Goal: Task Accomplishment & Management: Manage account settings

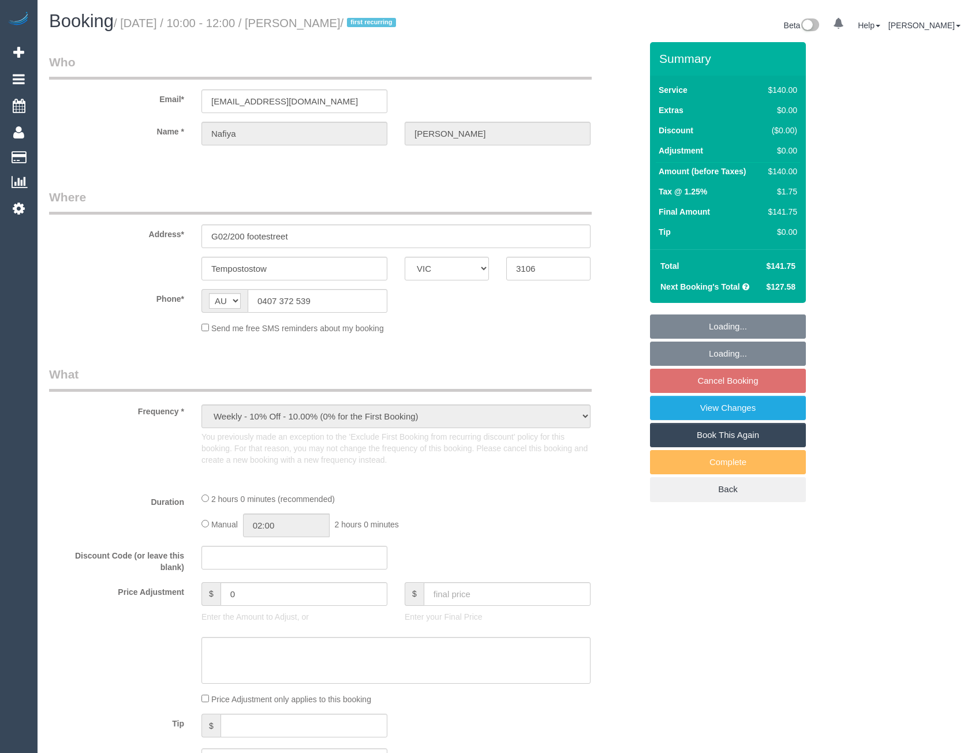
select select "VIC"
select select "number:28"
select select "number:14"
select select "number:18"
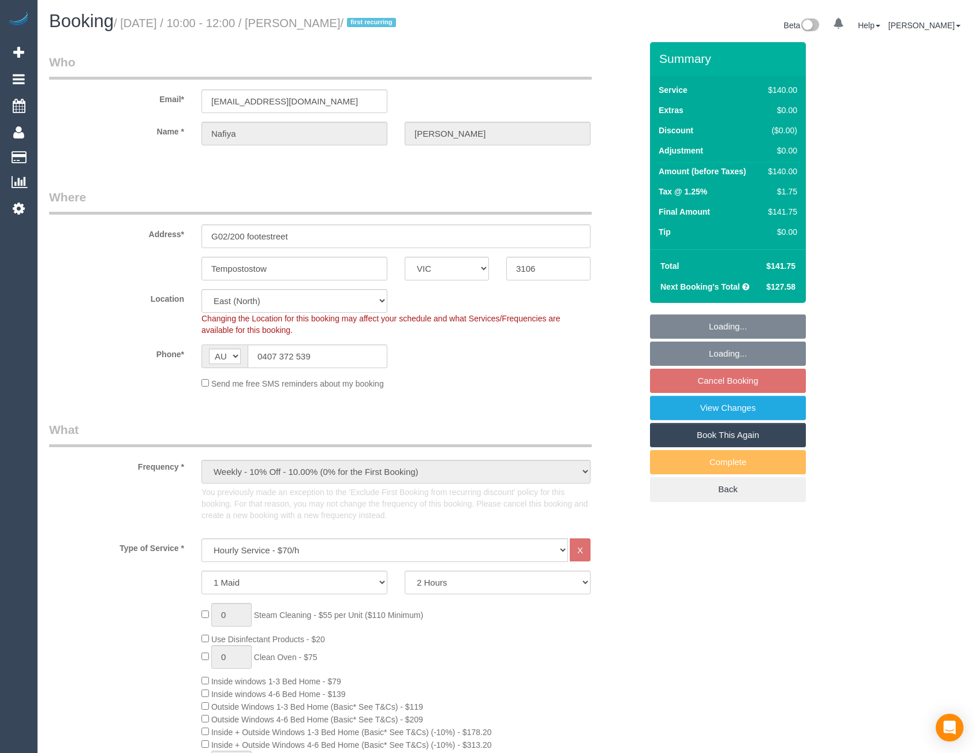
select select "object:1305"
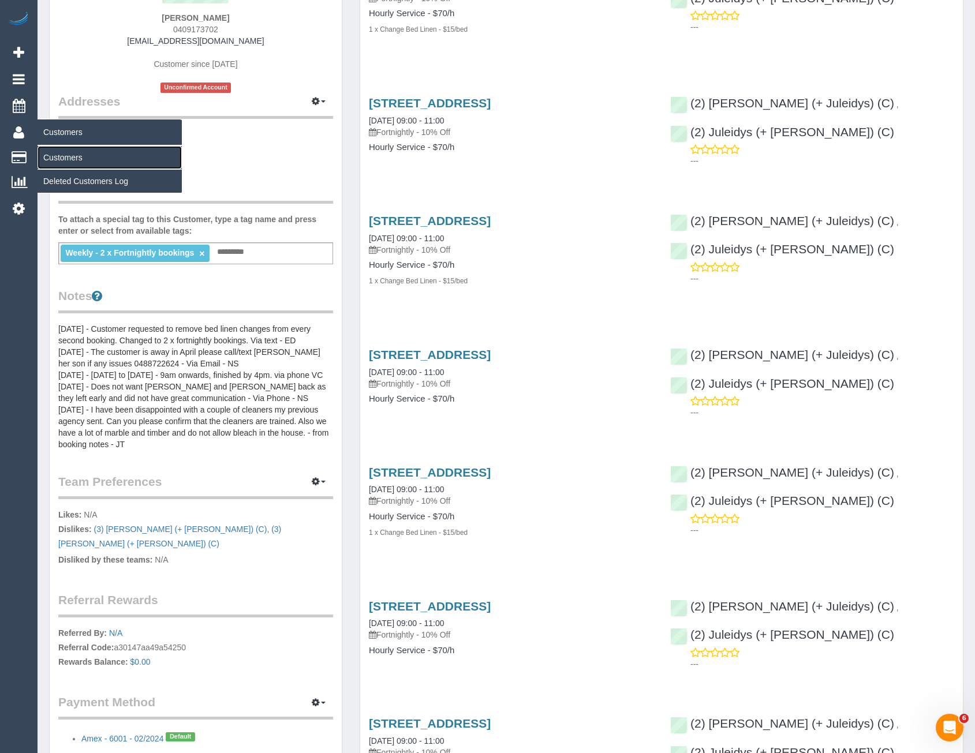
click at [65, 155] on link "Customers" at bounding box center [110, 157] width 144 height 23
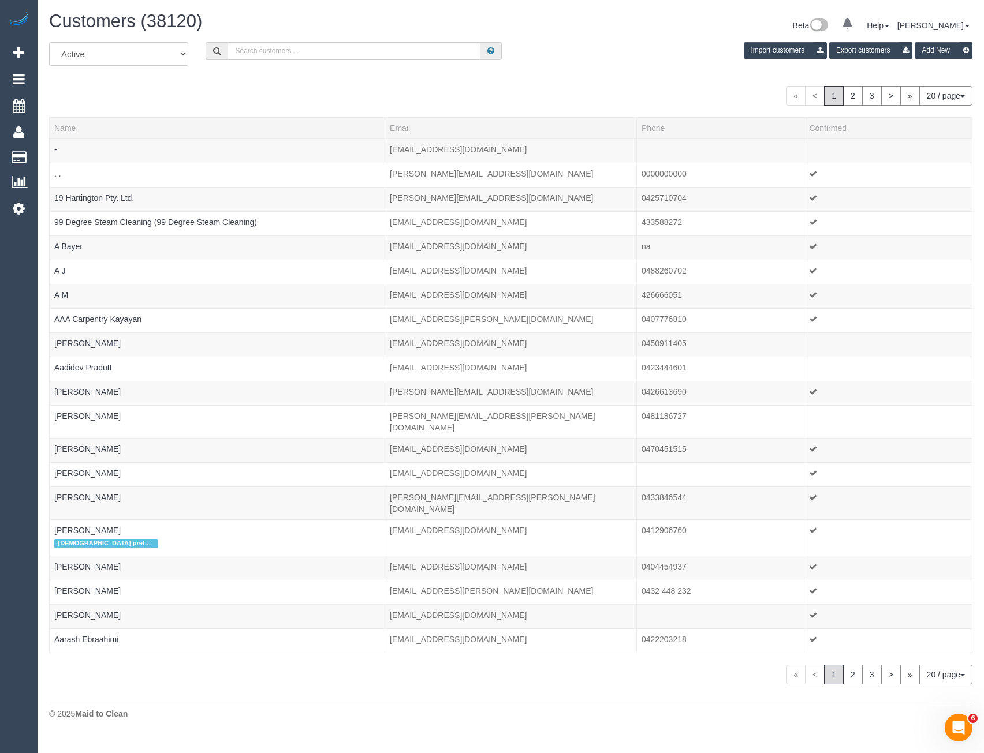
drag, startPoint x: 286, startPoint y: 61, endPoint x: 286, endPoint y: 51, distance: 9.8
click at [286, 59] on div "All Active Archived Import customers Export customers Add New" at bounding box center [510, 58] width 940 height 32
click at [286, 47] on input "text" at bounding box center [353, 51] width 253 height 18
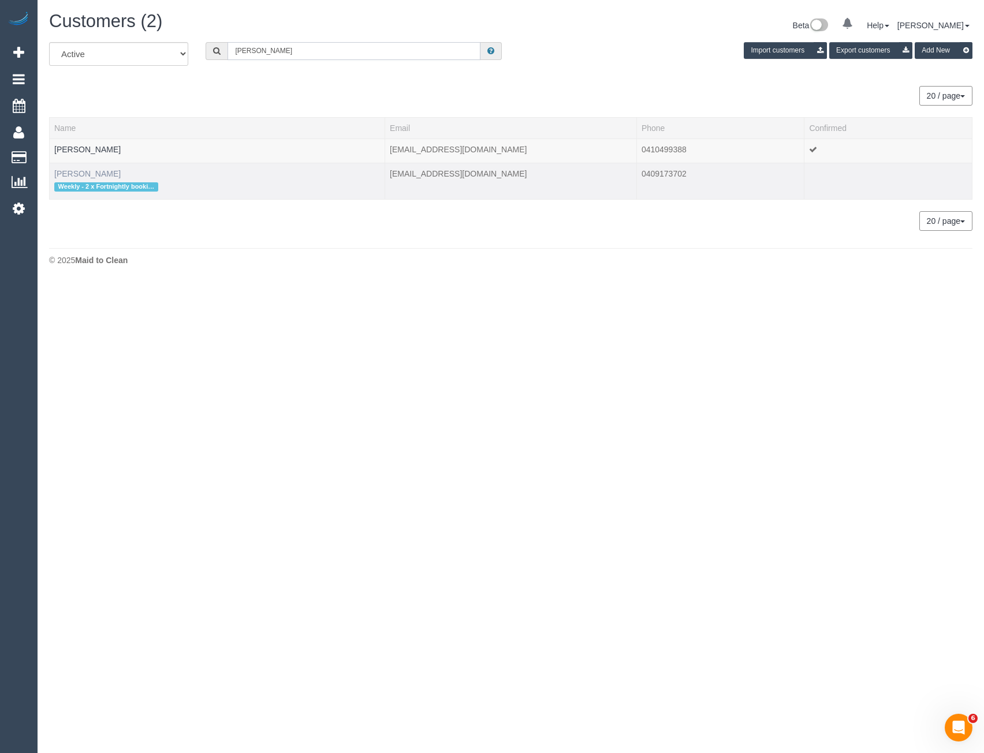
type input "Angela williams"
click at [94, 172] on link "Angela Williams" at bounding box center [87, 173] width 66 height 9
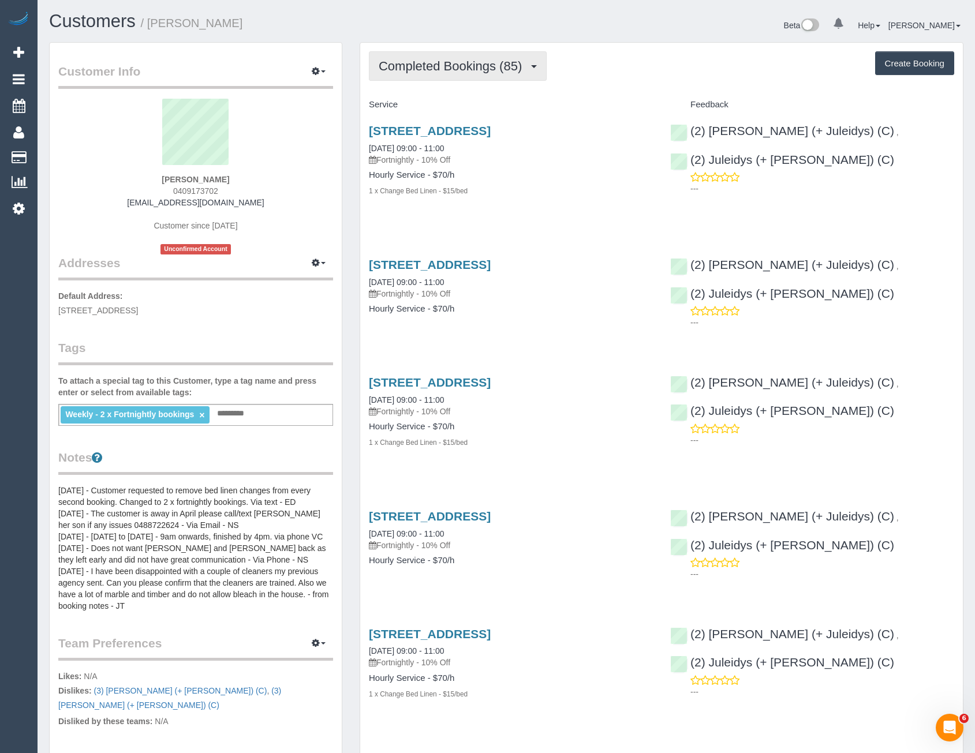
click at [503, 67] on span "Completed Bookings (85)" at bounding box center [453, 66] width 149 height 14
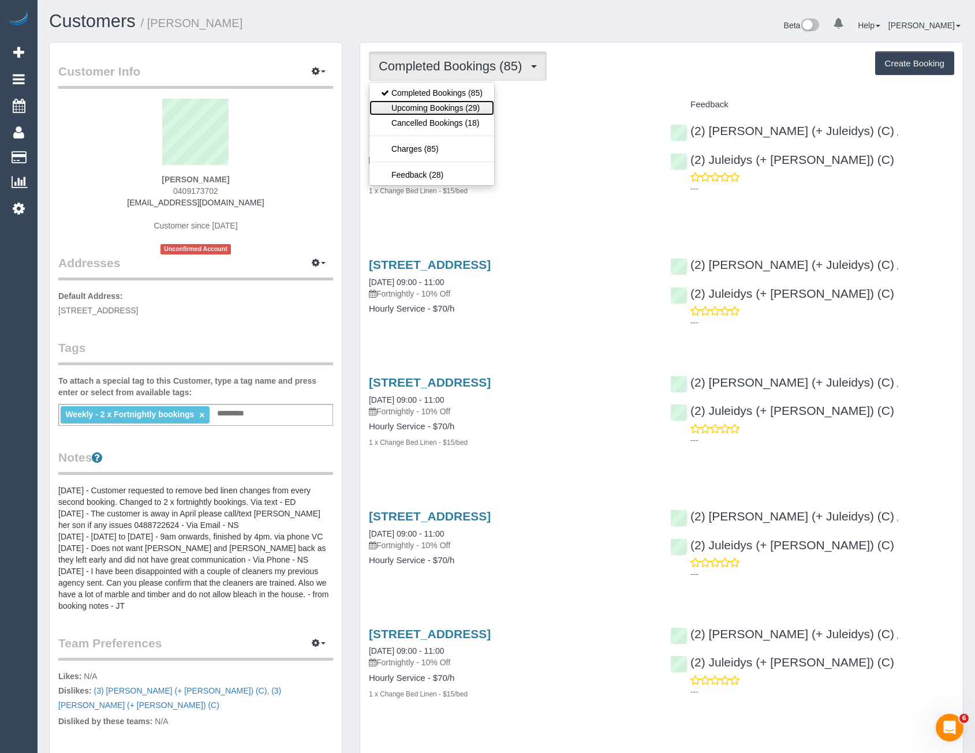
click at [466, 107] on link "Upcoming Bookings (29)" at bounding box center [431, 107] width 125 height 15
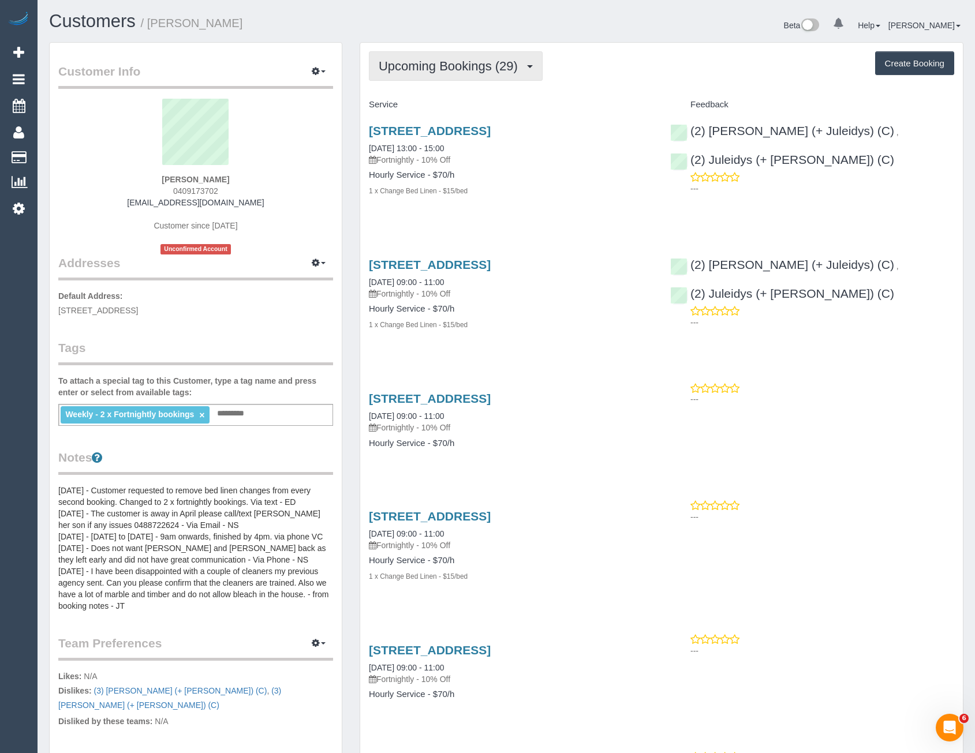
click at [446, 71] on span "Upcoming Bookings (29)" at bounding box center [451, 66] width 145 height 14
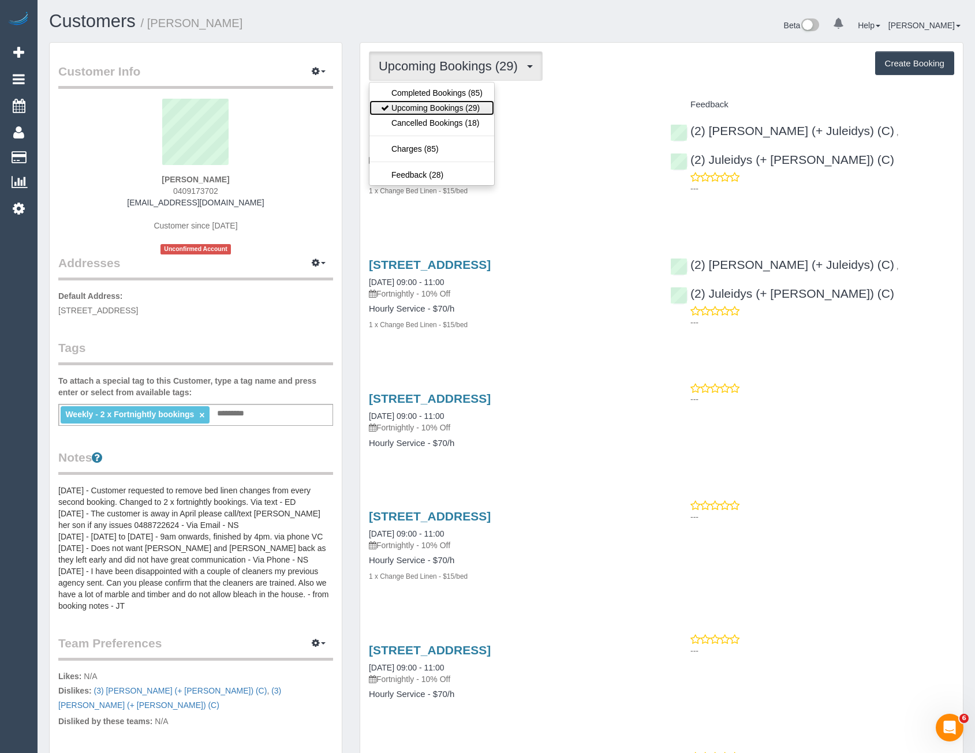
click at [438, 110] on link "Upcoming Bookings (29)" at bounding box center [431, 107] width 125 height 15
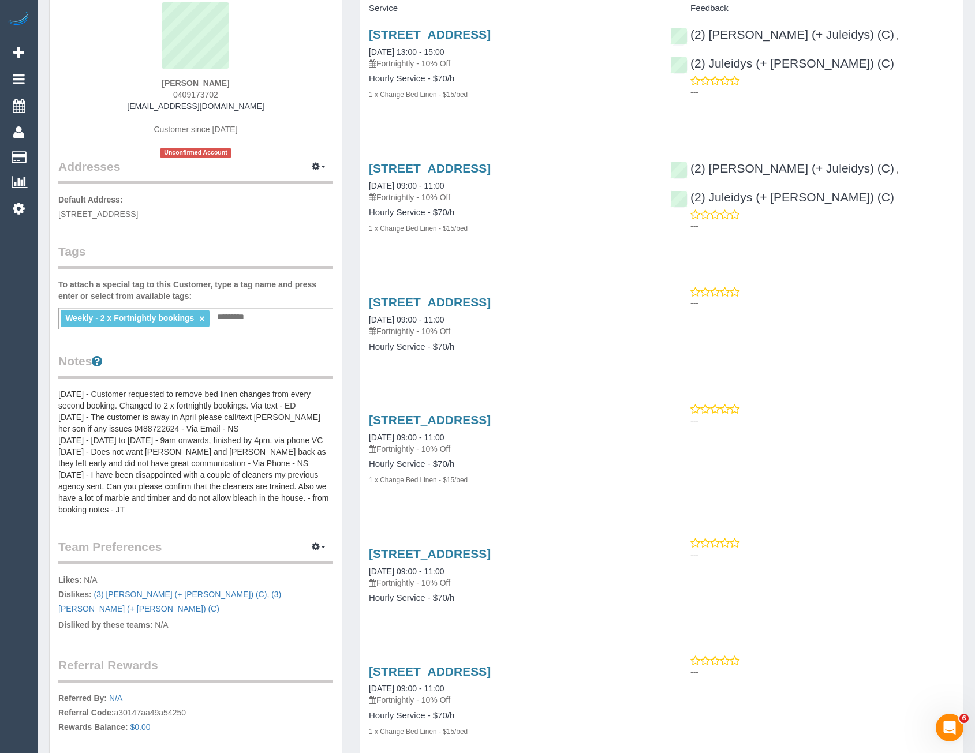
scroll to position [115, 0]
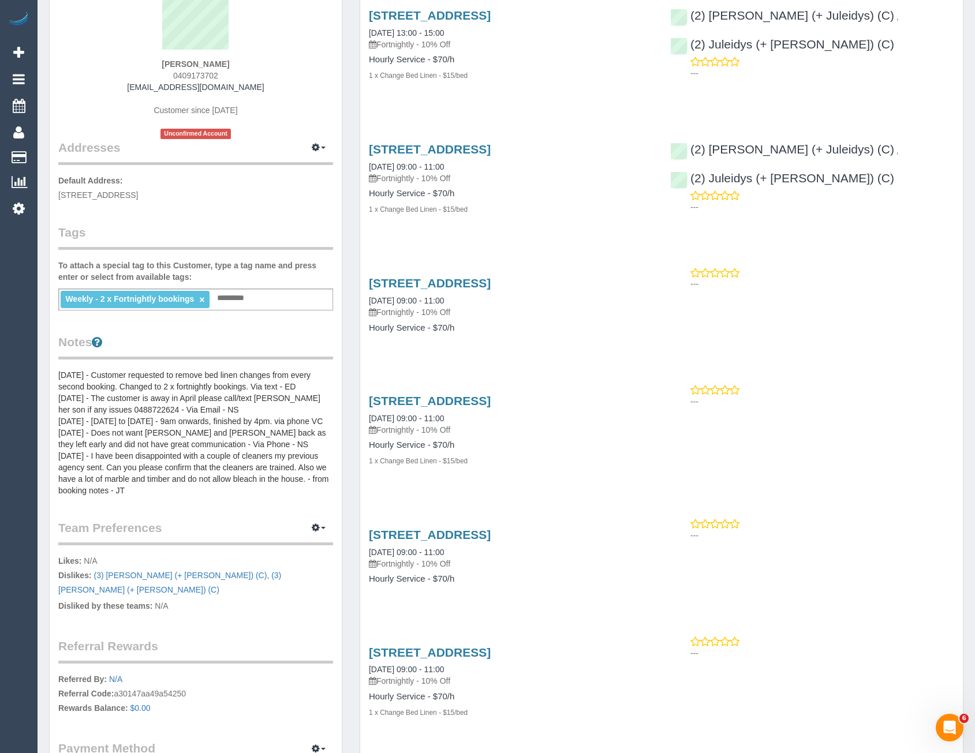
click at [552, 582] on h4 "Hourly Service - $70/h" at bounding box center [511, 579] width 284 height 10
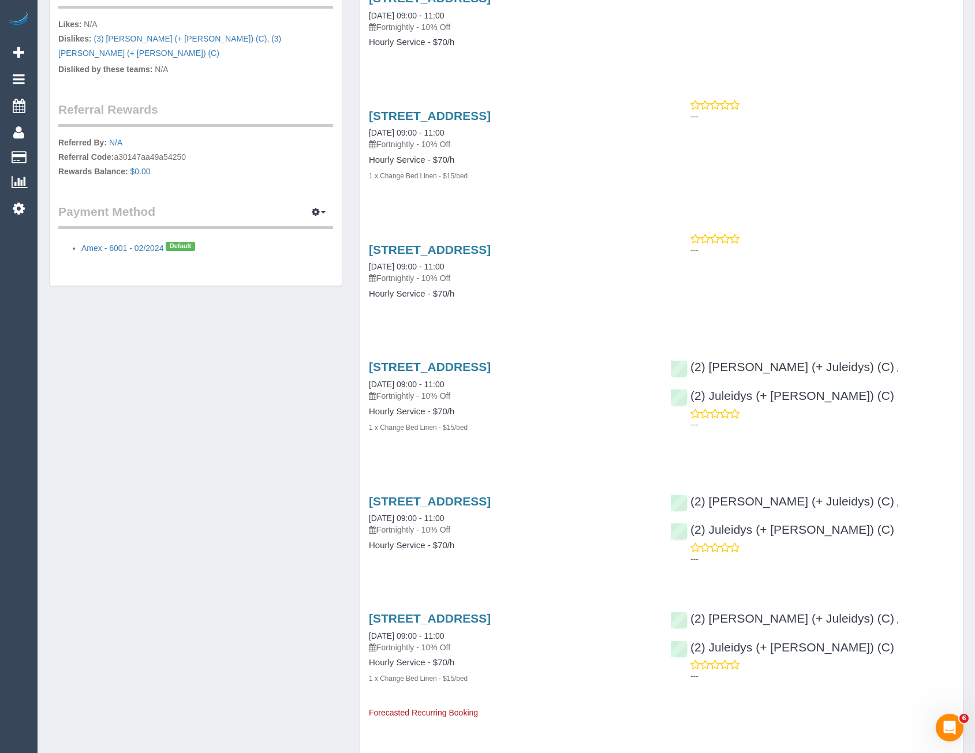
scroll to position [693, 0]
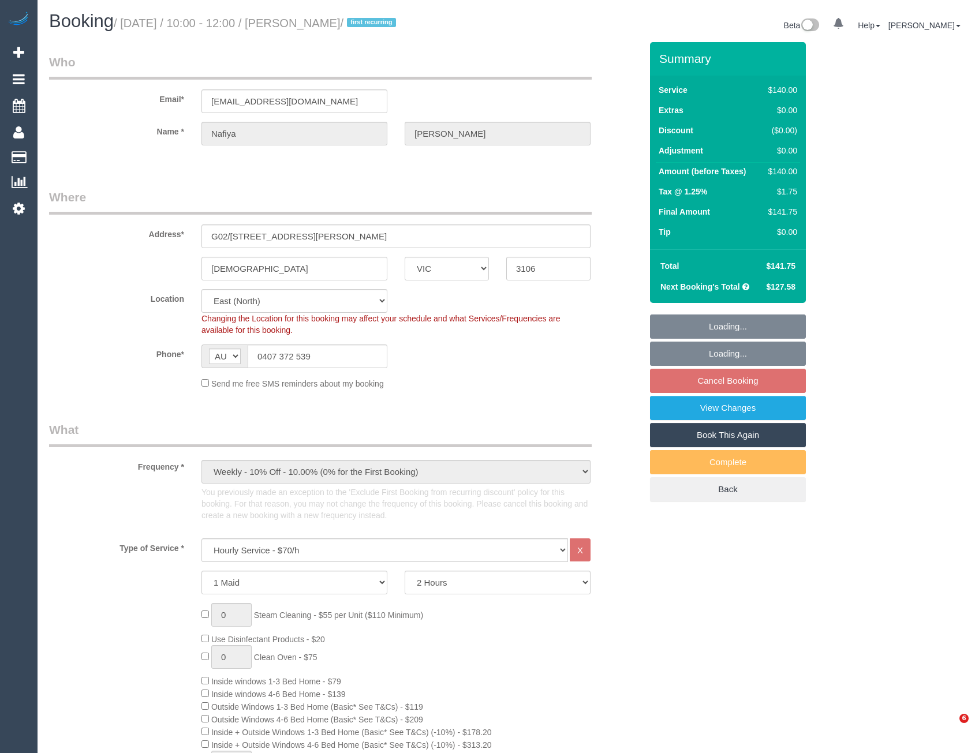
select select "VIC"
select select "object:905"
select select "number:28"
select select "number:14"
select select "number:18"
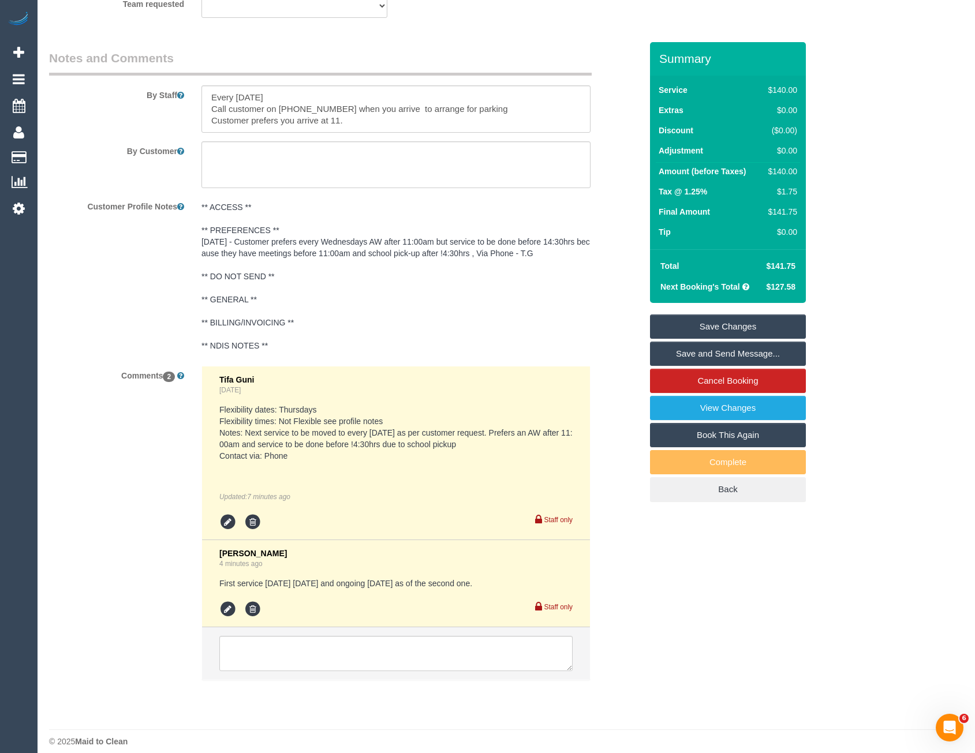
scroll to position [2024, 0]
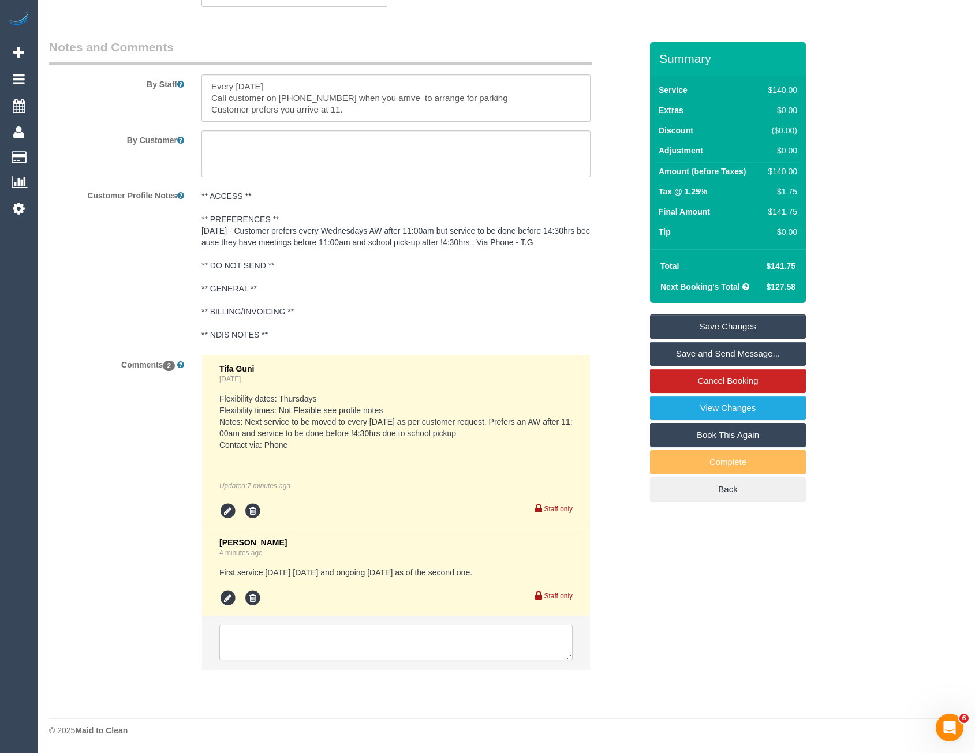
drag, startPoint x: 356, startPoint y: 651, endPoint x: 365, endPoint y: 650, distance: 8.7
click at [356, 651] on textarea at bounding box center [395, 643] width 353 height 36
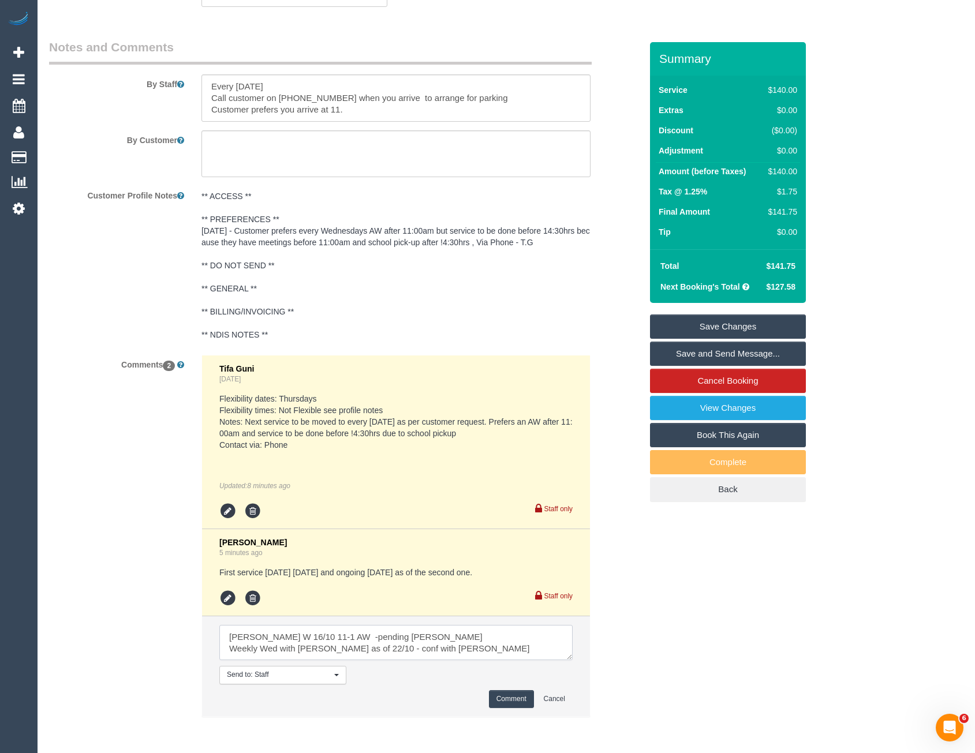
type textarea "Danielle W 16/10 11-1 AW -pending Steve Weekly Wed with Ishini as of 22/10 - co…"
click at [511, 703] on button "Comment" at bounding box center [511, 699] width 45 height 18
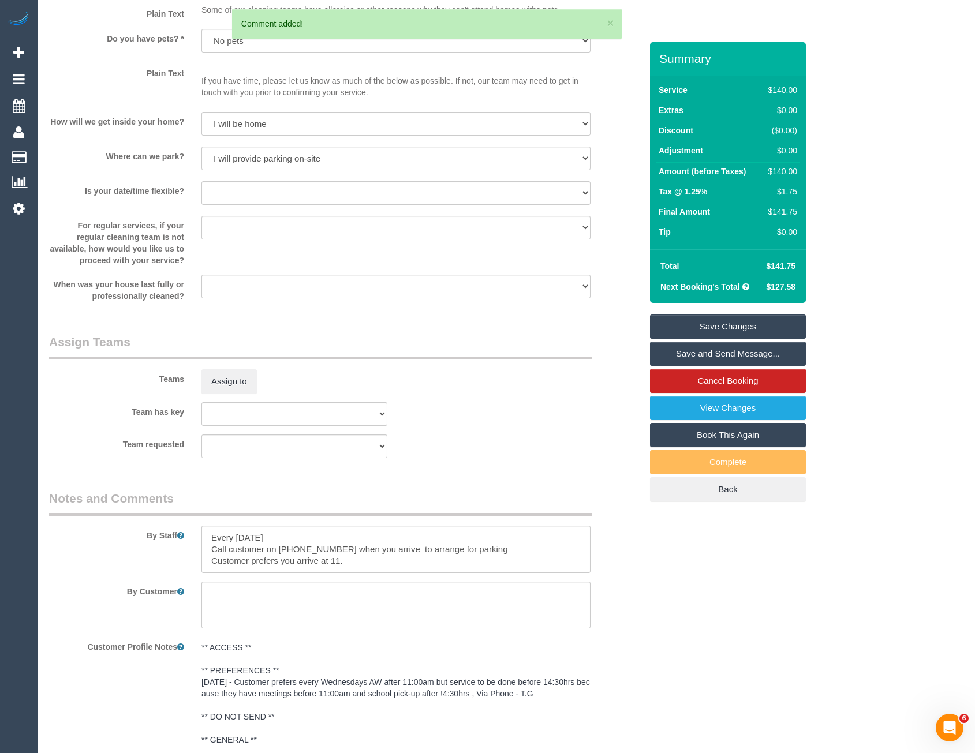
scroll to position [1562, 0]
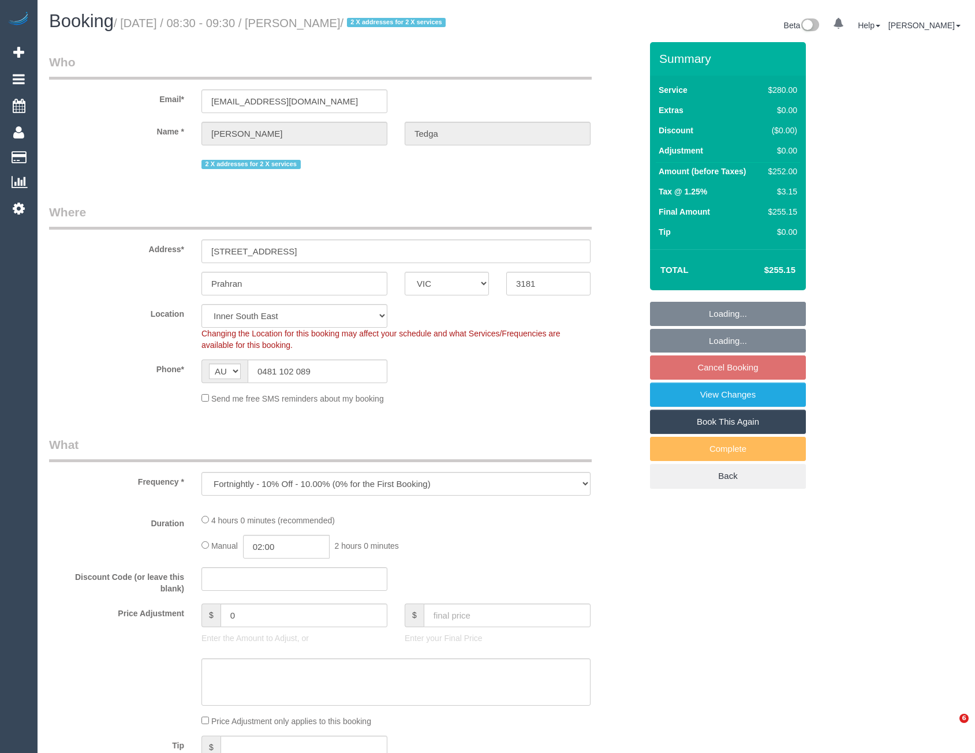
select select "VIC"
select select "string:stripe-pm_1OWphI2GScqysDRVPBoQg4cy"
select select "object:895"
select select "240"
select select "number:27"
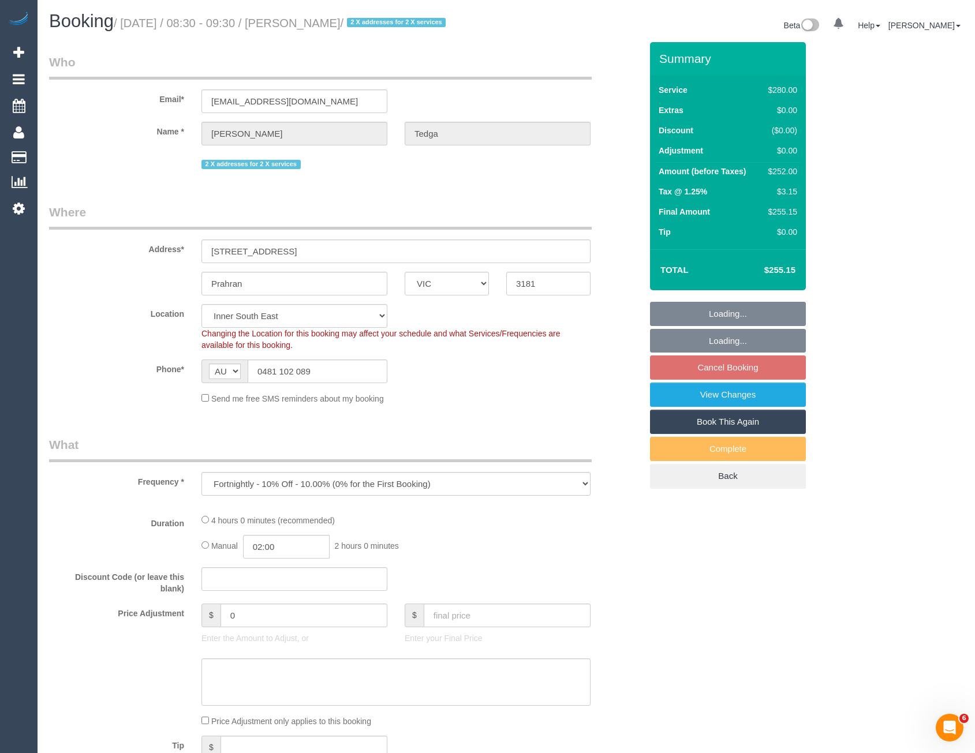
select select "number:14"
select select "number:19"
select select "number:36"
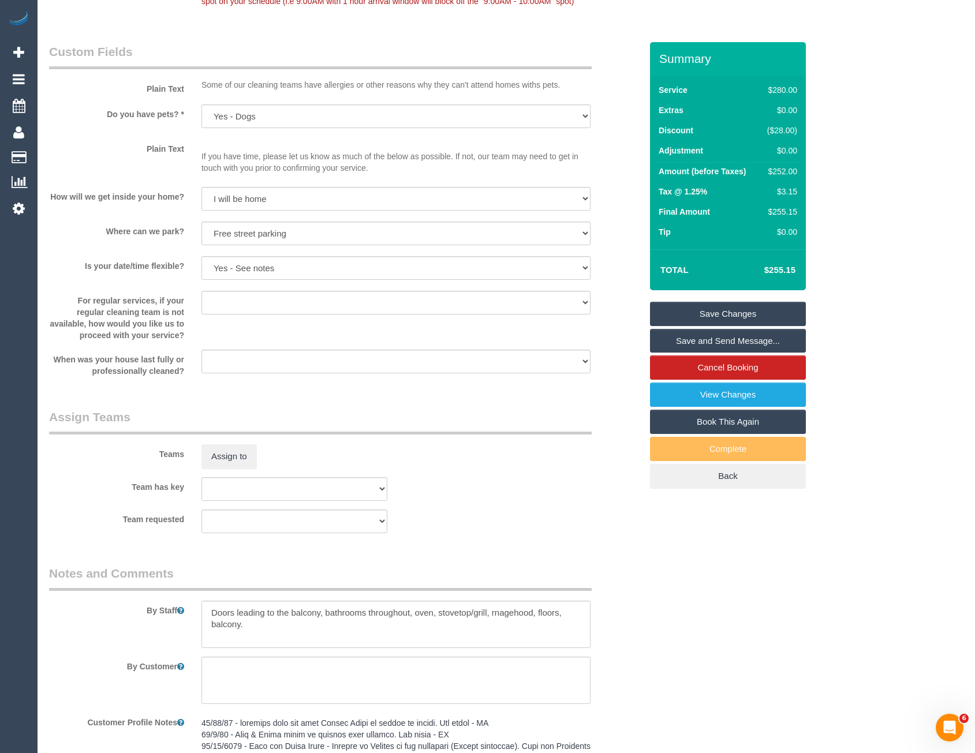
scroll to position [1773, 0]
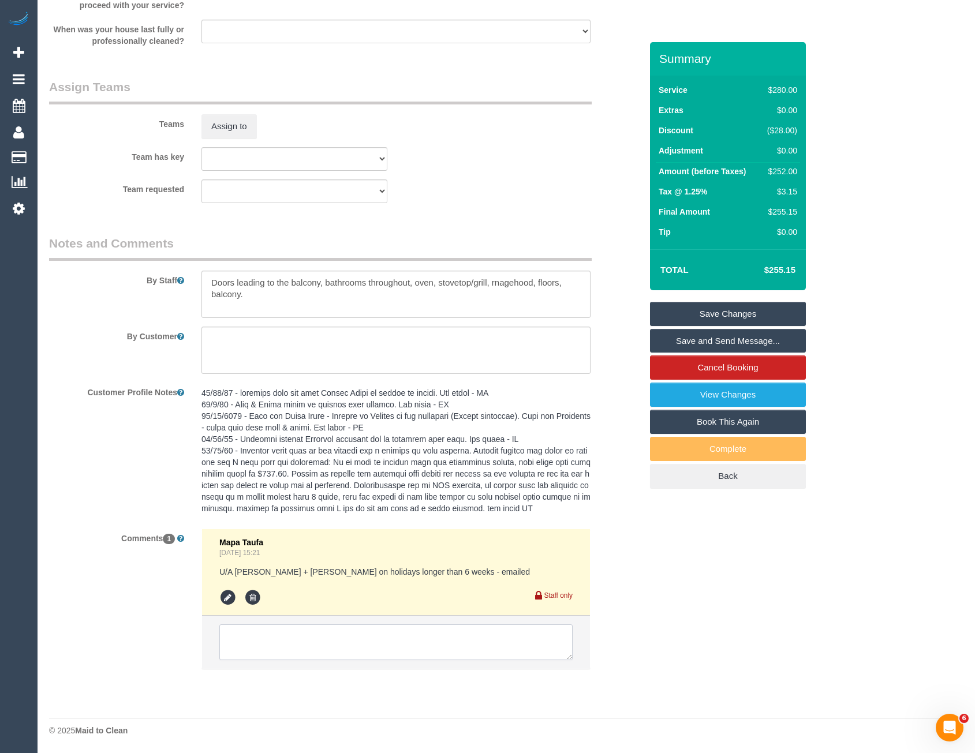
click at [295, 651] on textarea at bounding box center [395, 643] width 353 height 36
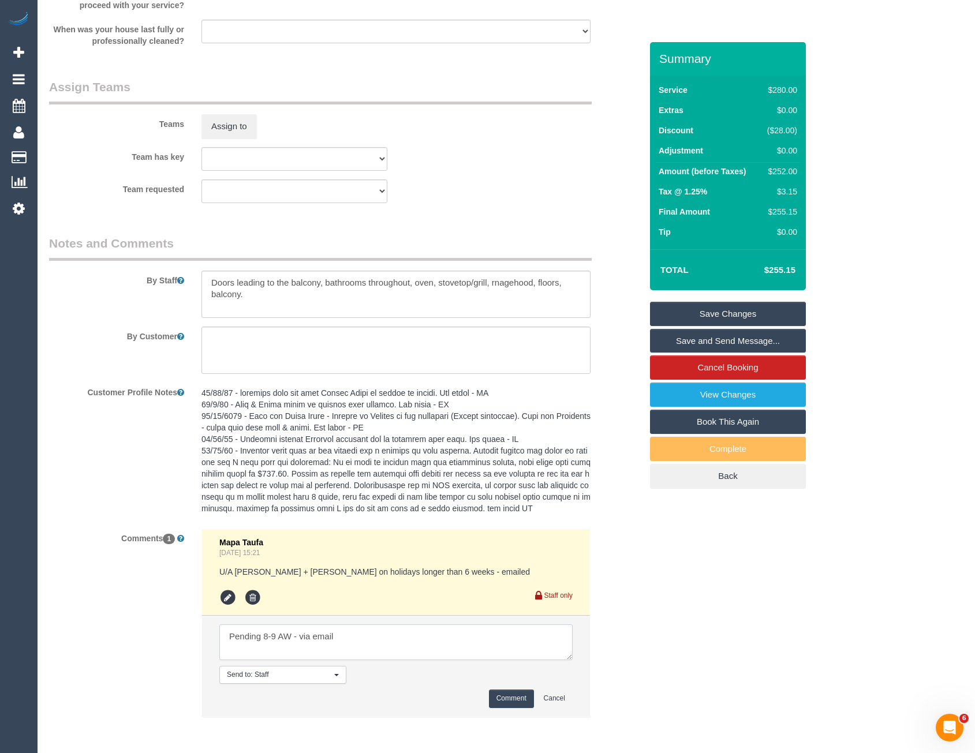
type textarea "Pending 8-9 AW - via email"
click at [507, 697] on button "Comment" at bounding box center [511, 699] width 45 height 18
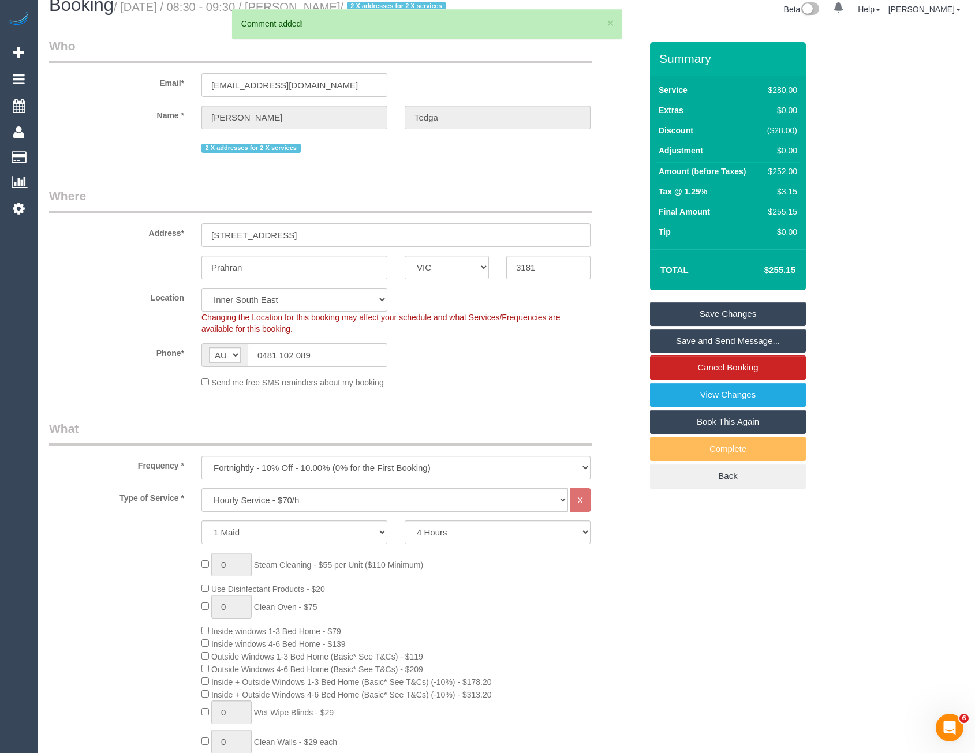
scroll to position [0, 0]
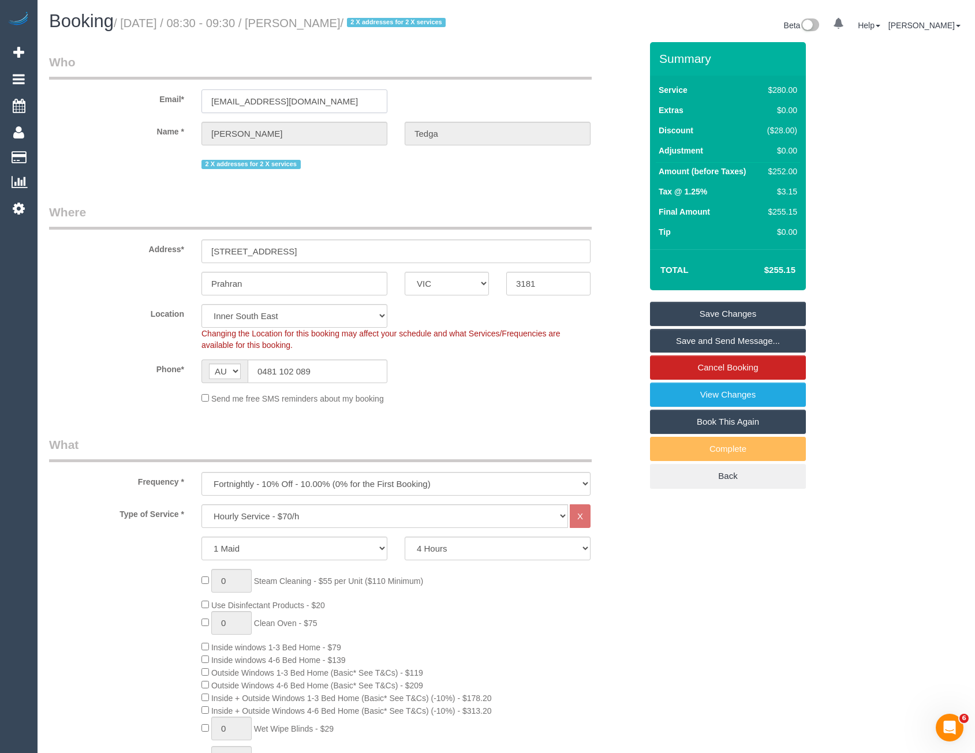
drag, startPoint x: 324, startPoint y: 98, endPoint x: 200, endPoint y: 92, distance: 124.3
click at [200, 92] on div "gwladystedga@gmail.com" at bounding box center [294, 101] width 203 height 24
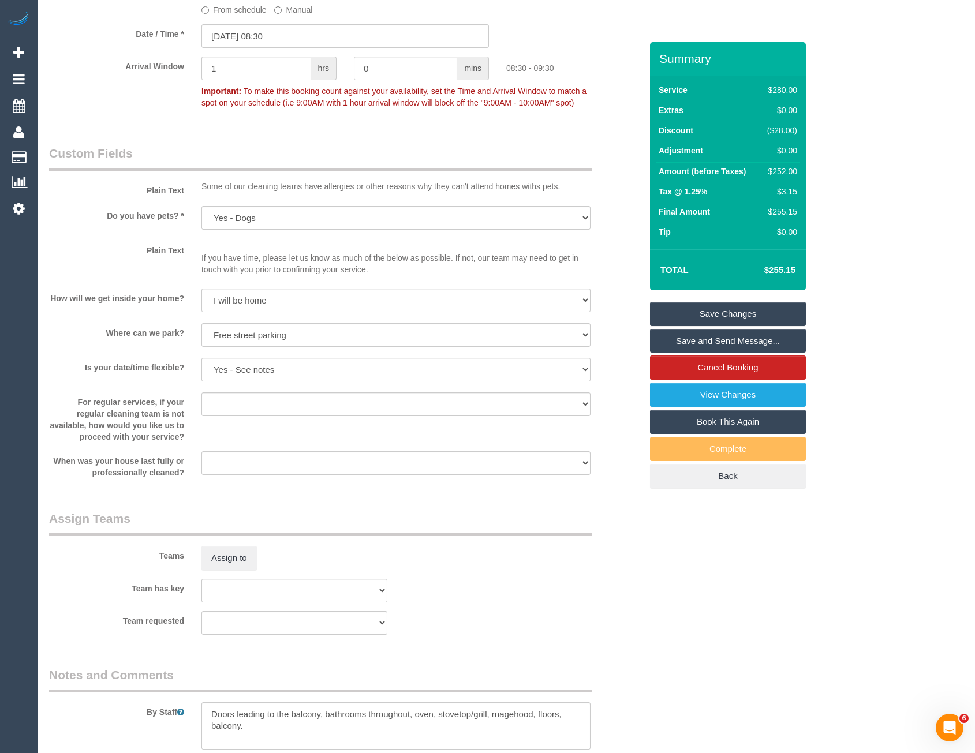
scroll to position [1226, 0]
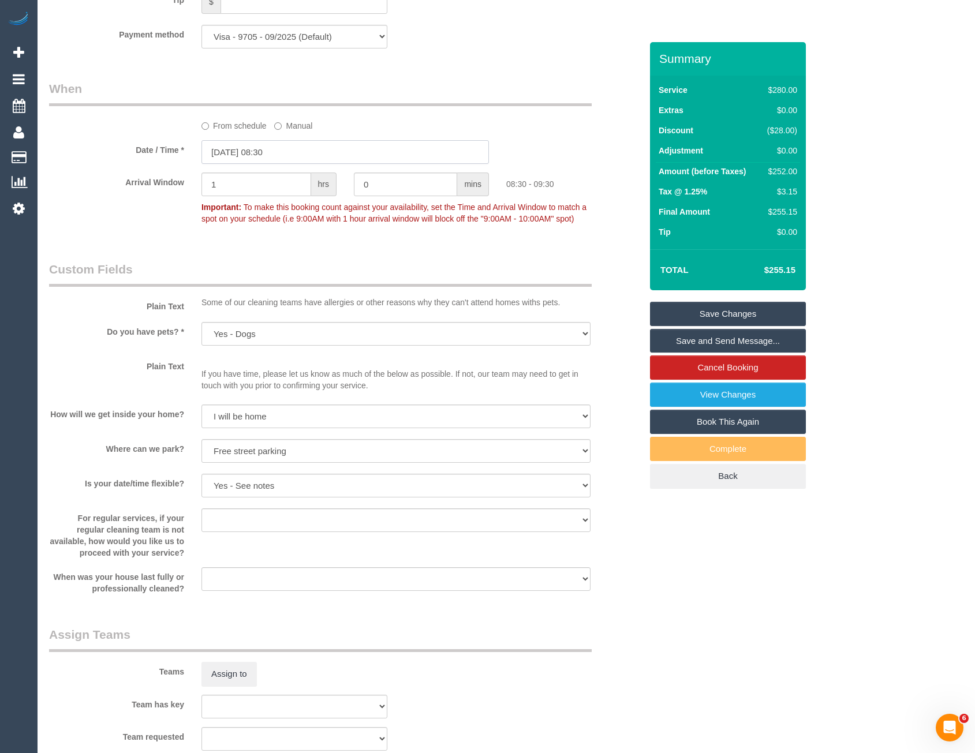
drag, startPoint x: 290, startPoint y: 152, endPoint x: 297, endPoint y: 174, distance: 22.5
click at [289, 152] on input "17/10/2025 08:30" at bounding box center [344, 152] width 287 height 24
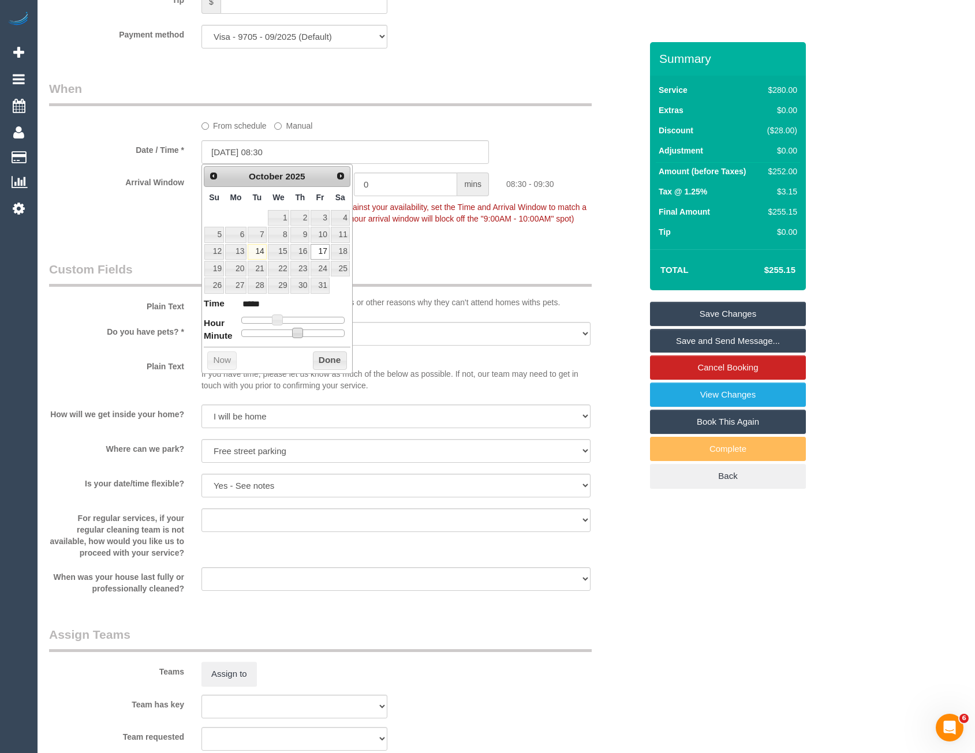
type input "17/10/2025 08:20"
type input "*****"
type input "17/10/2025 08:15"
type input "*****"
type input "17/10/2025 08:05"
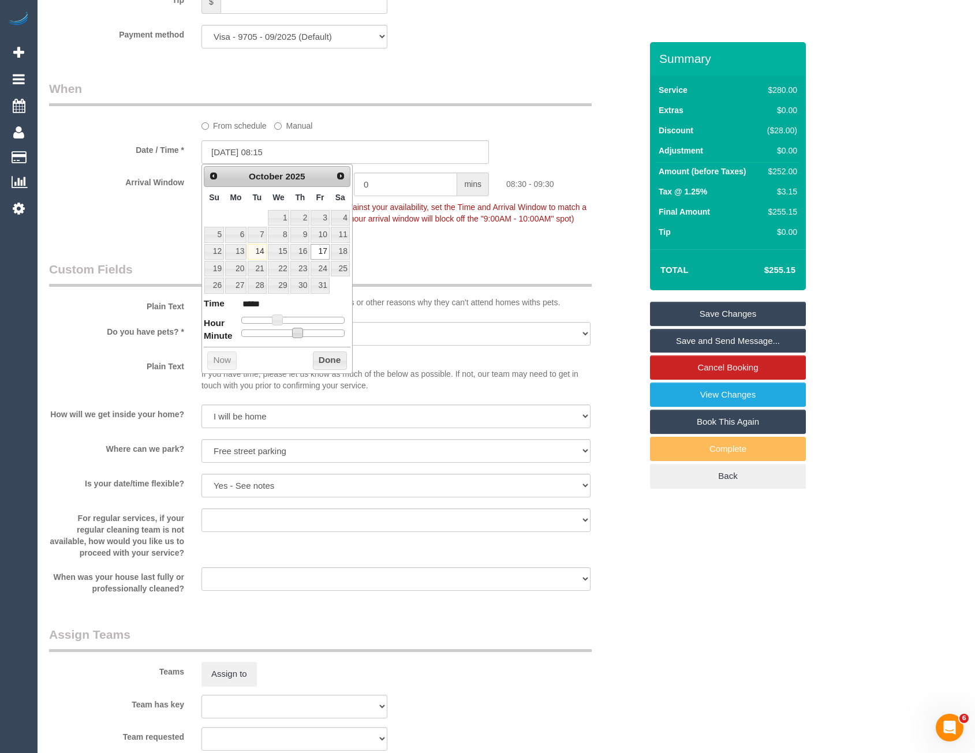
type input "*****"
type input "[DATE] 08:00"
type input "*****"
drag, startPoint x: 294, startPoint y: 329, endPoint x: 299, endPoint y: 343, distance: 15.3
click at [223, 330] on dl "Time ***** Hour Minute Second Millisecond Microsecond Time Zone ***** ***** ***…" at bounding box center [277, 317] width 147 height 40
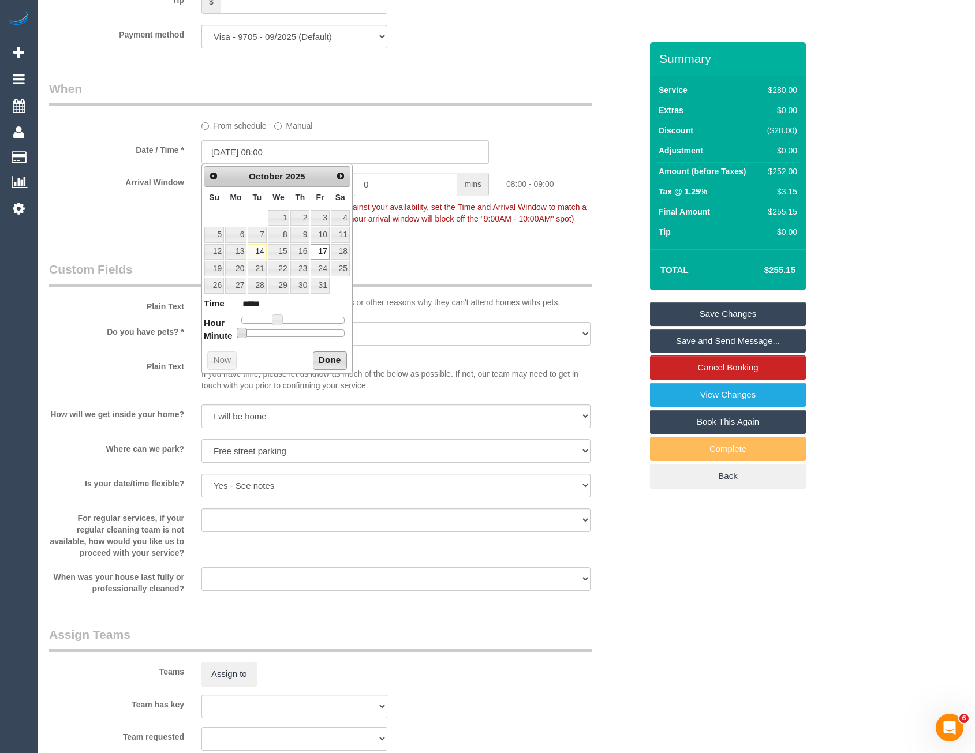
click at [336, 360] on button "Done" at bounding box center [330, 361] width 34 height 18
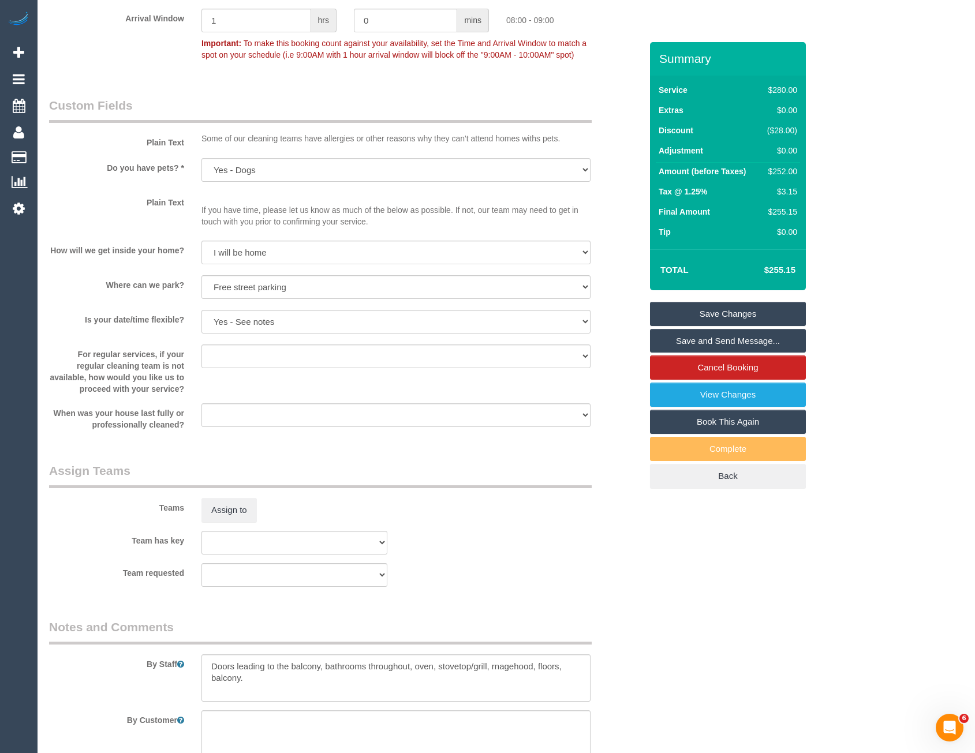
scroll to position [1399, 0]
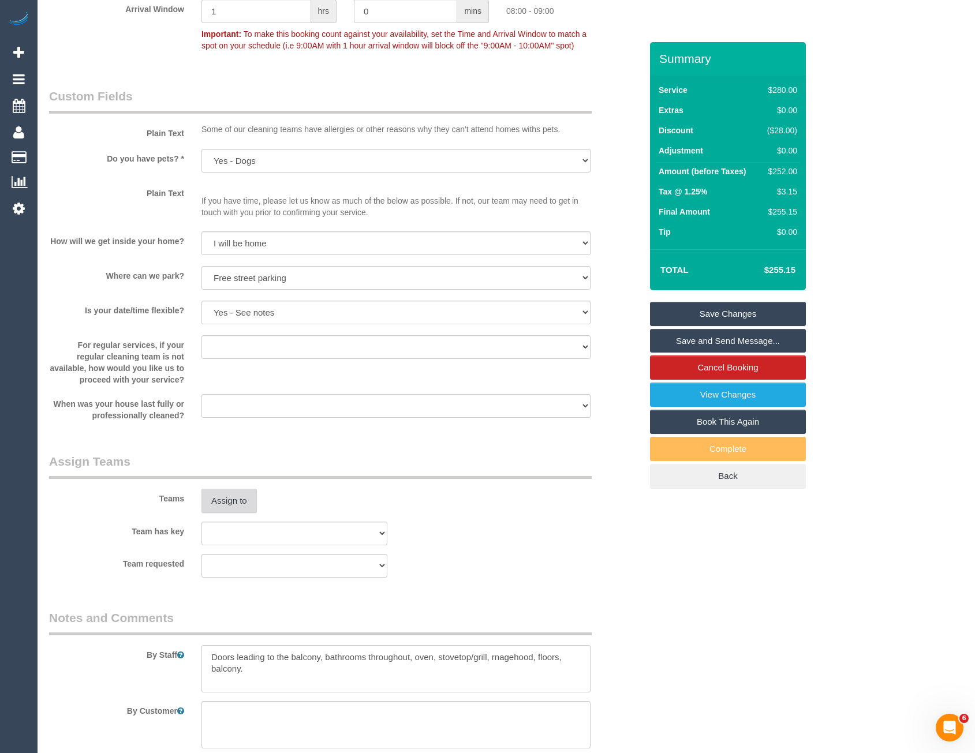
click at [246, 500] on button "Assign to" at bounding box center [228, 501] width 55 height 24
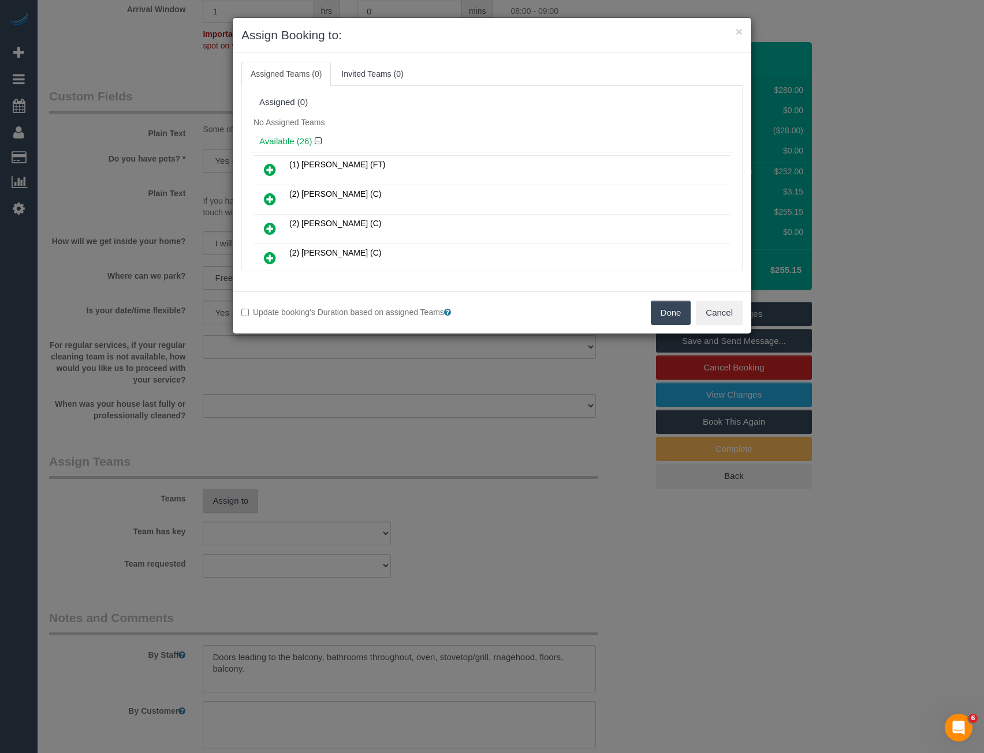
scroll to position [370, 0]
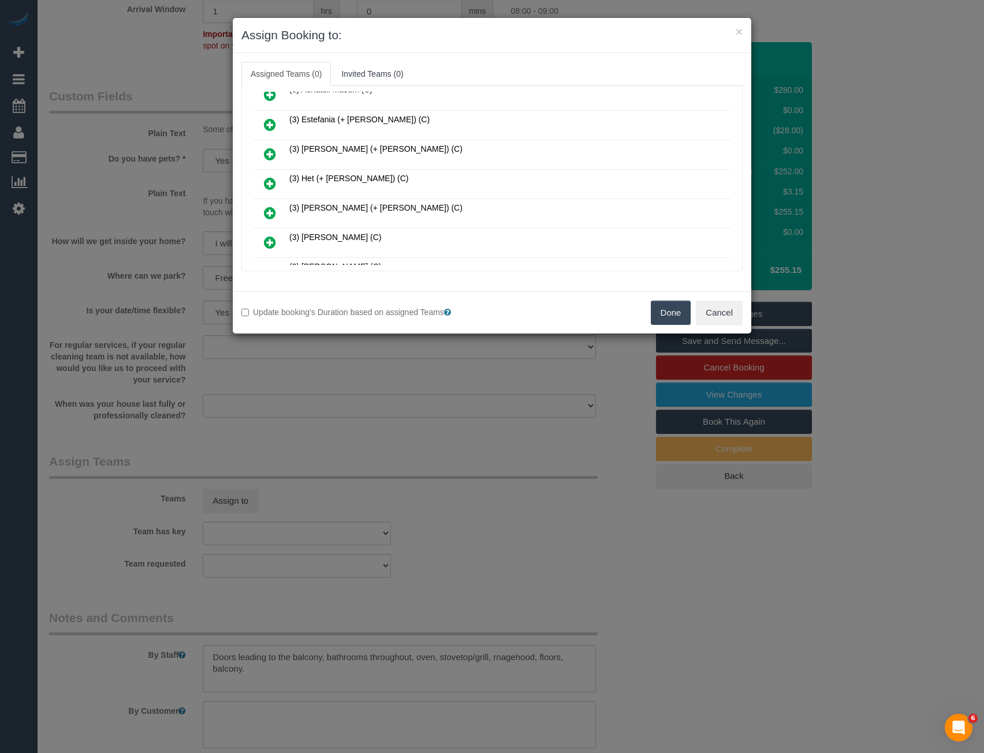
click at [270, 184] on icon at bounding box center [270, 184] width 12 height 14
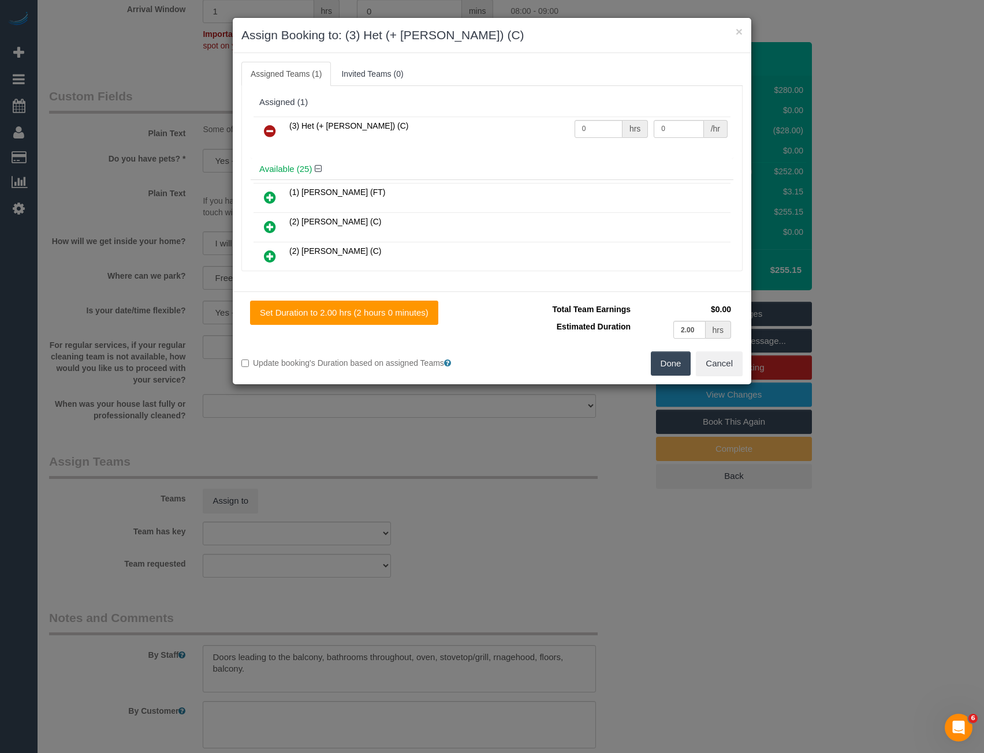
scroll to position [575, 0]
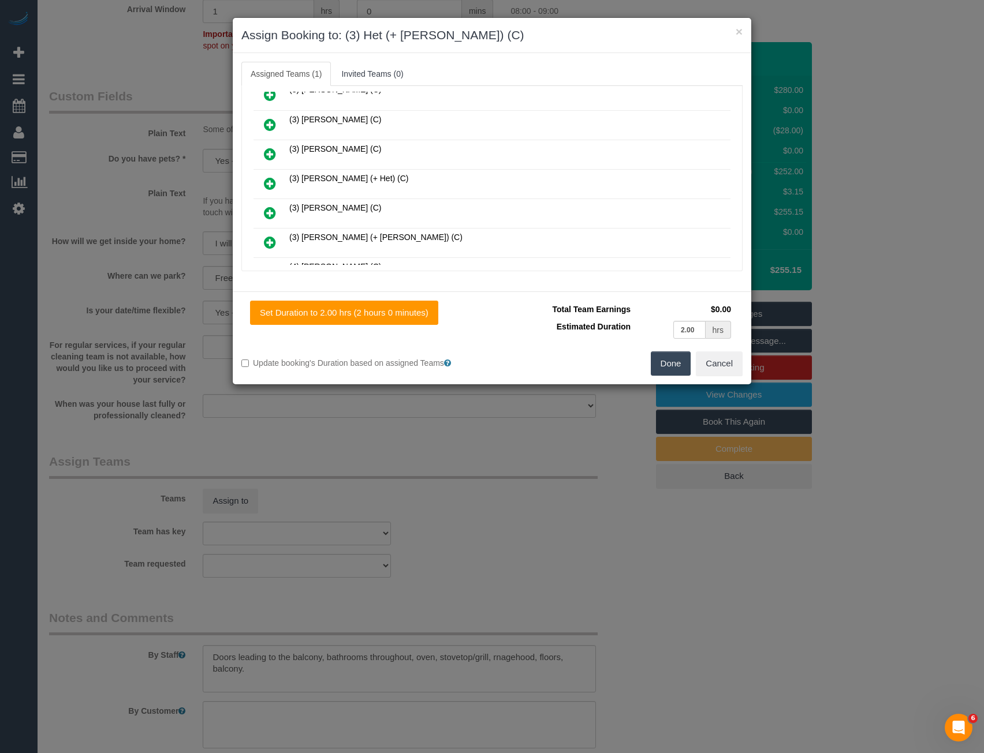
click at [271, 184] on icon at bounding box center [270, 184] width 12 height 14
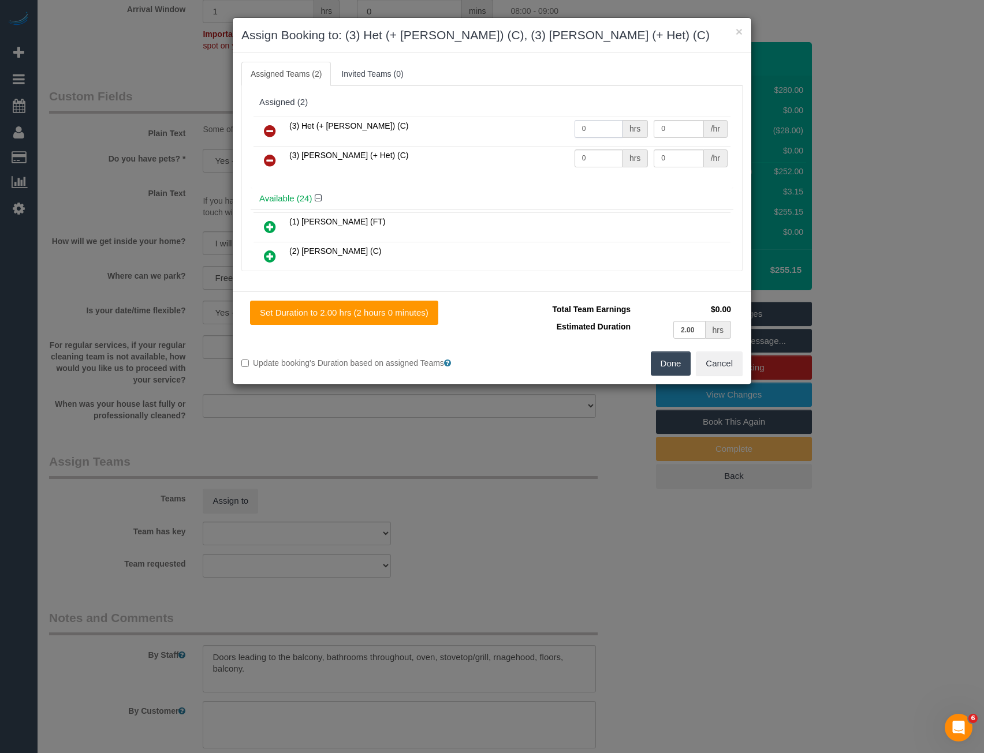
drag, startPoint x: 542, startPoint y: 132, endPoint x: 522, endPoint y: 122, distance: 22.2
click at [526, 128] on tr "(3) Het (+ Ronak) (C) 0 hrs 0 /hr" at bounding box center [491, 131] width 477 height 29
type input "2"
type input "35"
drag, startPoint x: 596, startPoint y: 160, endPoint x: 532, endPoint y: 152, distance: 65.2
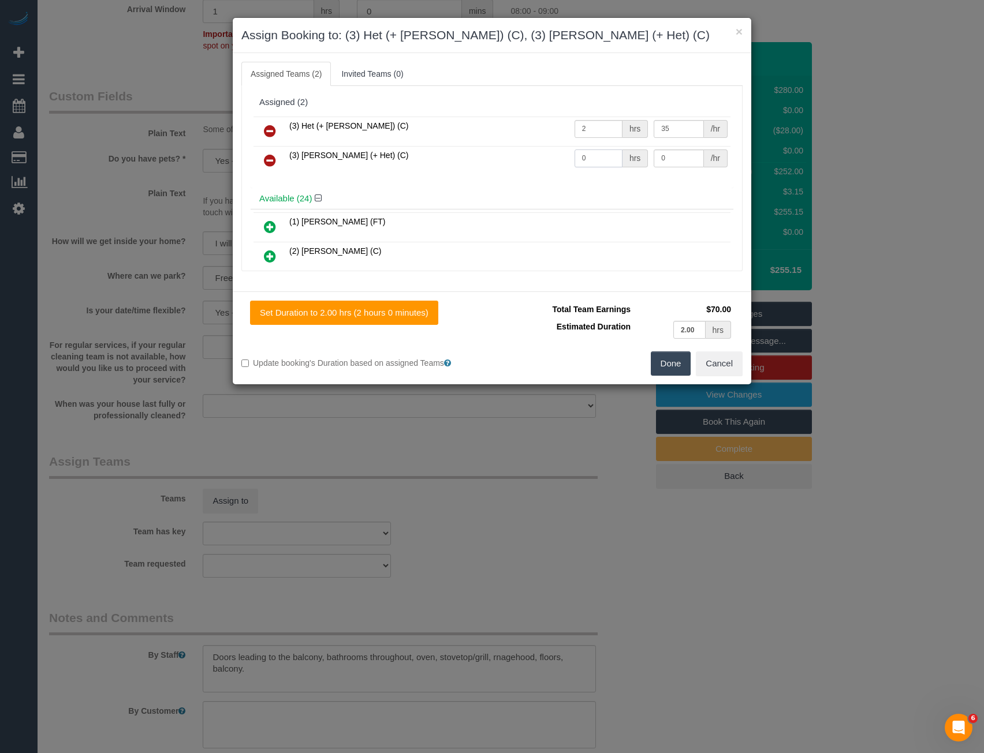
click at [539, 160] on tr "(3) Ronak (+ Het) (C) 0 hrs 0 /hr" at bounding box center [491, 160] width 477 height 29
type input "2"
type input "35"
click at [676, 369] on button "Done" at bounding box center [671, 364] width 40 height 24
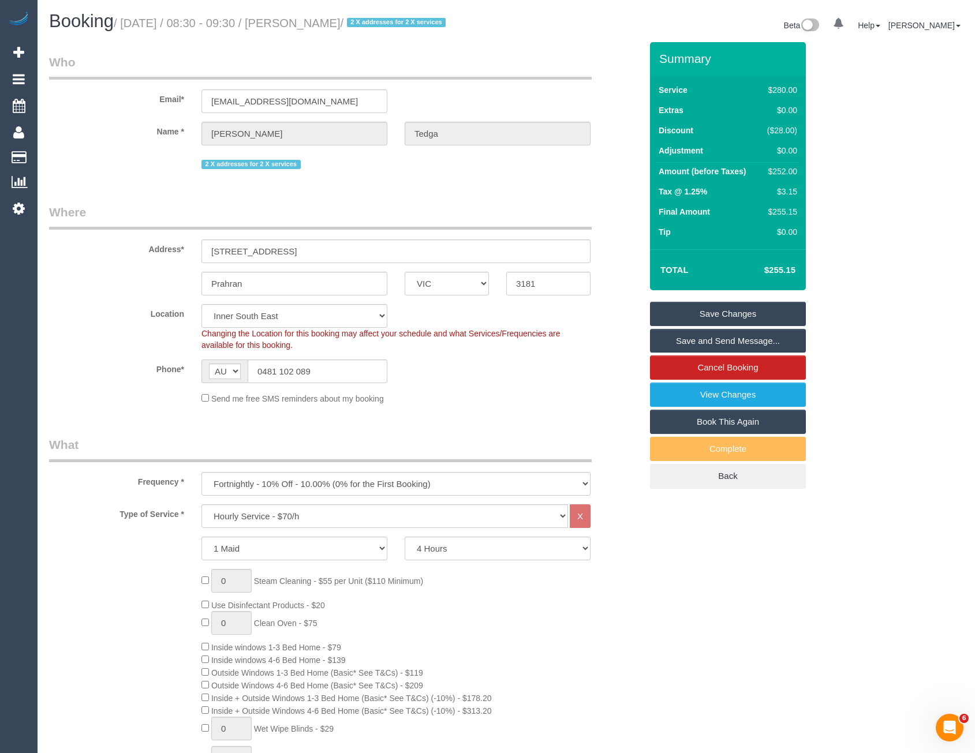
click at [685, 343] on link "Save and Send Message..." at bounding box center [728, 341] width 156 height 24
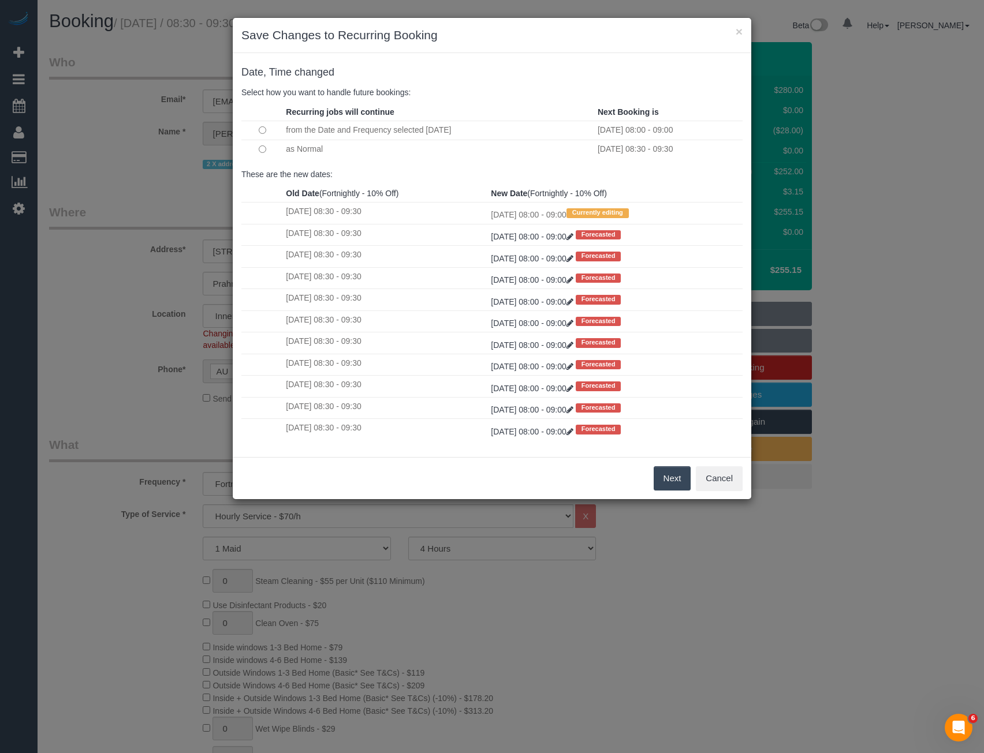
click at [681, 471] on button "Next" at bounding box center [672, 478] width 38 height 24
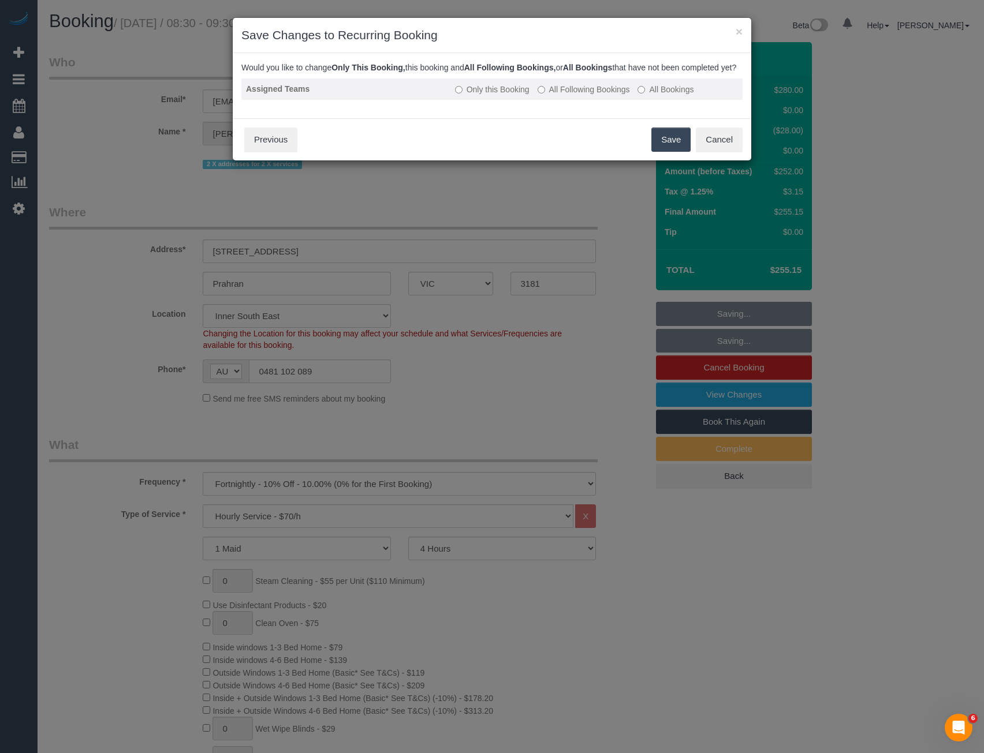
click at [548, 95] on label "All Following Bookings" at bounding box center [583, 90] width 92 height 12
click at [677, 152] on button "Save" at bounding box center [670, 140] width 39 height 24
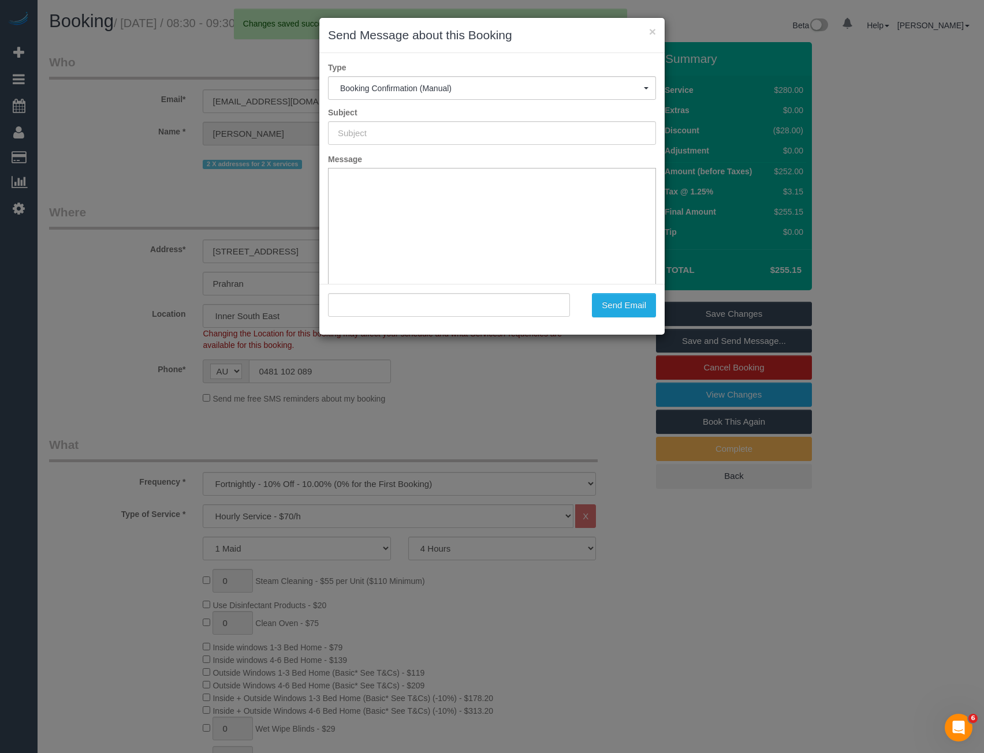
type input "Booking Confirmed"
type input ""Gladys Tedga" <gwladystedga@gmail.com>"
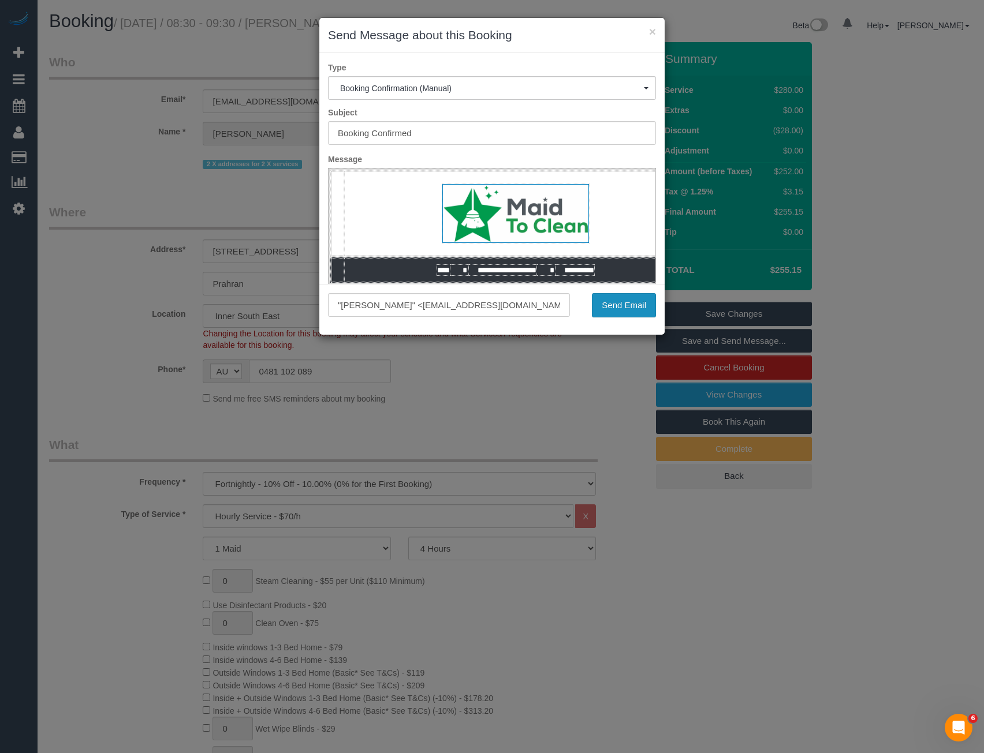
click at [641, 304] on button "Send Email" at bounding box center [624, 305] width 64 height 24
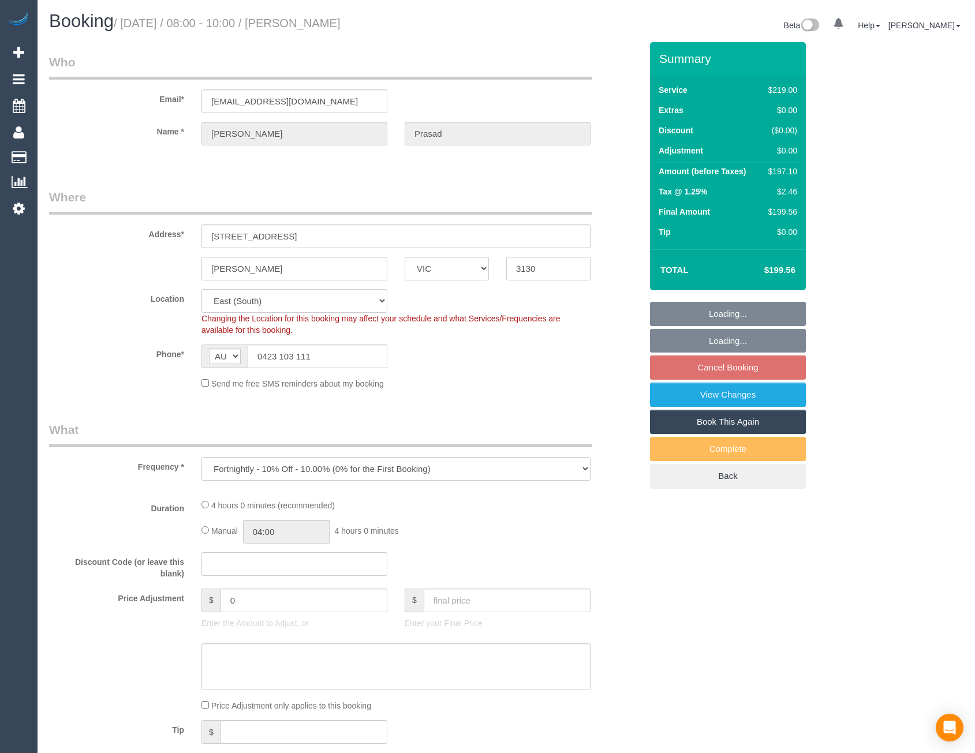
select select "VIC"
select select "number:28"
select select "number:14"
select select "number:19"
select select "number:36"
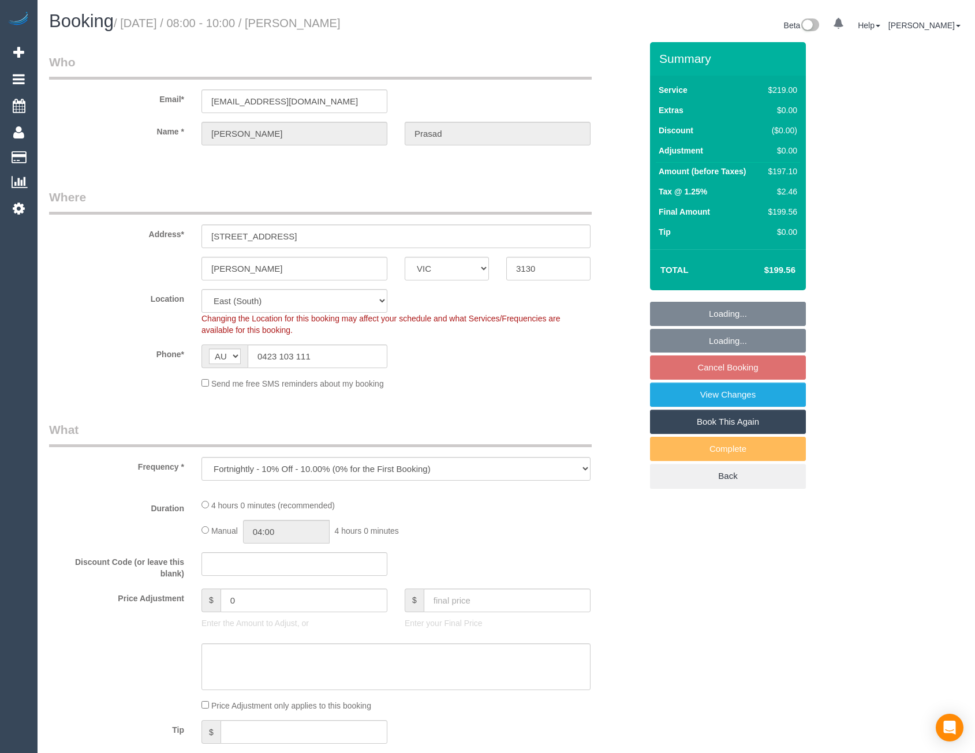
select select "object:1160"
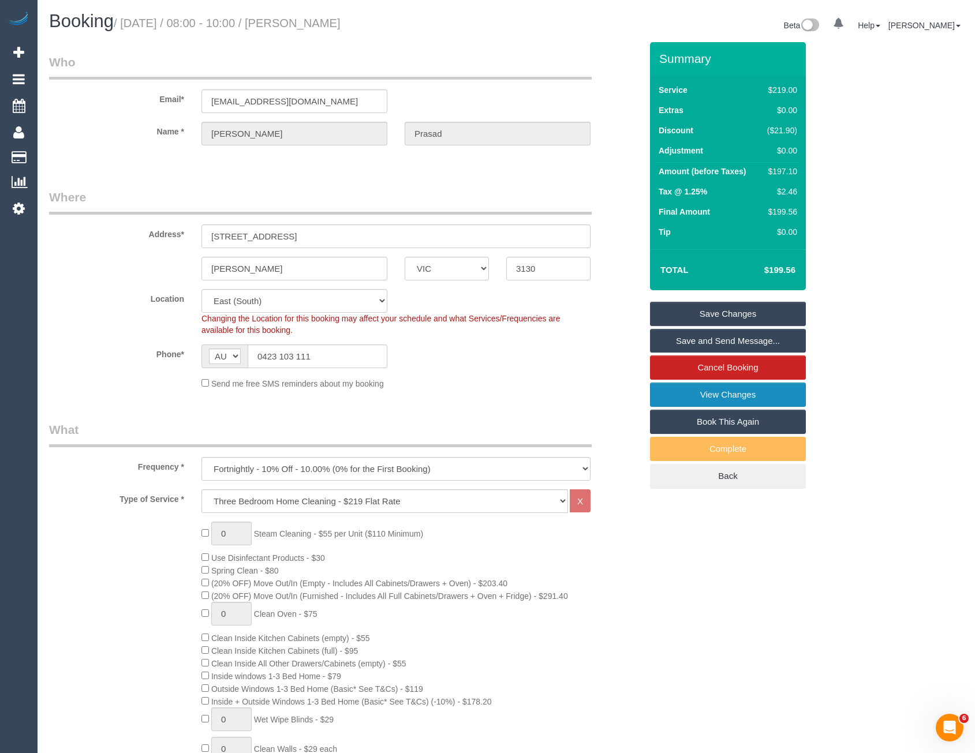
click at [693, 394] on link "View Changes" at bounding box center [728, 395] width 156 height 24
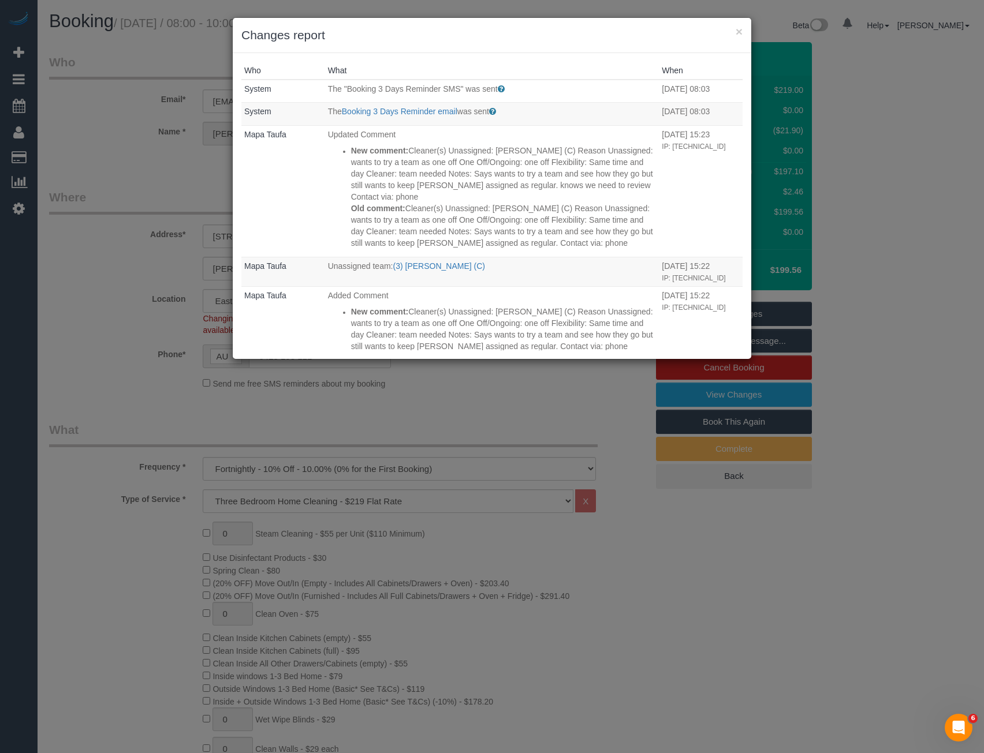
click at [289, 389] on div "× Changes report Who What When System The "Booking 3 Days Reminder SMS" was sen…" at bounding box center [492, 376] width 984 height 753
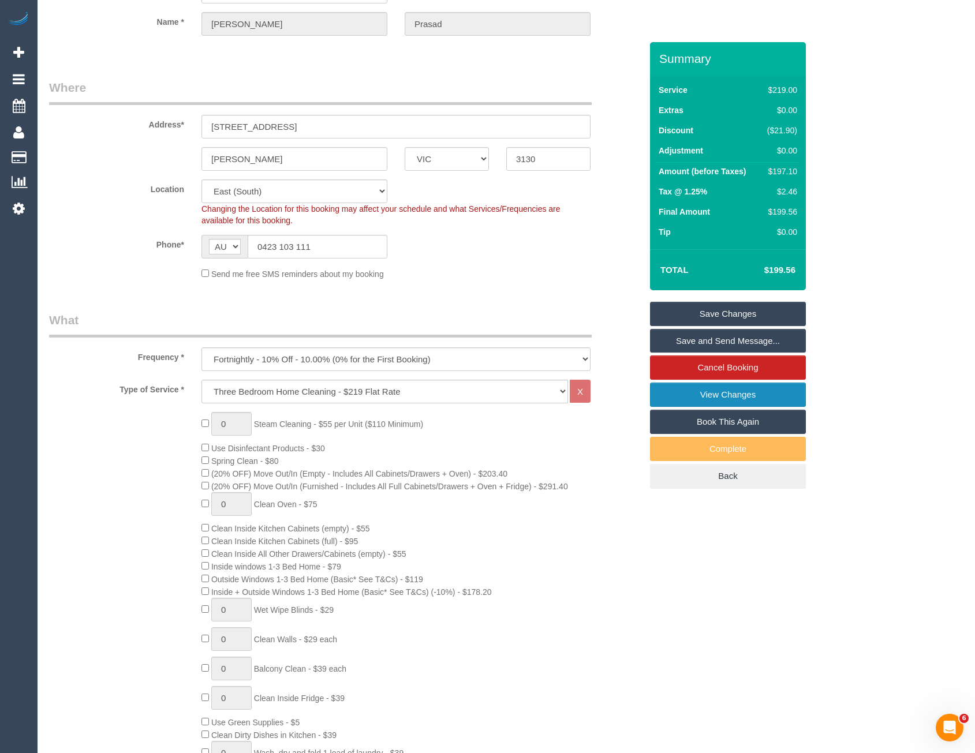
scroll to position [115, 0]
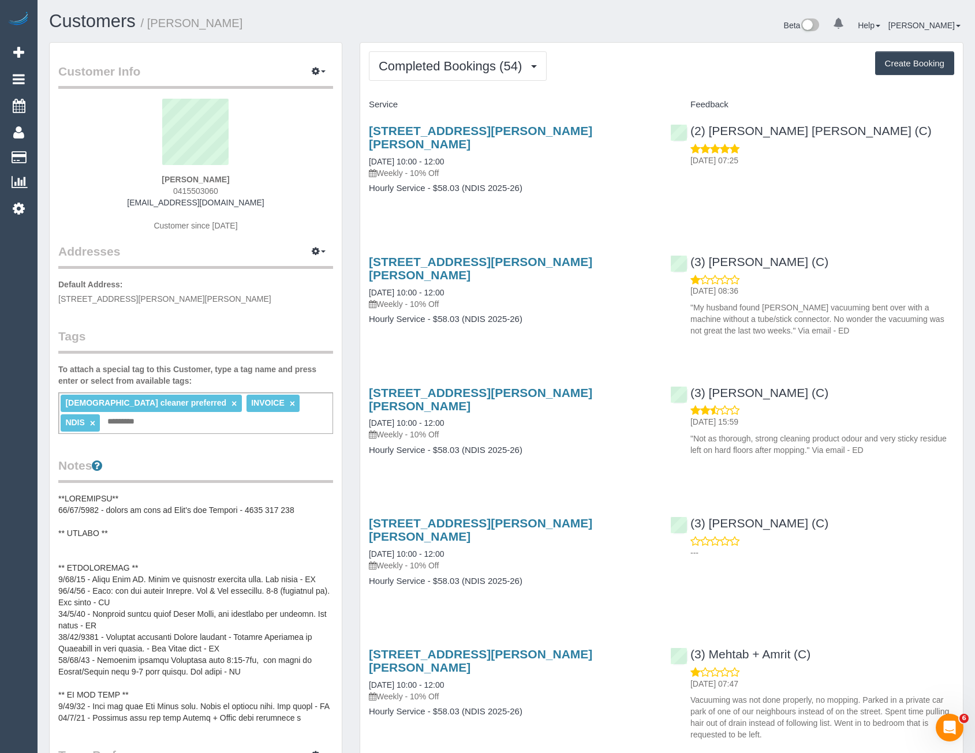
click at [491, 68] on span "Completed Bookings (54)" at bounding box center [453, 66] width 149 height 14
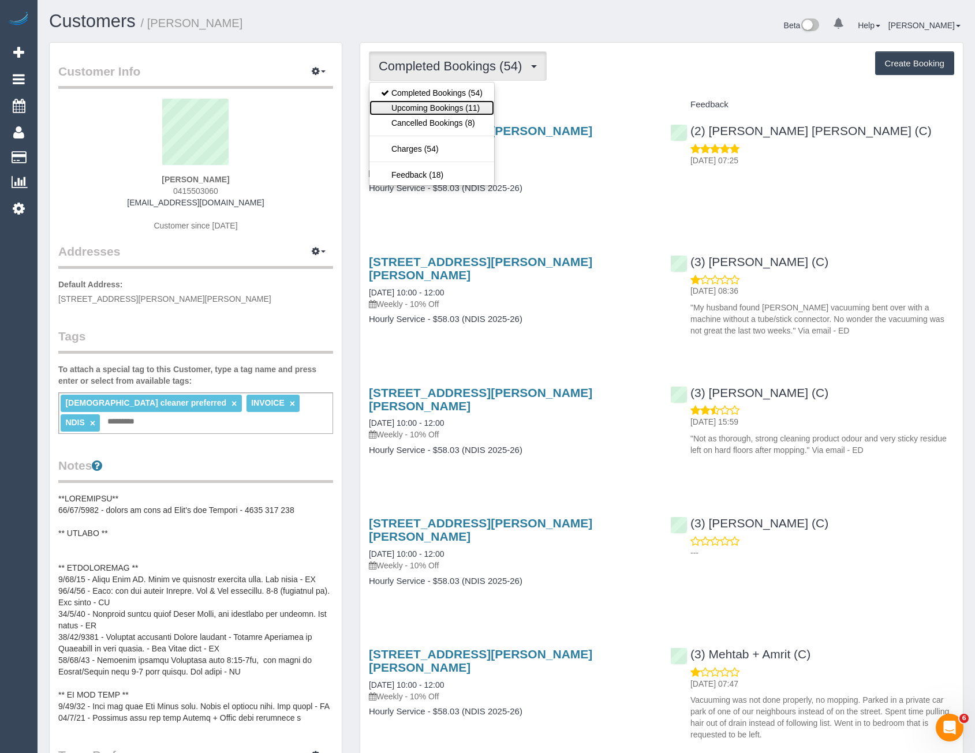
click at [456, 113] on link "Upcoming Bookings (11)" at bounding box center [431, 107] width 125 height 15
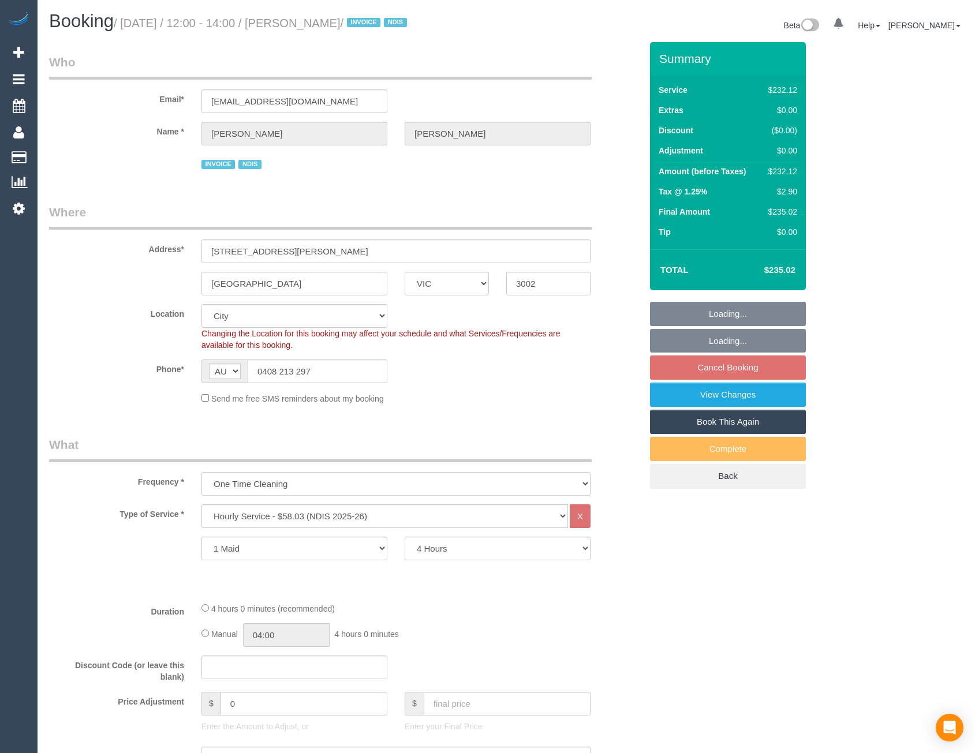
select select "VIC"
select select "240"
select select "number:28"
select select "number:14"
select select "number:19"
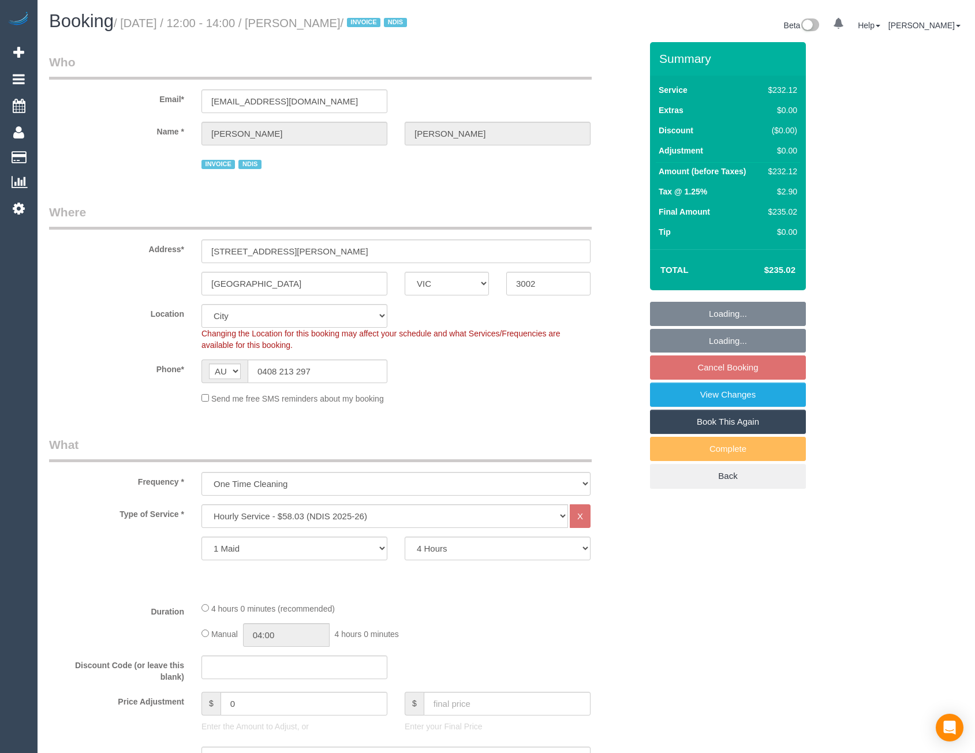
select select "number:23"
select select "number:35"
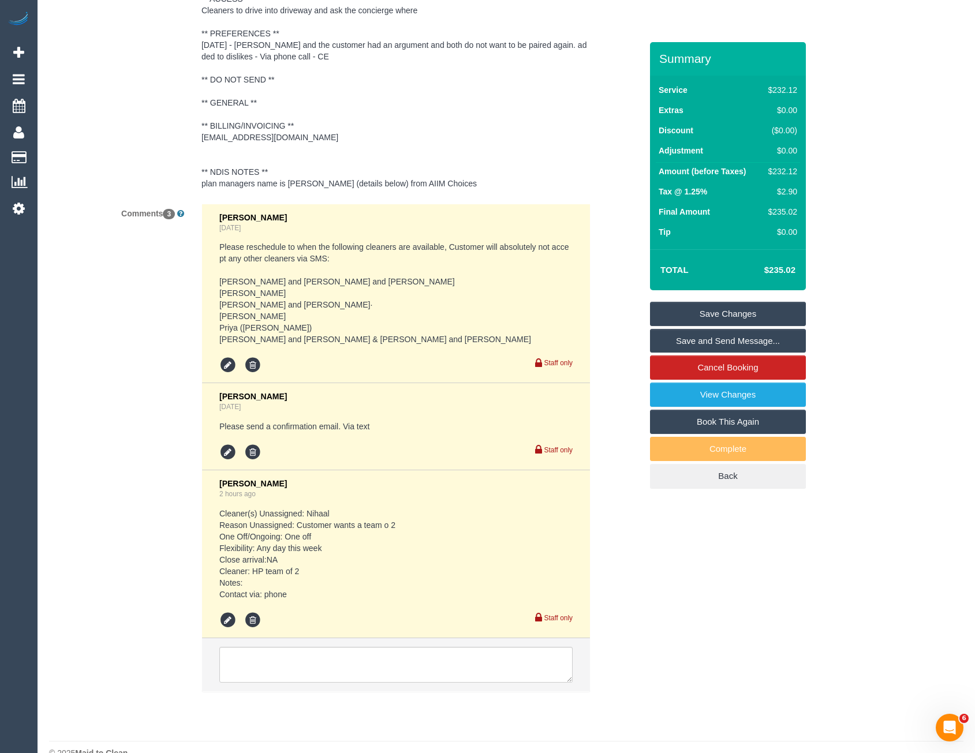
scroll to position [1926, 0]
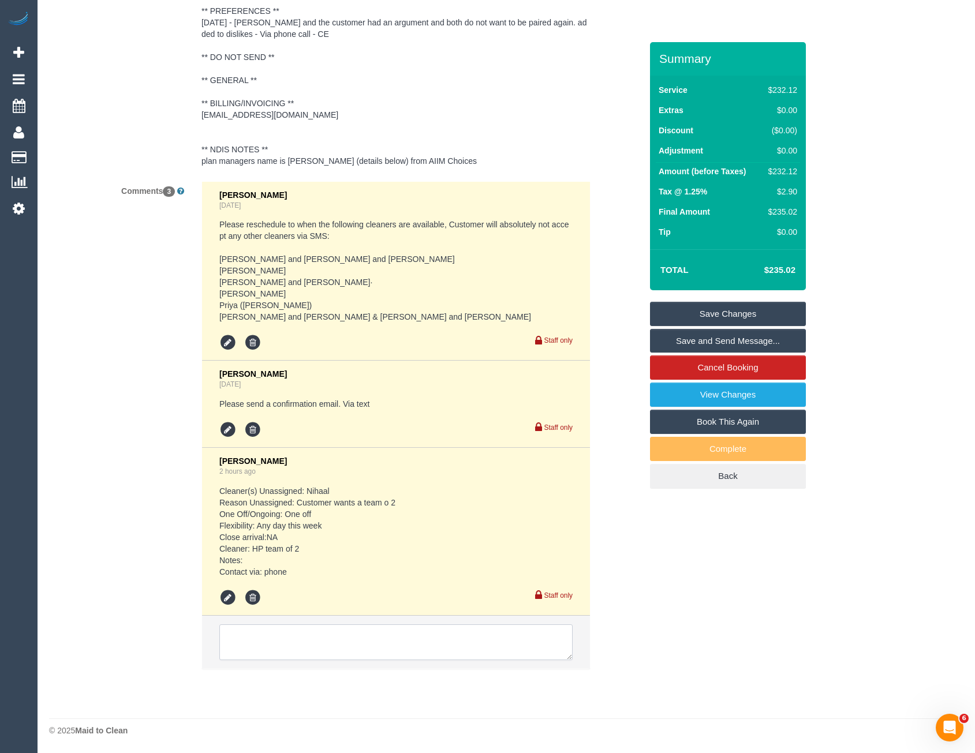
click at [330, 649] on textarea at bounding box center [395, 643] width 353 height 36
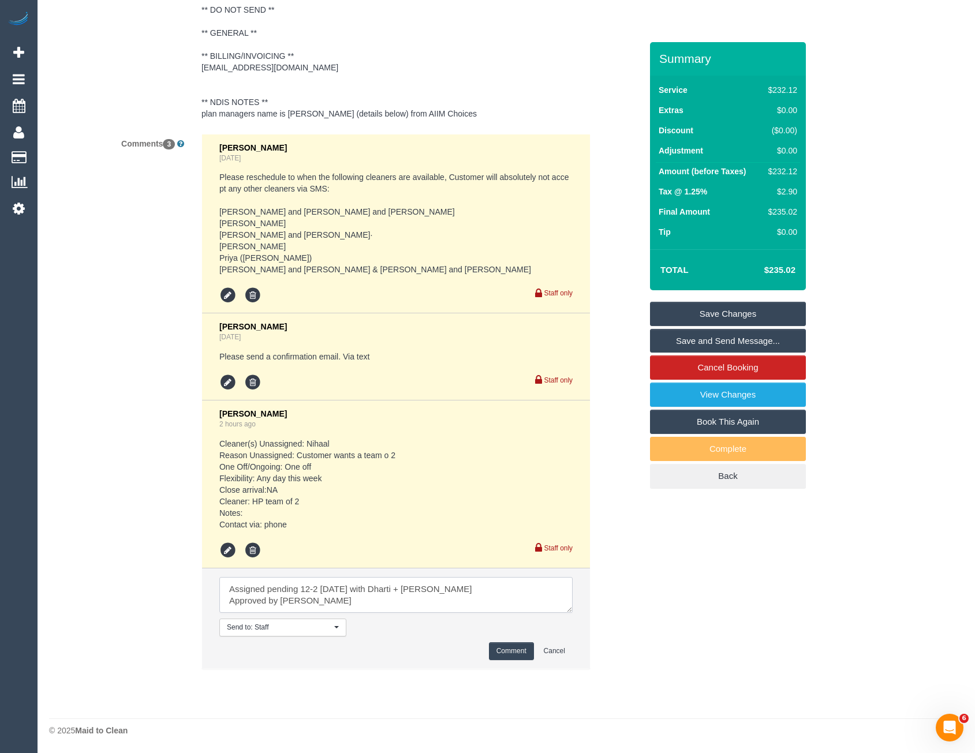
scroll to position [5, 0]
type textarea "Assigned pending 12-2 Sat 18/10 with Dharti + Kishan Approved by Laura ALso fla…"
click at [524, 660] on button "Comment" at bounding box center [511, 652] width 45 height 18
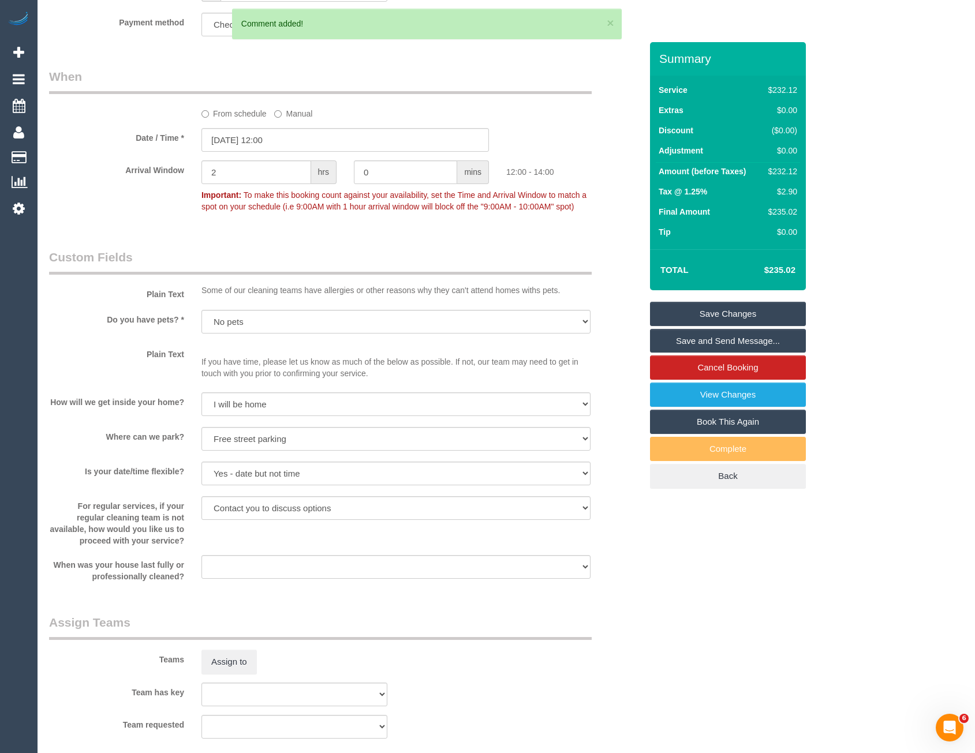
scroll to position [829, 0]
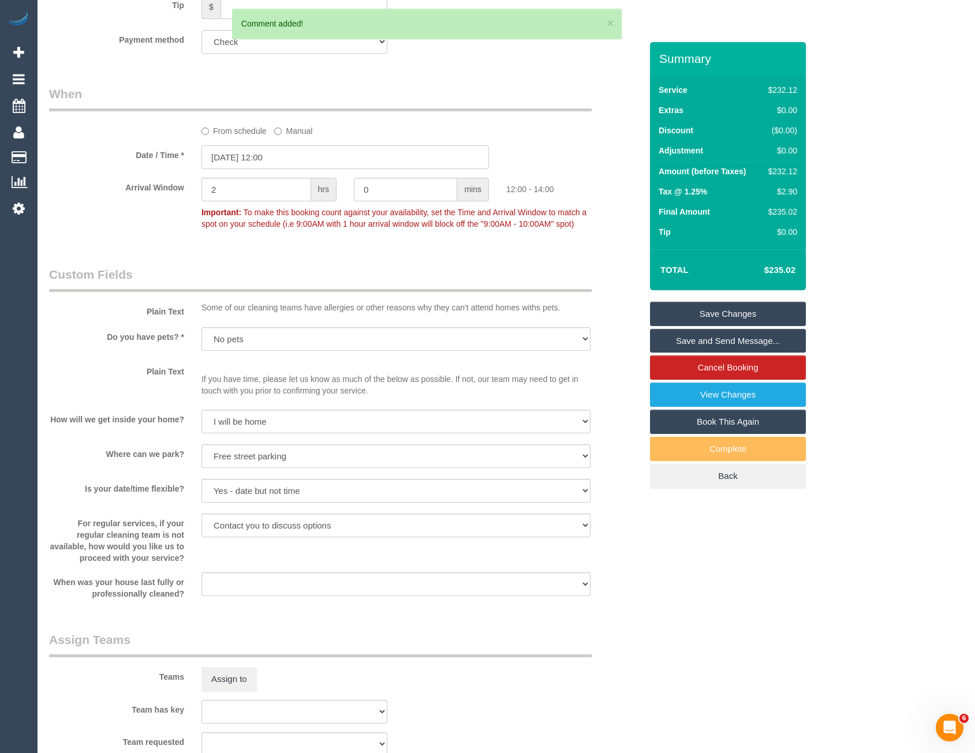
click at [290, 149] on input "16/10/2025 12:00" at bounding box center [344, 157] width 287 height 24
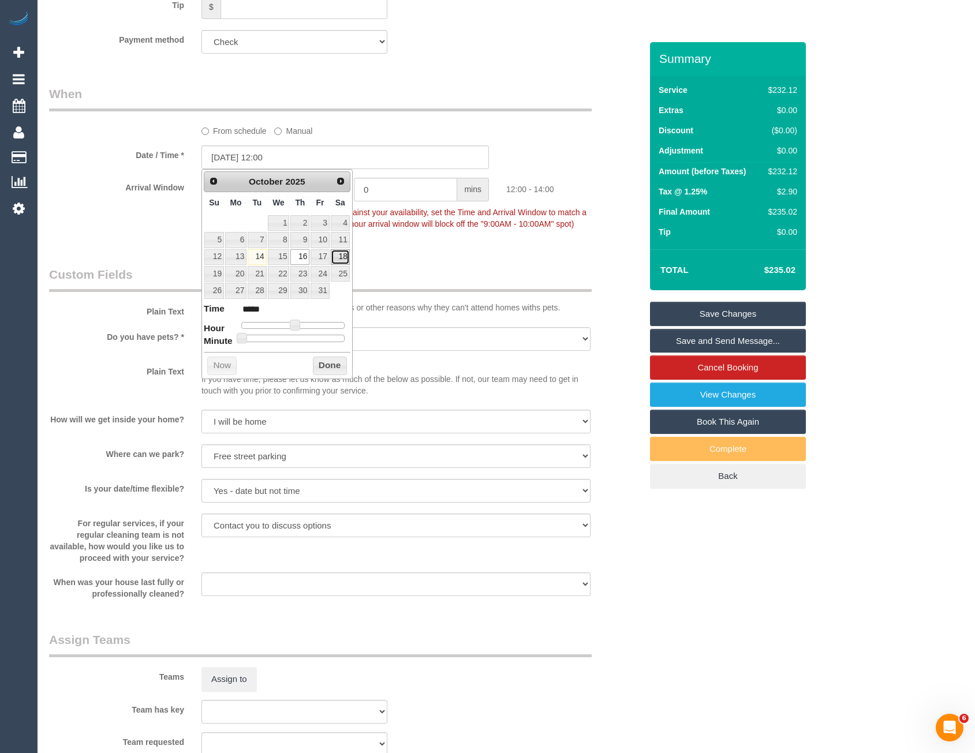
click at [346, 253] on link "18" at bounding box center [340, 257] width 19 height 16
type input "18/10/2025 12:00"
click at [326, 366] on button "Done" at bounding box center [330, 366] width 34 height 18
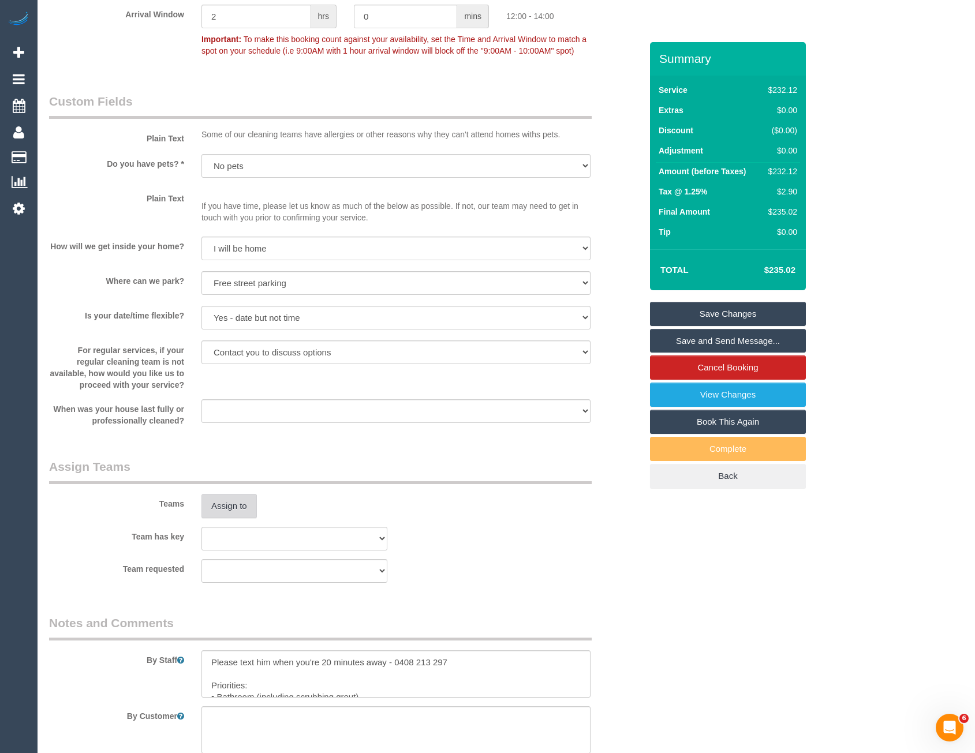
click at [244, 516] on button "Assign to" at bounding box center [228, 506] width 55 height 24
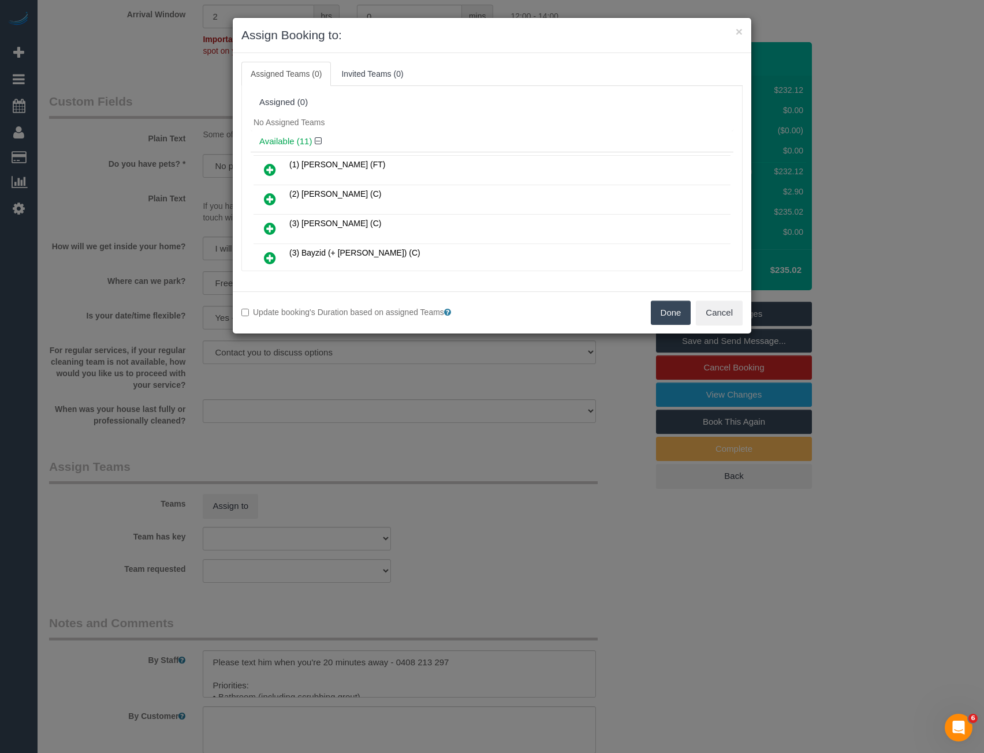
scroll to position [2187, 0]
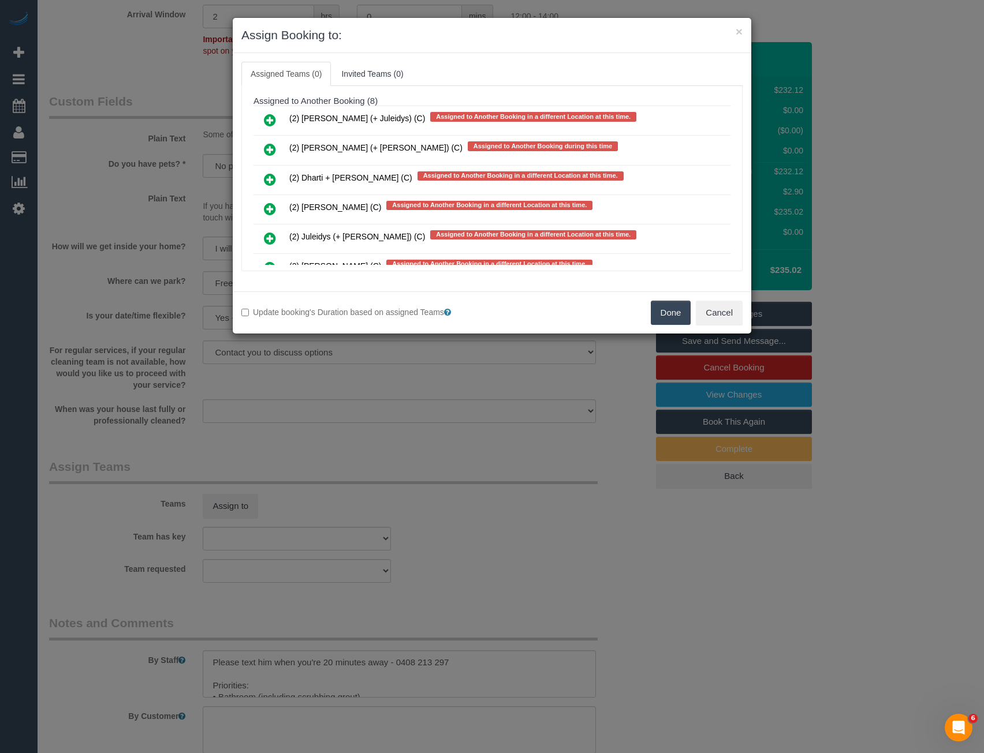
click at [273, 177] on icon at bounding box center [270, 180] width 12 height 14
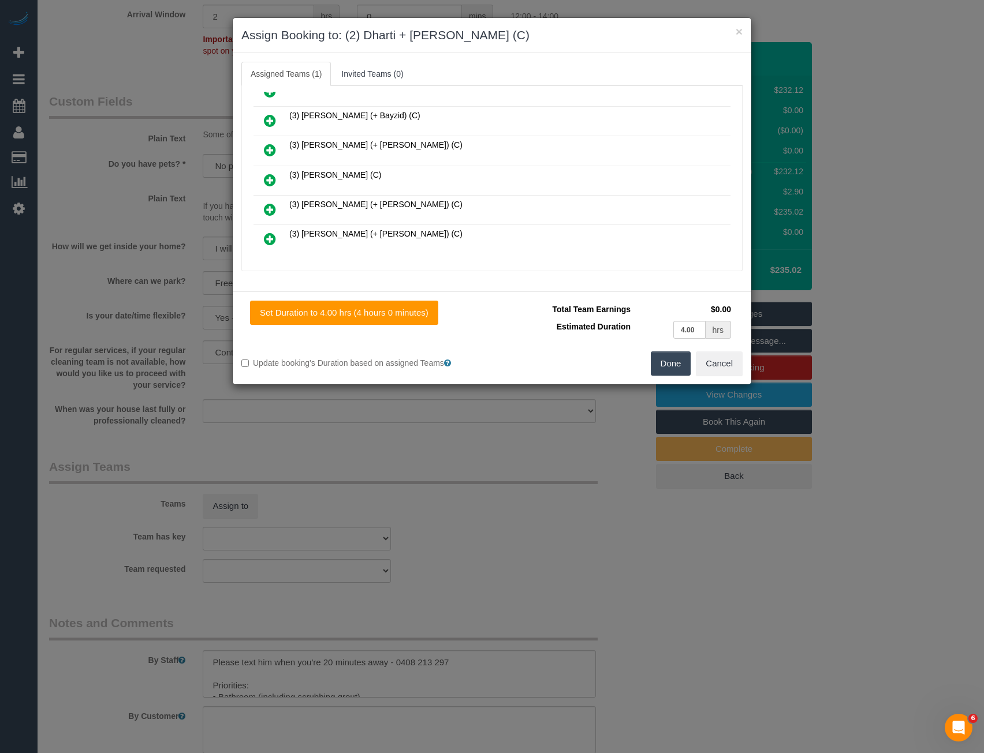
scroll to position [0, 0]
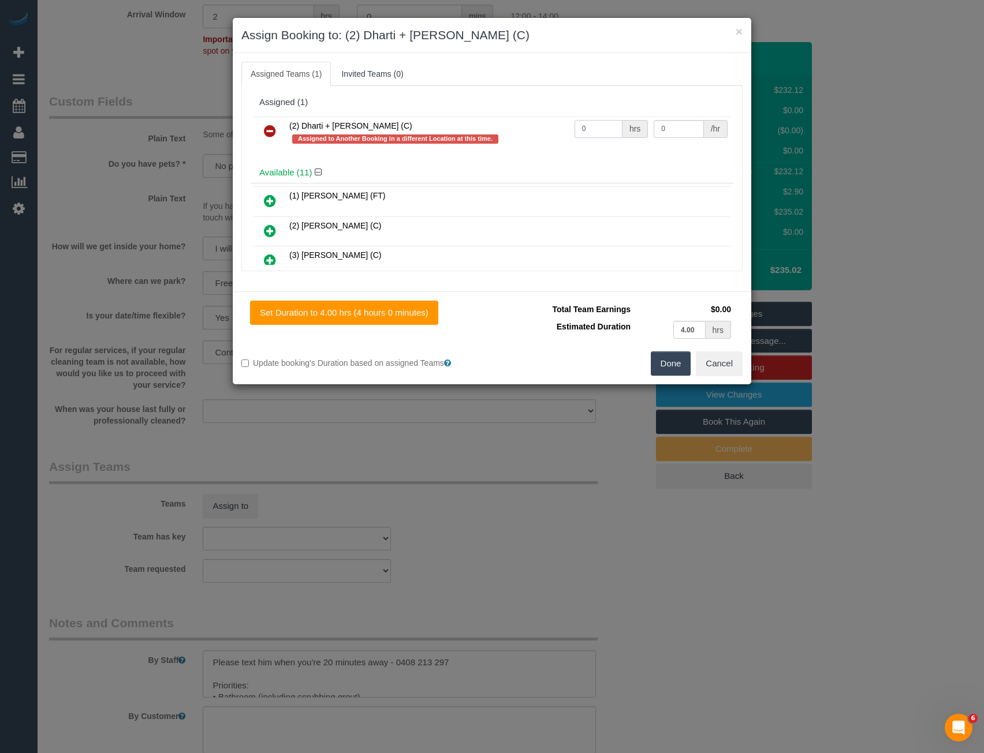
drag, startPoint x: 598, startPoint y: 125, endPoint x: 519, endPoint y: 123, distance: 79.1
click at [546, 126] on tr "(2) Dharti + Kishan (C) Assigned to Another Booking in a different Location at …" at bounding box center [491, 133] width 477 height 33
type input "4"
type input "37.5"
drag, startPoint x: 677, startPoint y: 360, endPoint x: 524, endPoint y: 399, distance: 157.9
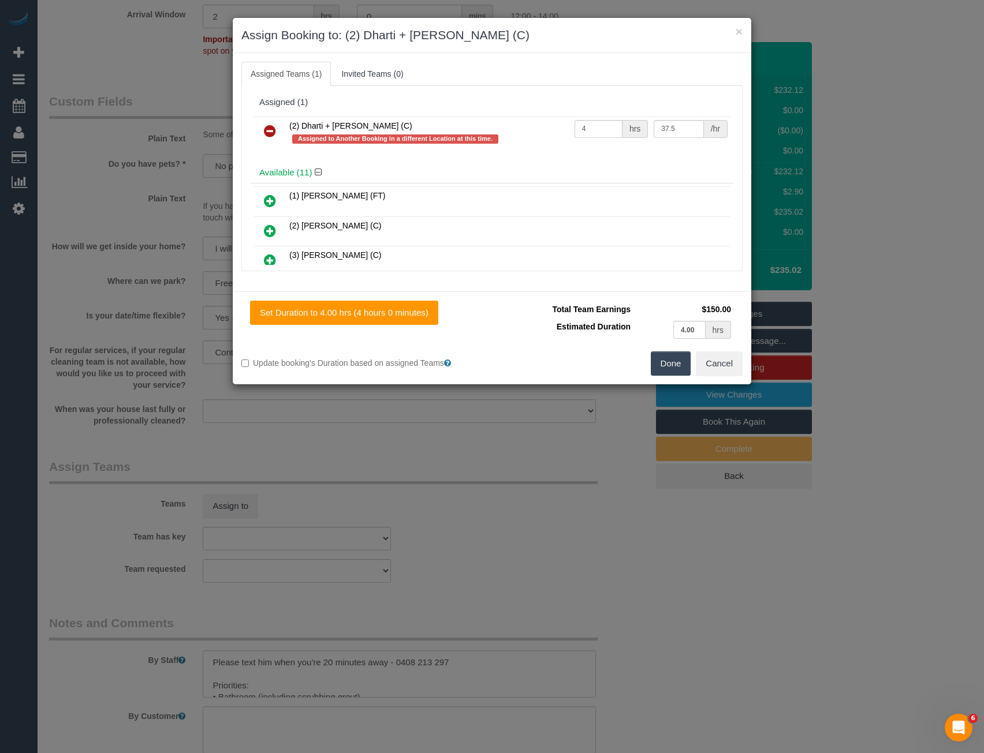
click at [677, 360] on button "Done" at bounding box center [671, 364] width 40 height 24
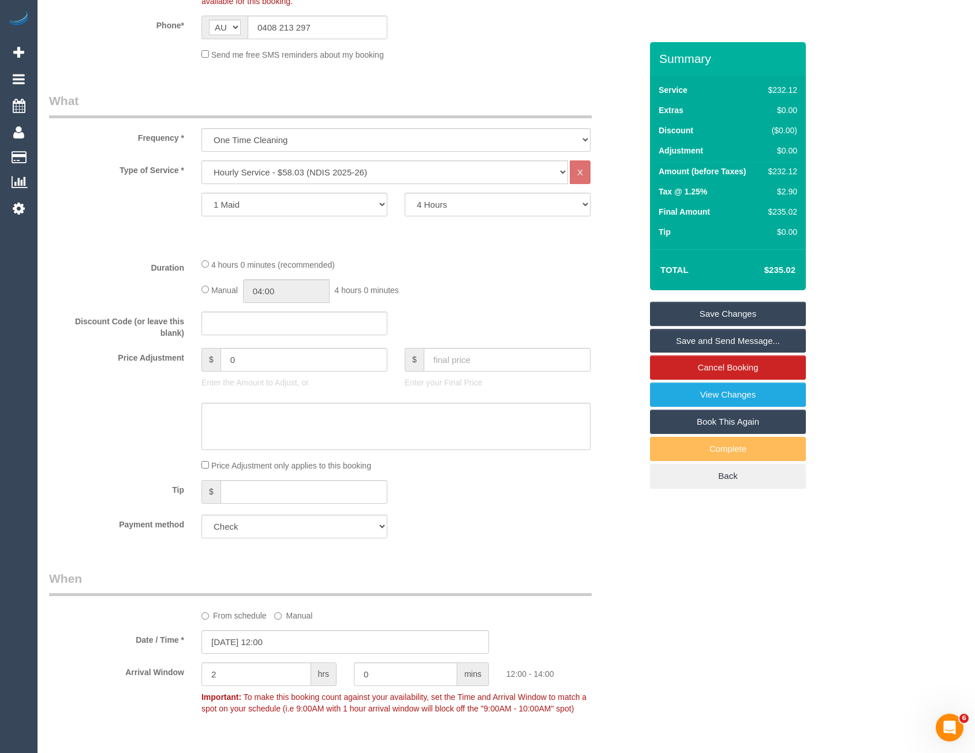
scroll to position [252, 0]
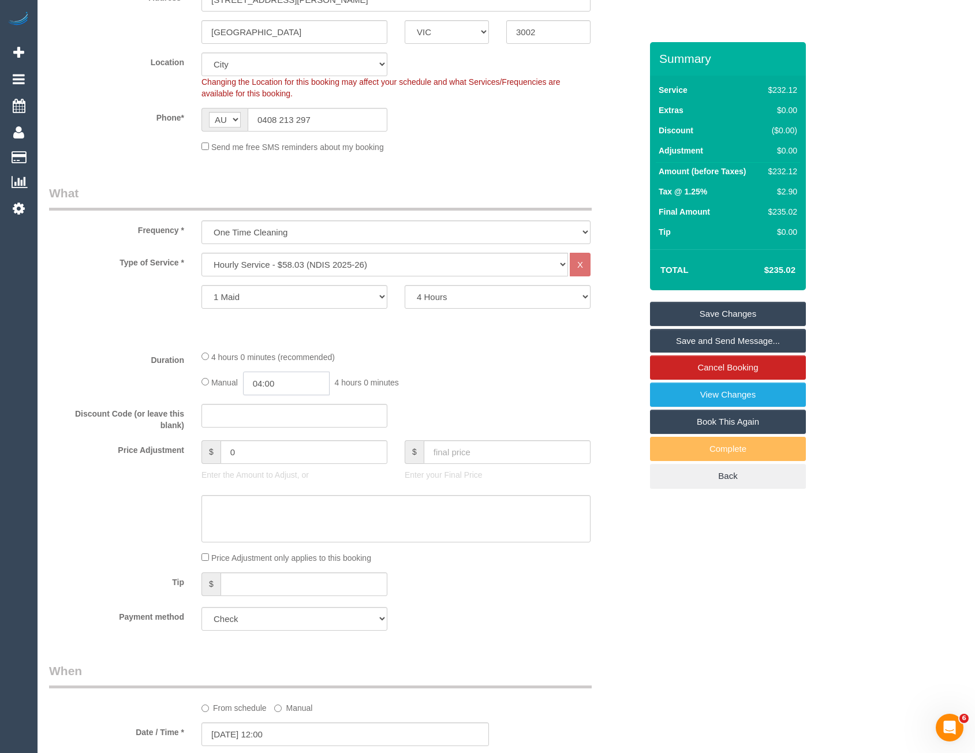
click at [290, 386] on input "04:00" at bounding box center [286, 384] width 87 height 24
type input "02:00"
click at [277, 427] on li "02:00" at bounding box center [273, 427] width 51 height 15
click at [494, 387] on div "Manual 02:00 2 hours 0 minutes" at bounding box center [395, 384] width 389 height 24
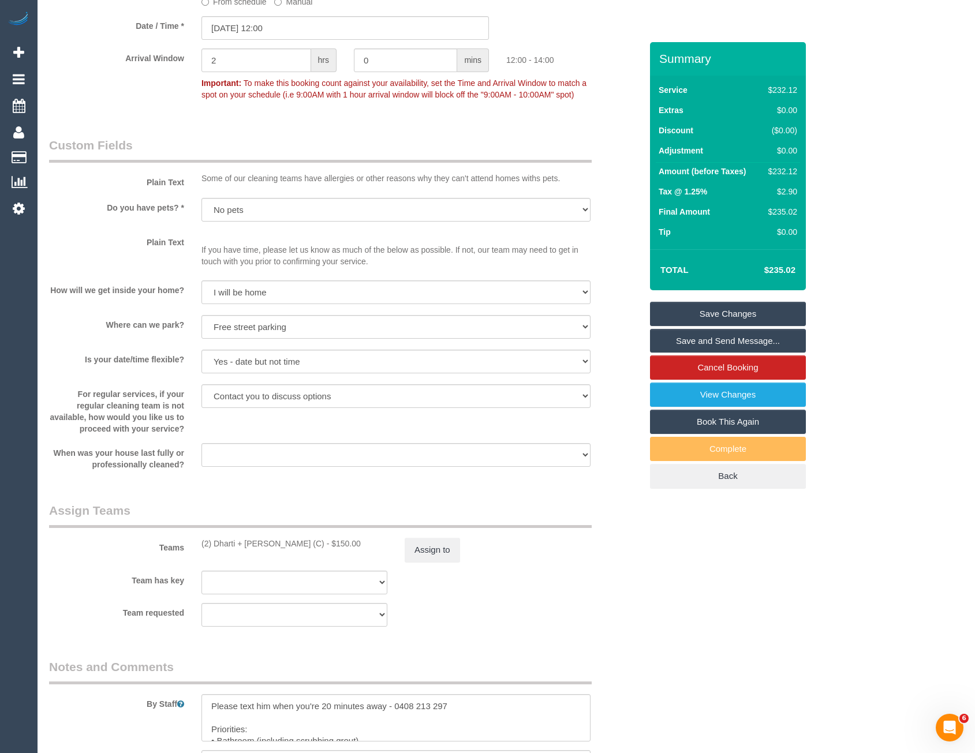
scroll to position [866, 0]
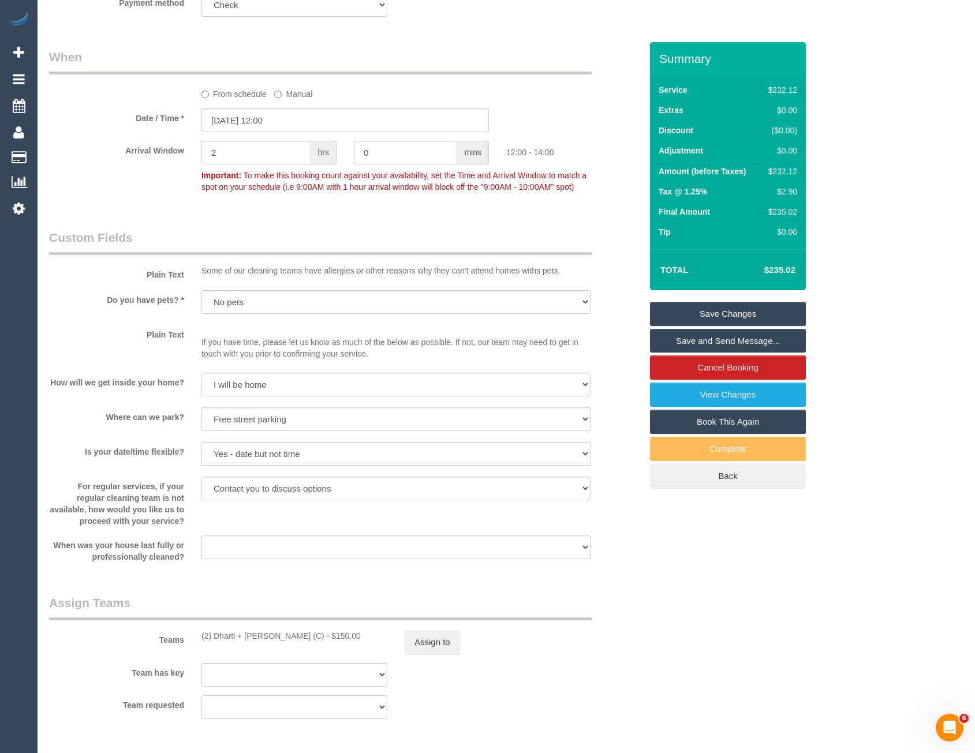
click at [701, 313] on link "Save Changes" at bounding box center [728, 314] width 156 height 24
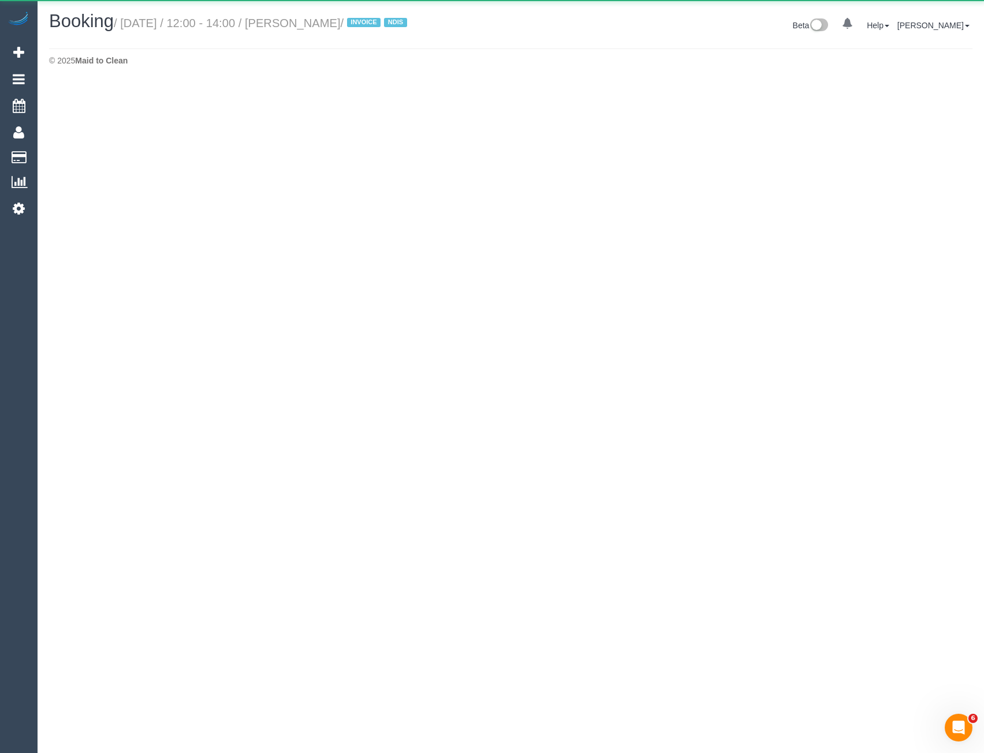
select select "VIC"
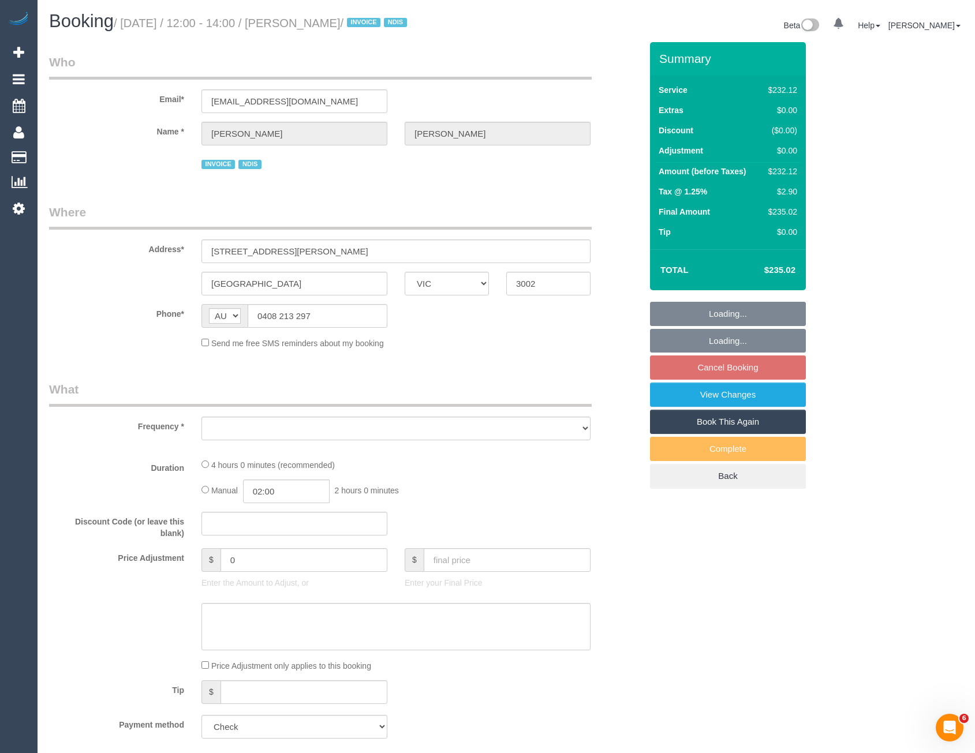
select select "object:4304"
select select "number:28"
select select "number:14"
select select "number:19"
select select "number:23"
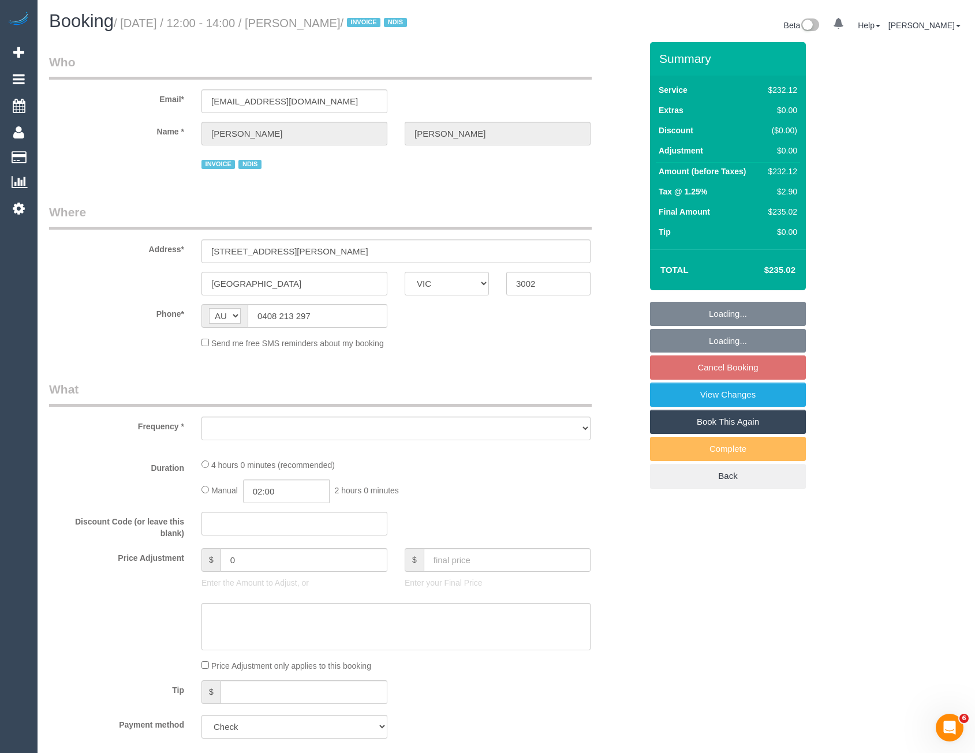
select select "number:35"
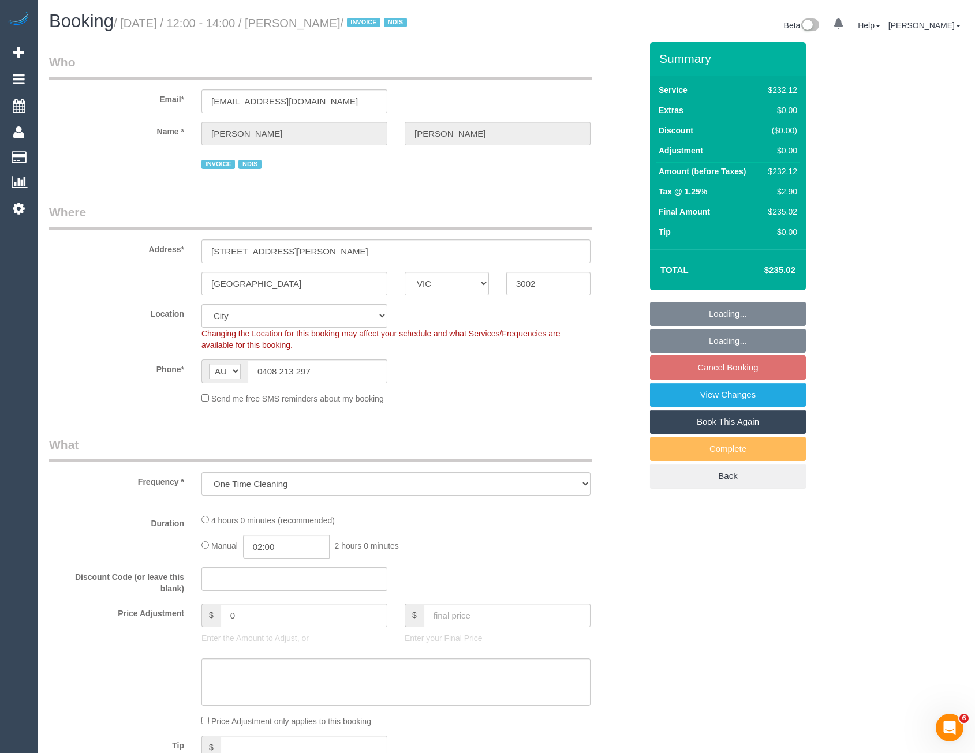
select select "object:4455"
select select "240"
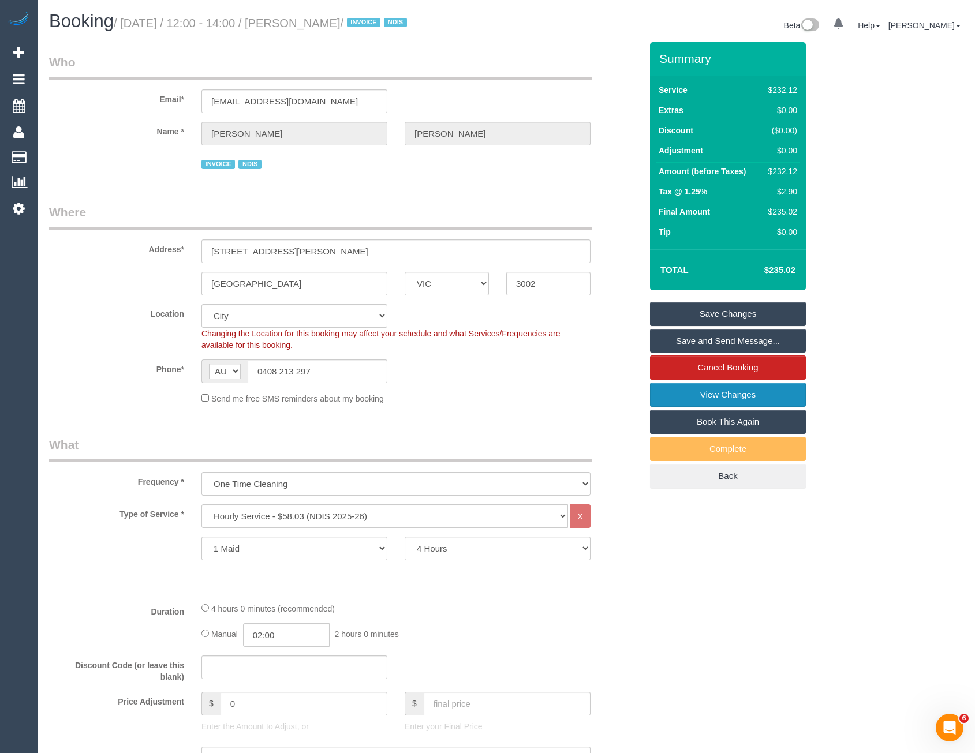
click at [756, 390] on link "View Changes" at bounding box center [728, 395] width 156 height 24
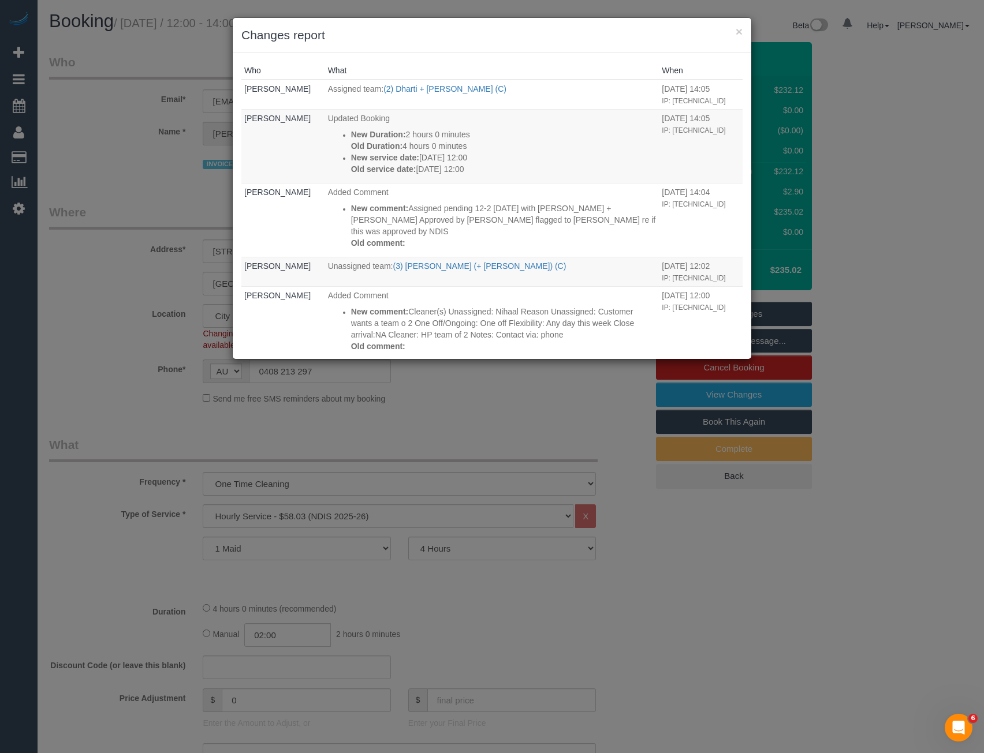
click at [458, 455] on div "× Changes report Who What When Bronie Bryant Assigned team: (2) Dharti + Kishan…" at bounding box center [492, 376] width 984 height 753
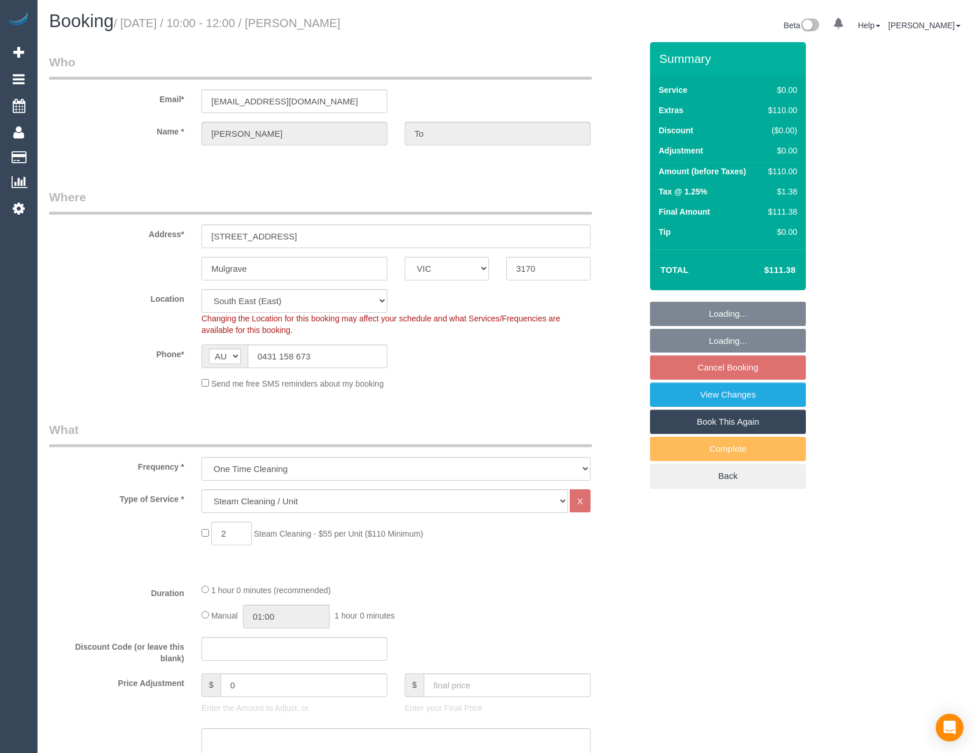
select select "VIC"
select select "number:27"
select select "object:1297"
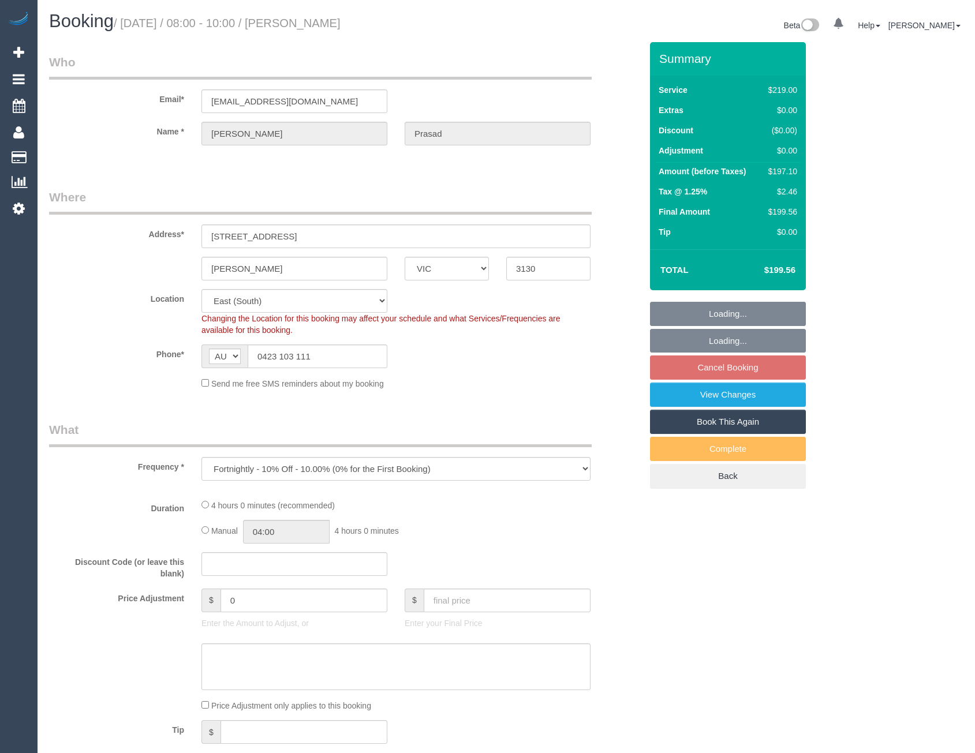
select select "VIC"
select select "object:801"
select select "string:stripe-pm_1S8u112GScqysDRV0BcbuxJS"
select select "number:28"
select select "number:14"
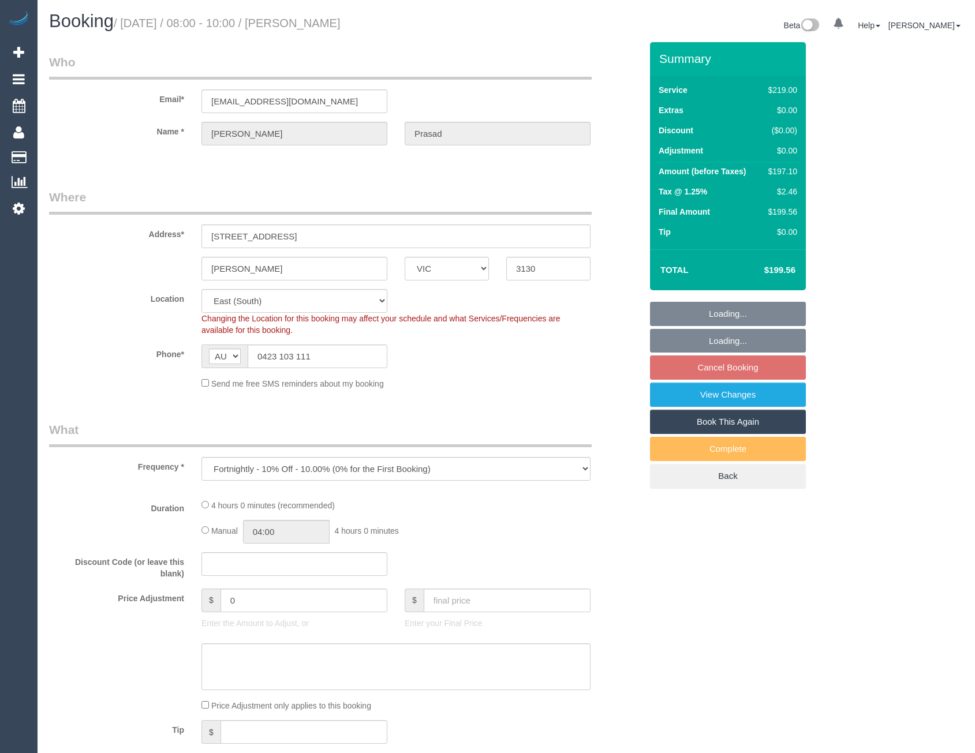
select select "number:19"
select select "number:36"
select select "VIC"
select select "object:801"
select select "number:28"
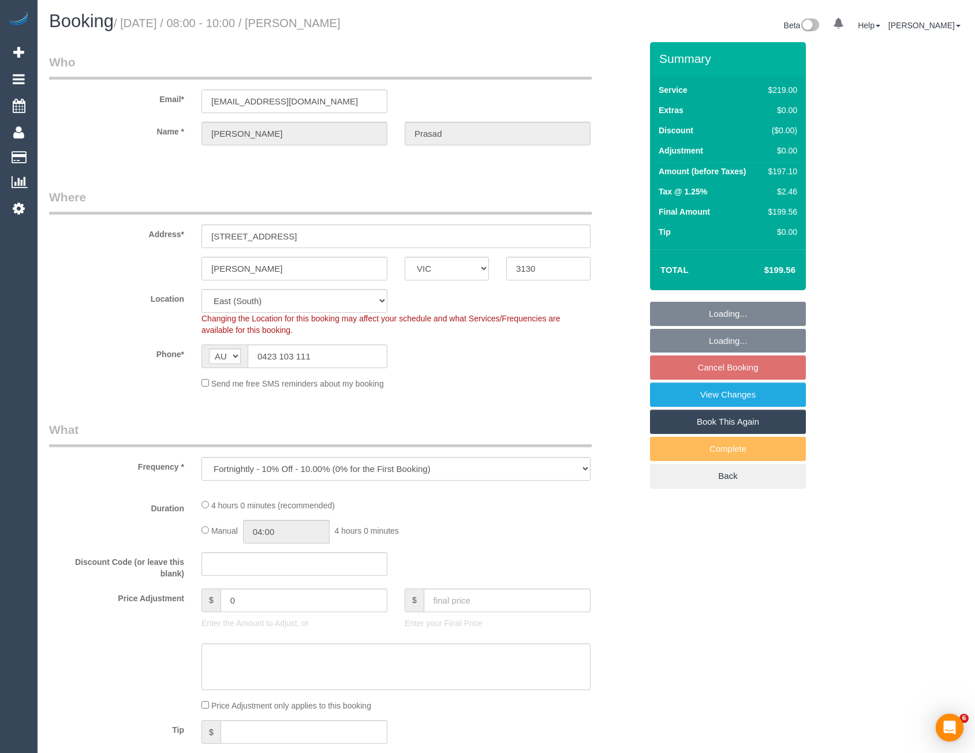
select select "number:14"
select select "number:19"
select select "number:36"
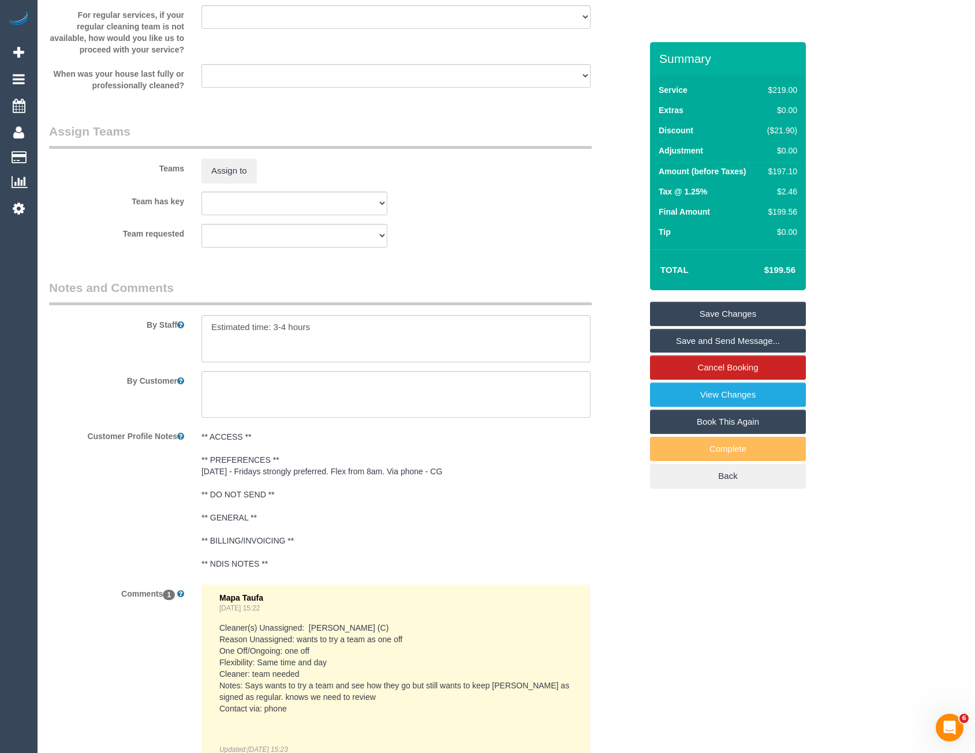
scroll to position [1917, 0]
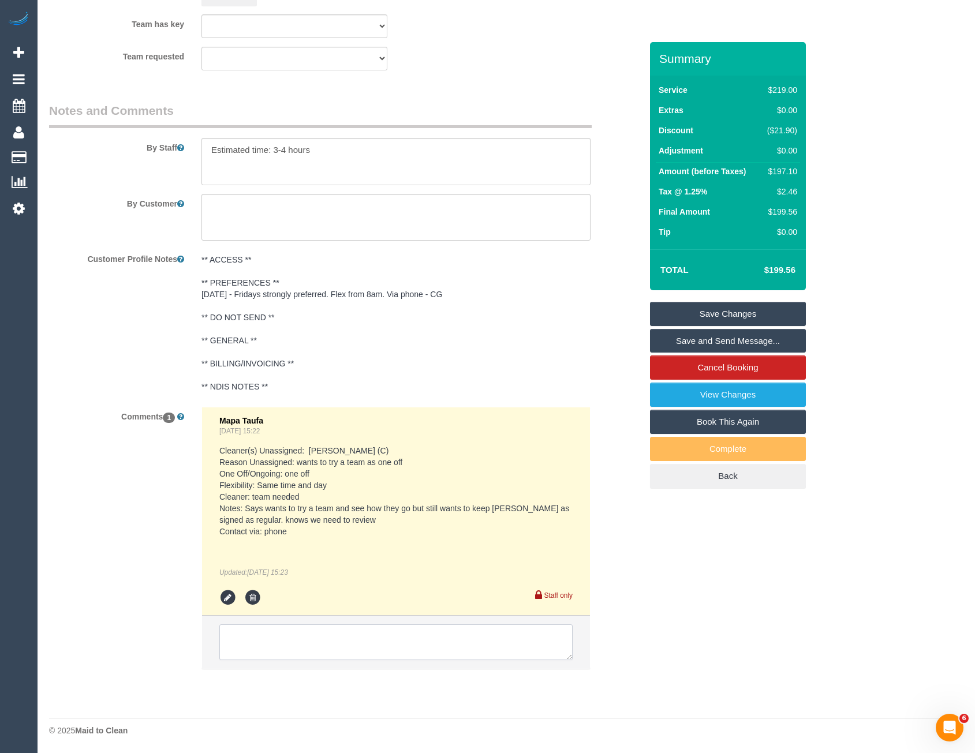
click at [303, 635] on textarea at bounding box center [395, 643] width 353 height 36
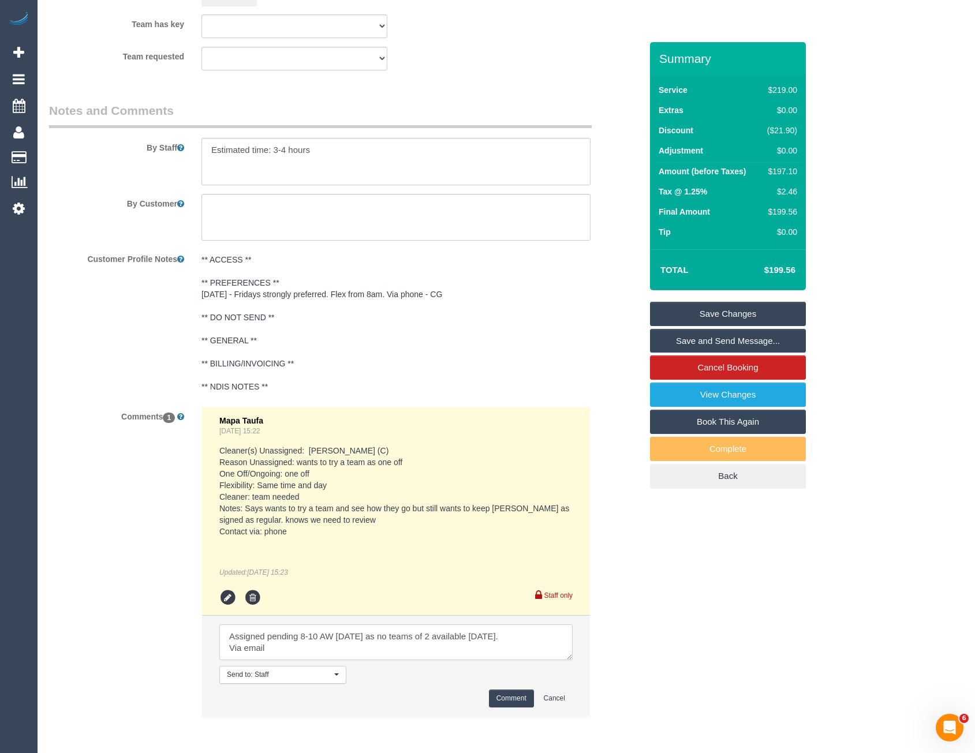
type textarea "Assigned pending 8-10 AW [DATE] as no teams of 2 available [DATE]. Via email"
click at [510, 699] on button "Comment" at bounding box center [511, 699] width 45 height 18
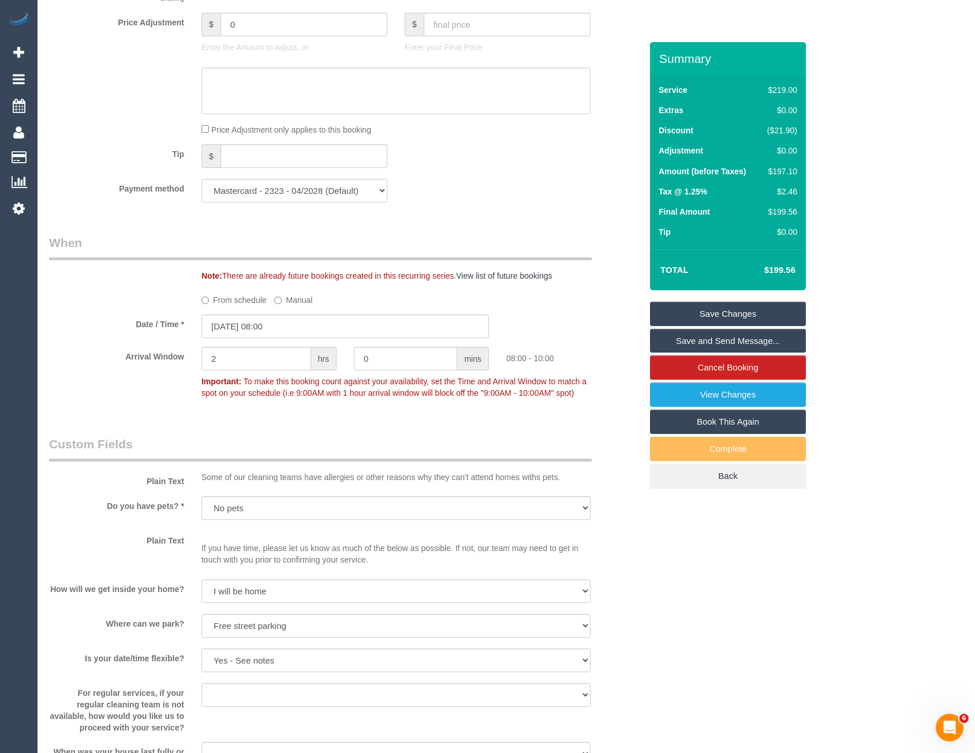
scroll to position [1051, 0]
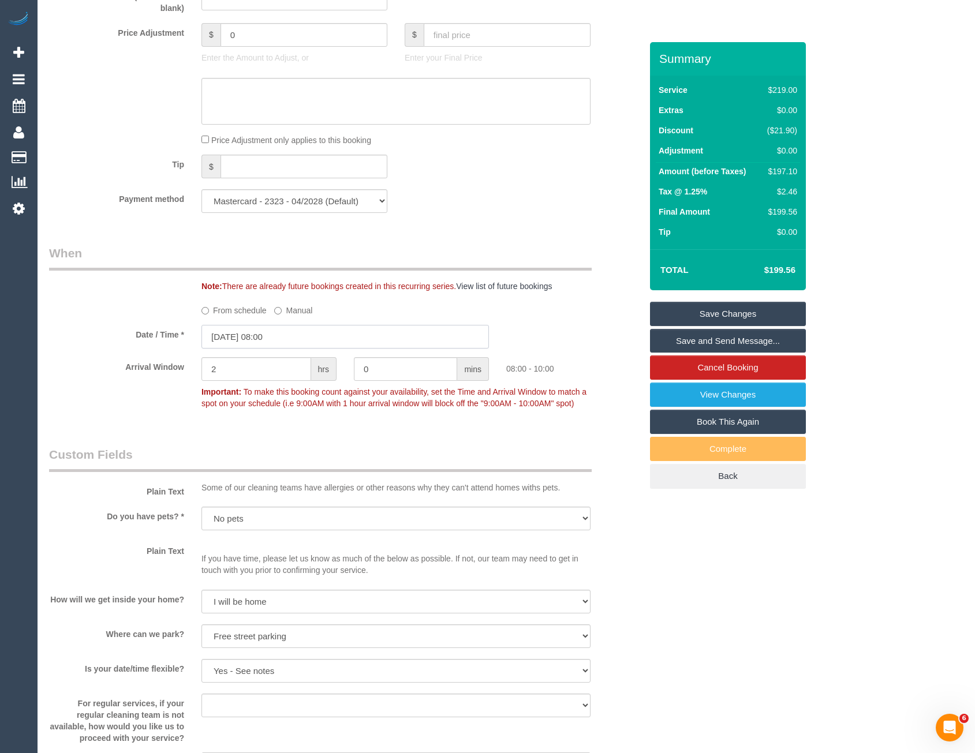
click at [294, 347] on input "17/10/2025 08:00" at bounding box center [344, 337] width 287 height 24
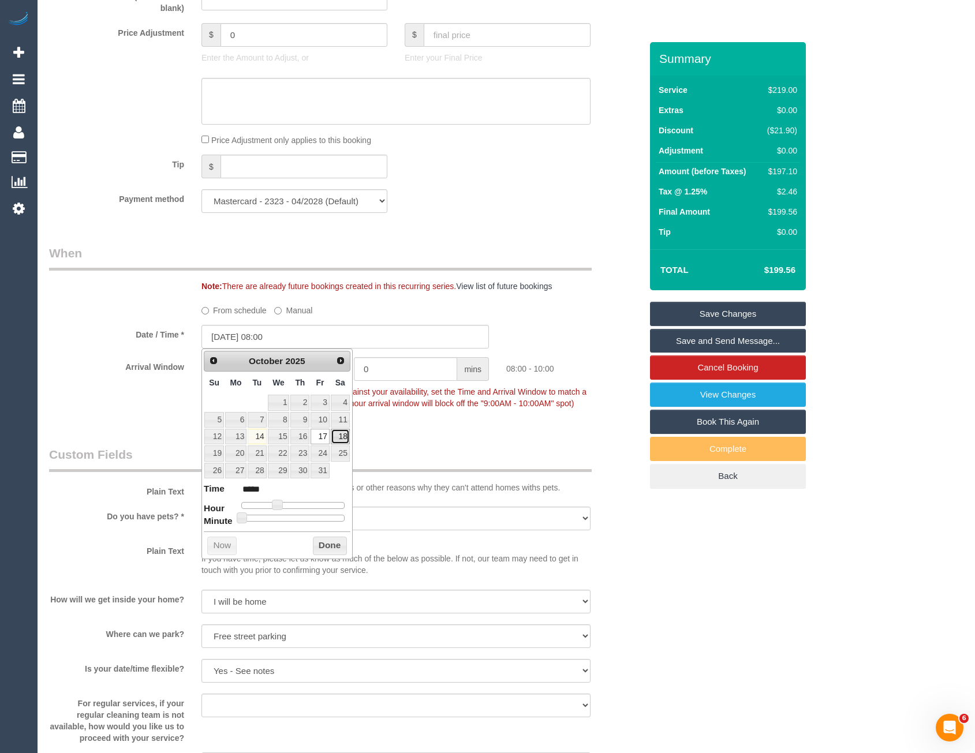
click at [339, 438] on link "18" at bounding box center [340, 437] width 19 height 16
type input "18/10/2025 08:00"
click at [331, 546] on button "Done" at bounding box center [330, 546] width 34 height 18
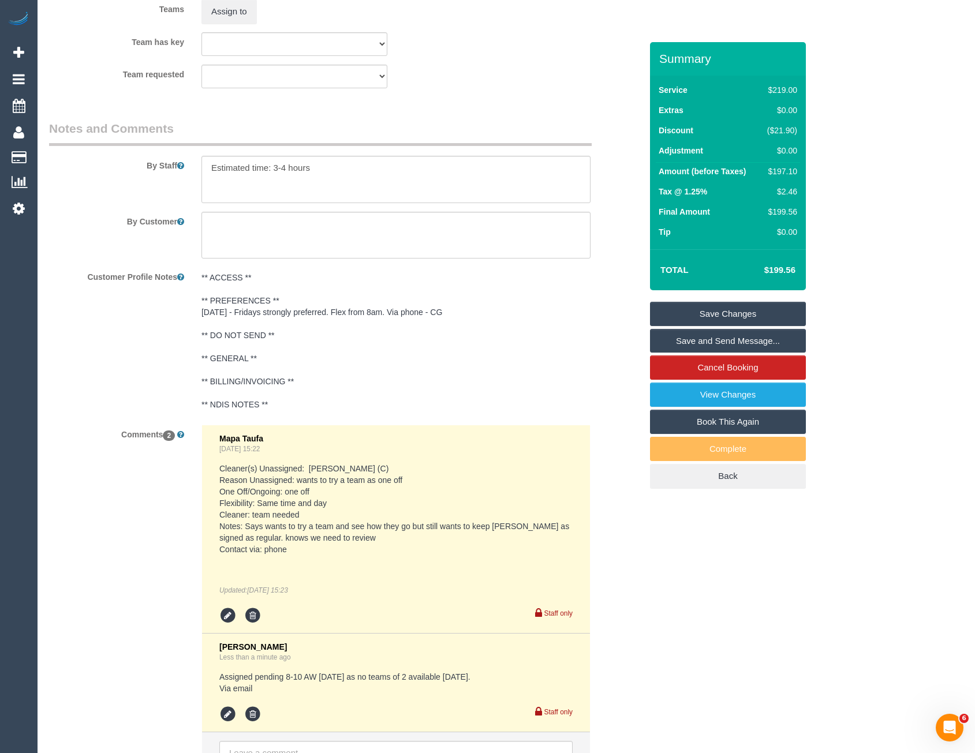
scroll to position [1784, 0]
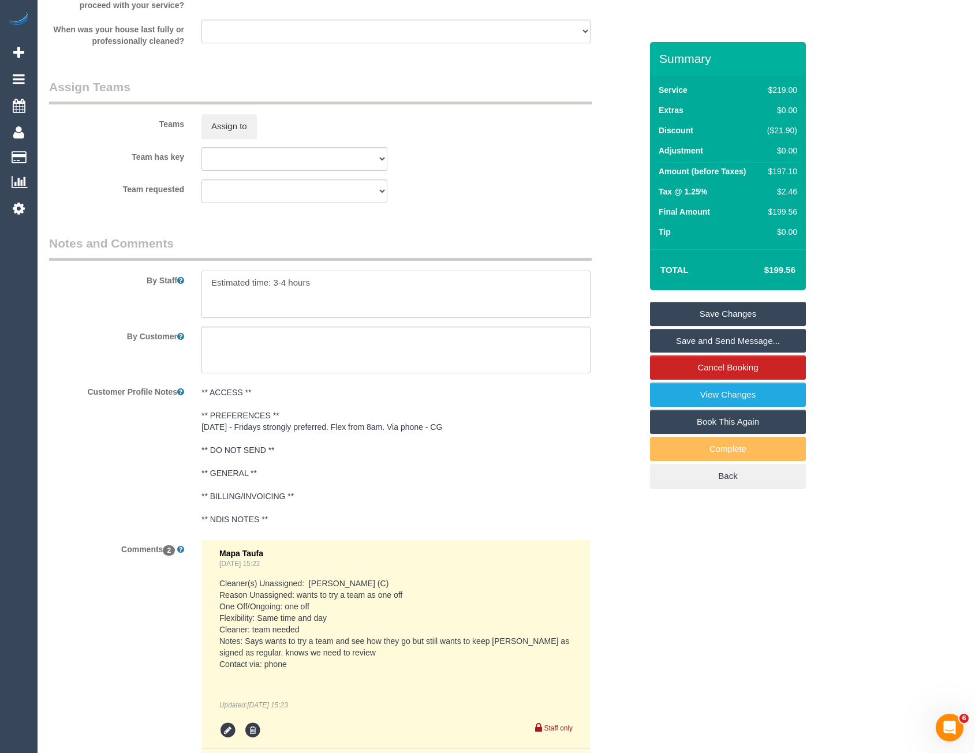
click at [288, 282] on textarea at bounding box center [395, 294] width 389 height 47
click at [326, 278] on textarea at bounding box center [395, 294] width 389 height 47
click at [209, 277] on textarea at bounding box center [395, 294] width 389 height 47
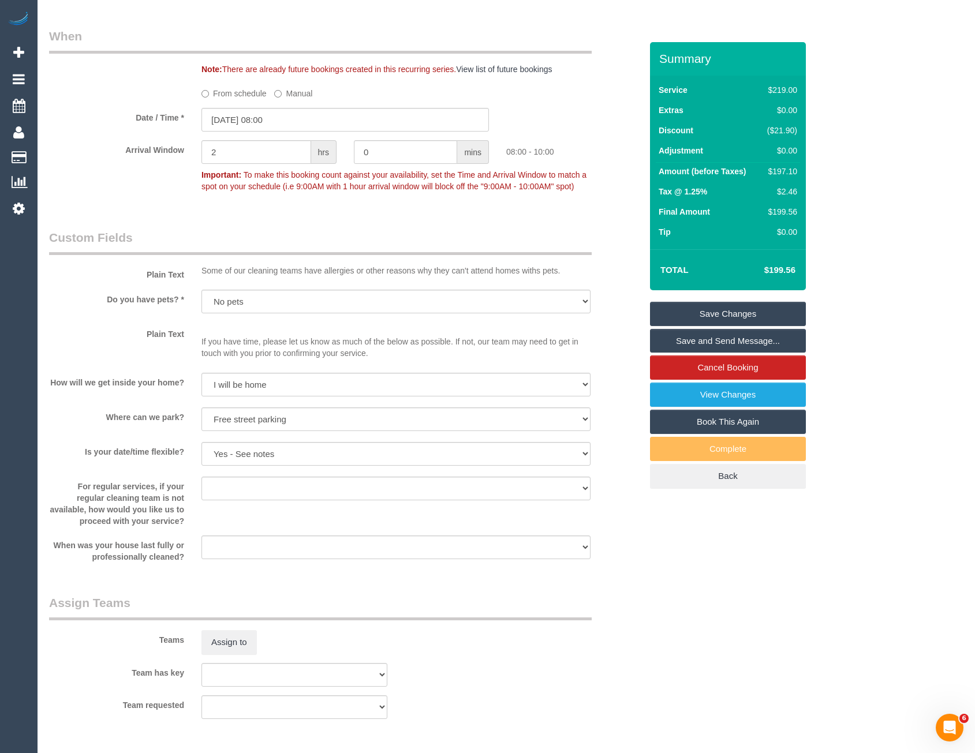
scroll to position [1265, 0]
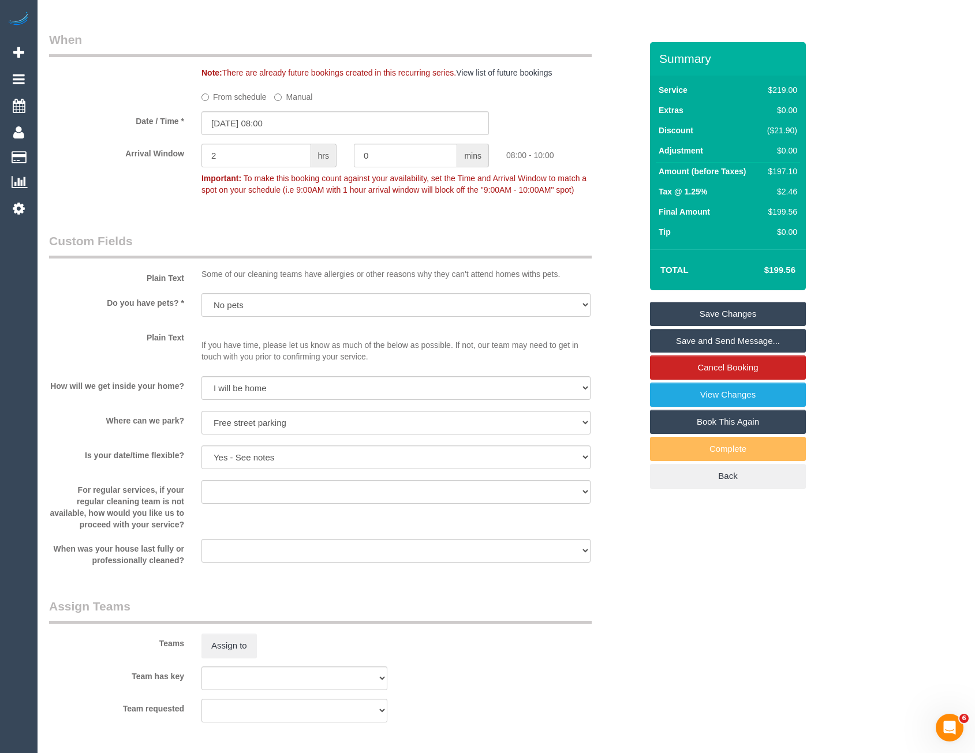
type textarea "*cover* Estimated time: 3-3.5 hours"
click at [306, 122] on input "18/10/2025 08:00" at bounding box center [344, 123] width 287 height 24
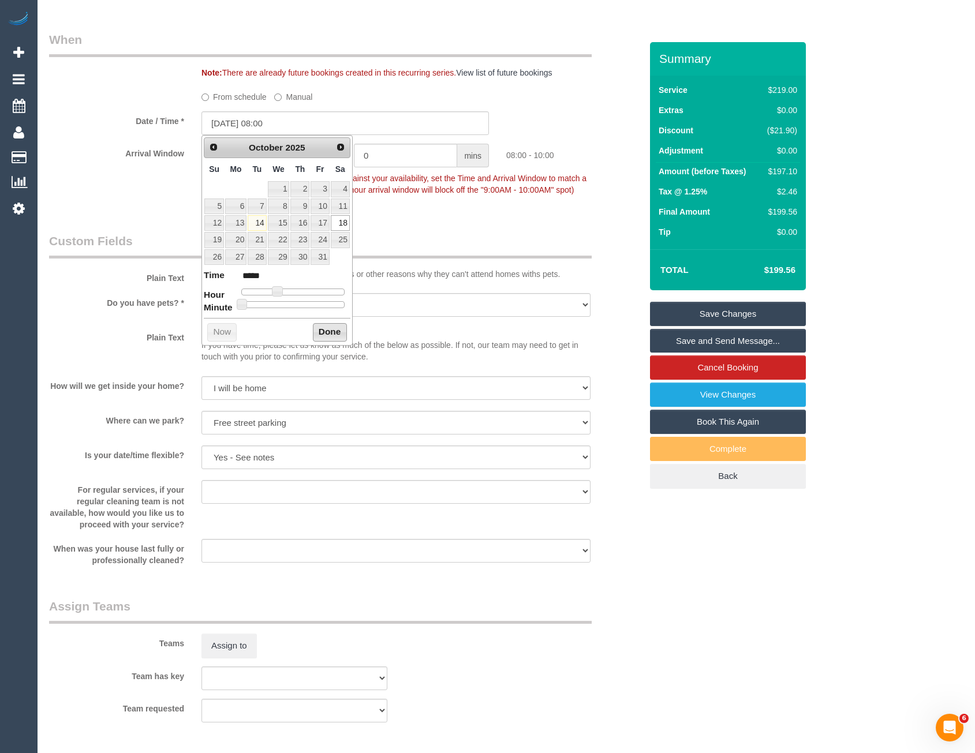
click at [335, 334] on button "Done" at bounding box center [330, 332] width 34 height 18
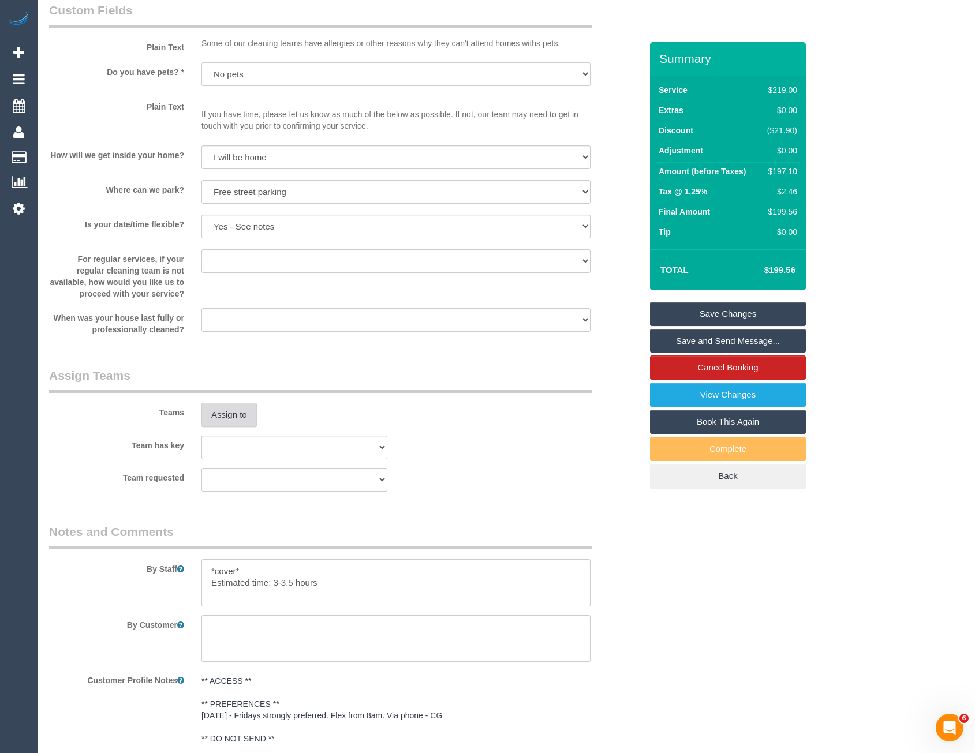
click at [227, 412] on button "Assign to" at bounding box center [228, 415] width 55 height 24
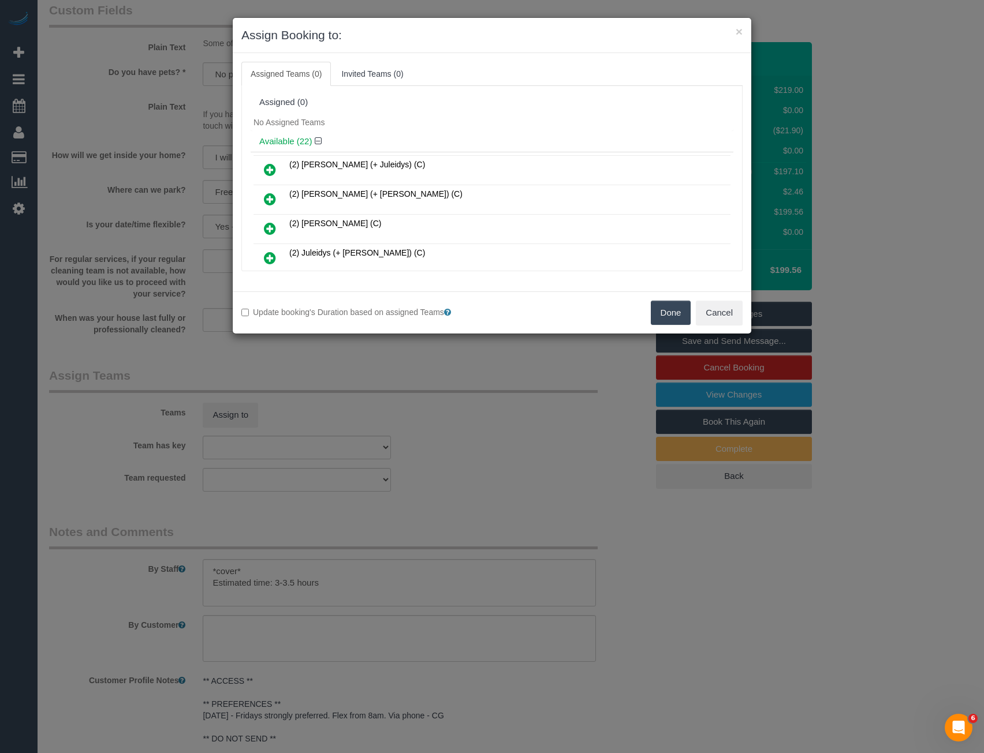
scroll to position [134, 0]
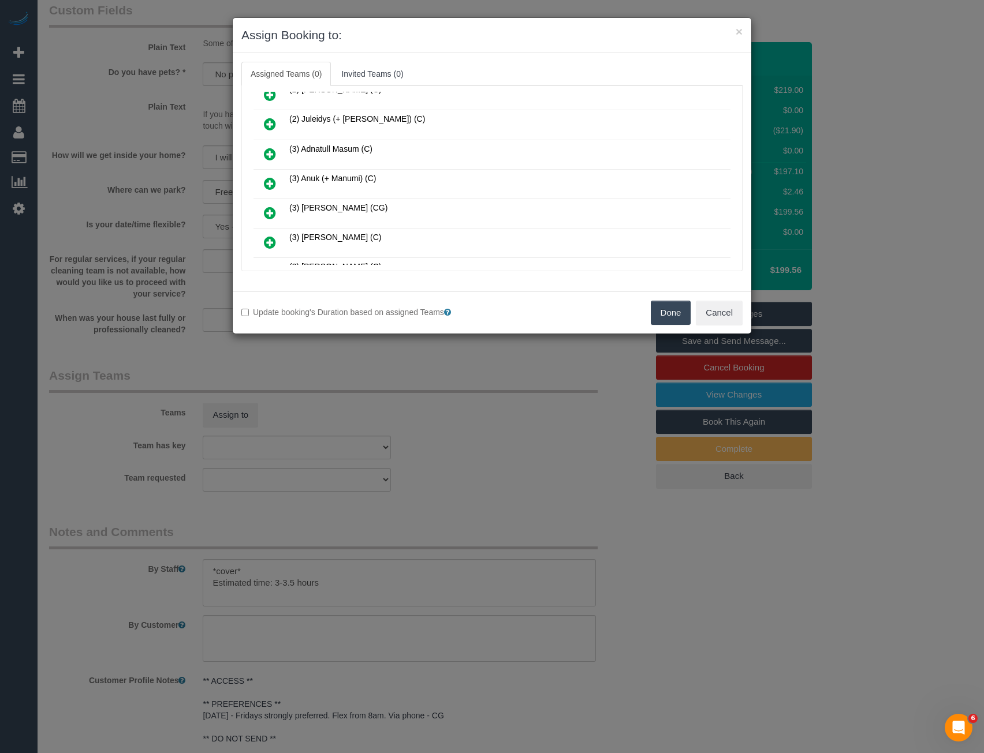
click at [274, 181] on icon at bounding box center [270, 184] width 12 height 14
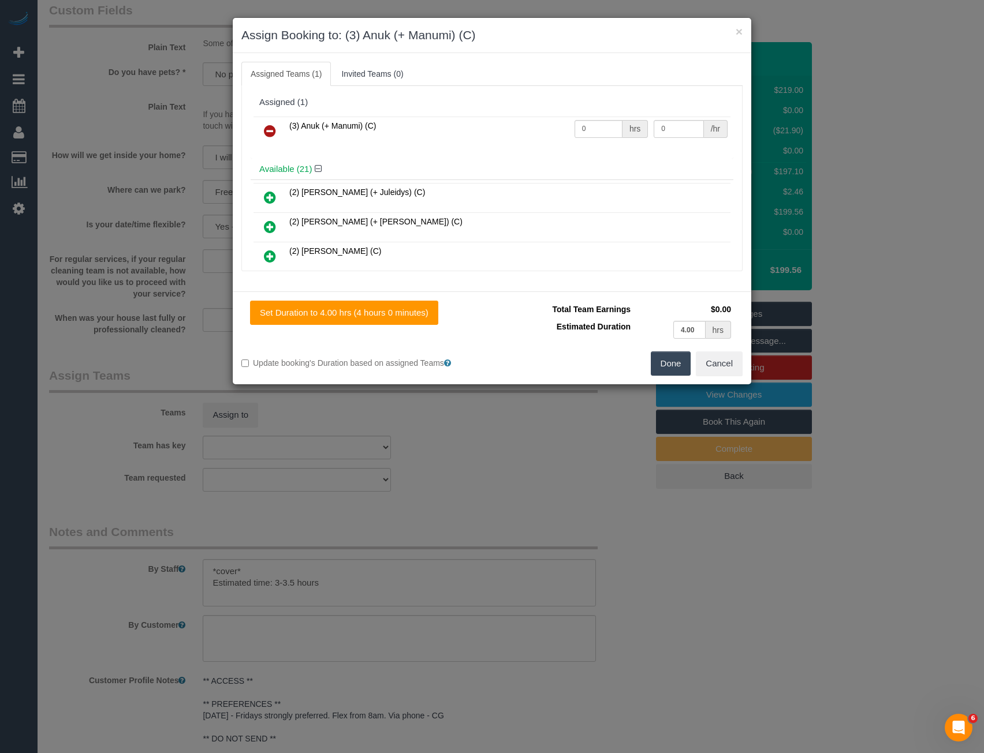
scroll to position [428, 0]
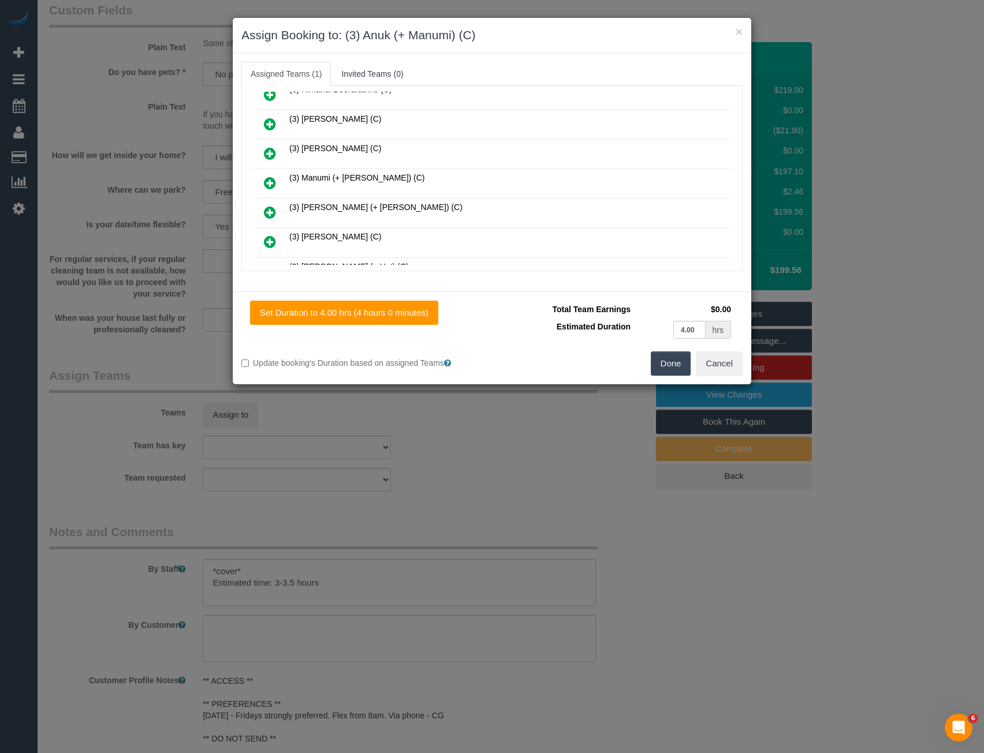
click at [273, 183] on icon at bounding box center [270, 183] width 12 height 14
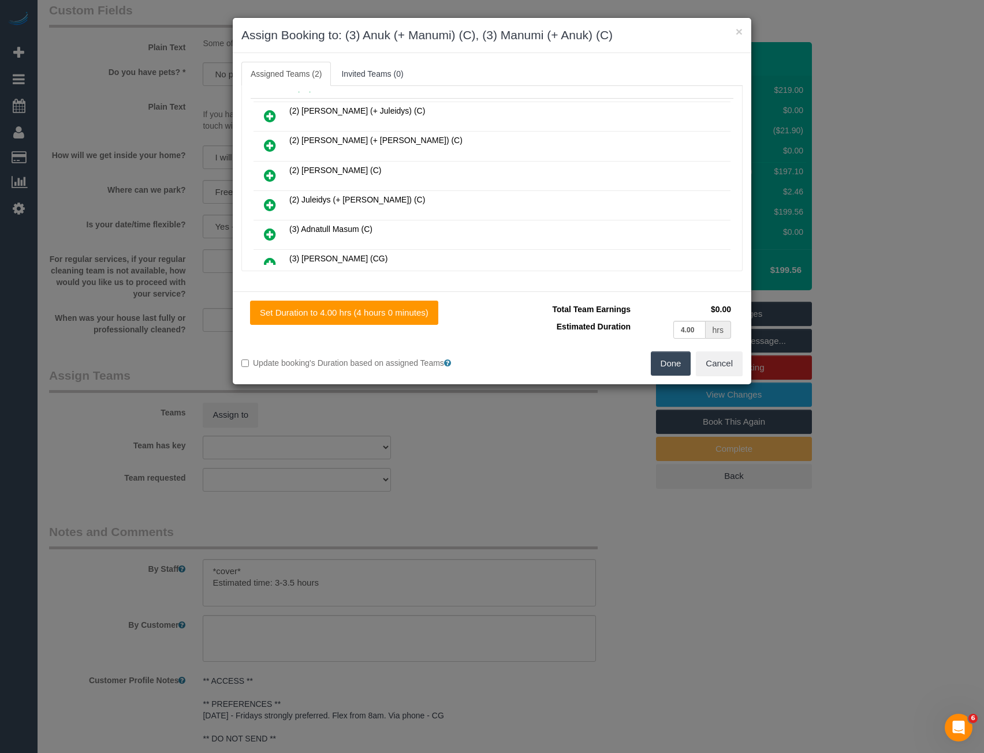
scroll to position [0, 0]
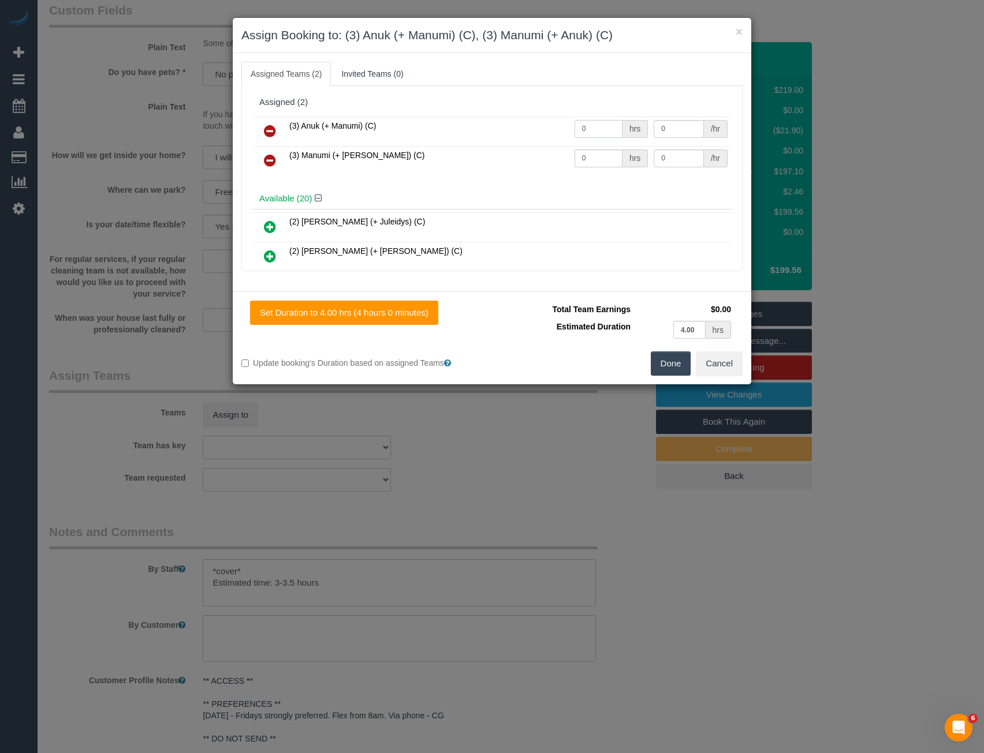
drag, startPoint x: 543, startPoint y: 138, endPoint x: 521, endPoint y: 141, distance: 22.1
click at [524, 141] on tr "(3) Anuk (+ Manumi) (C) 0 hrs 0 /hr" at bounding box center [491, 131] width 477 height 29
type input "1"
type input "62.5"
drag, startPoint x: 582, startPoint y: 160, endPoint x: 534, endPoint y: 158, distance: 48.0
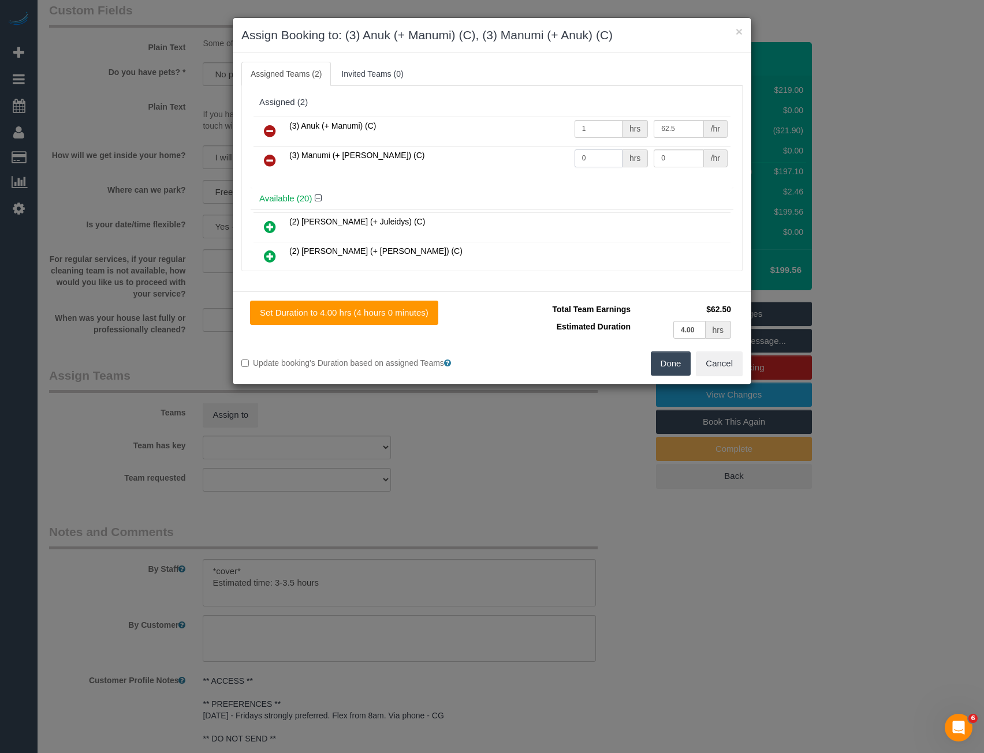
click at [536, 163] on tr "(3) Manumi (+ Anuk) (C) 0 hrs 0 /hr" at bounding box center [491, 160] width 477 height 29
type input "1"
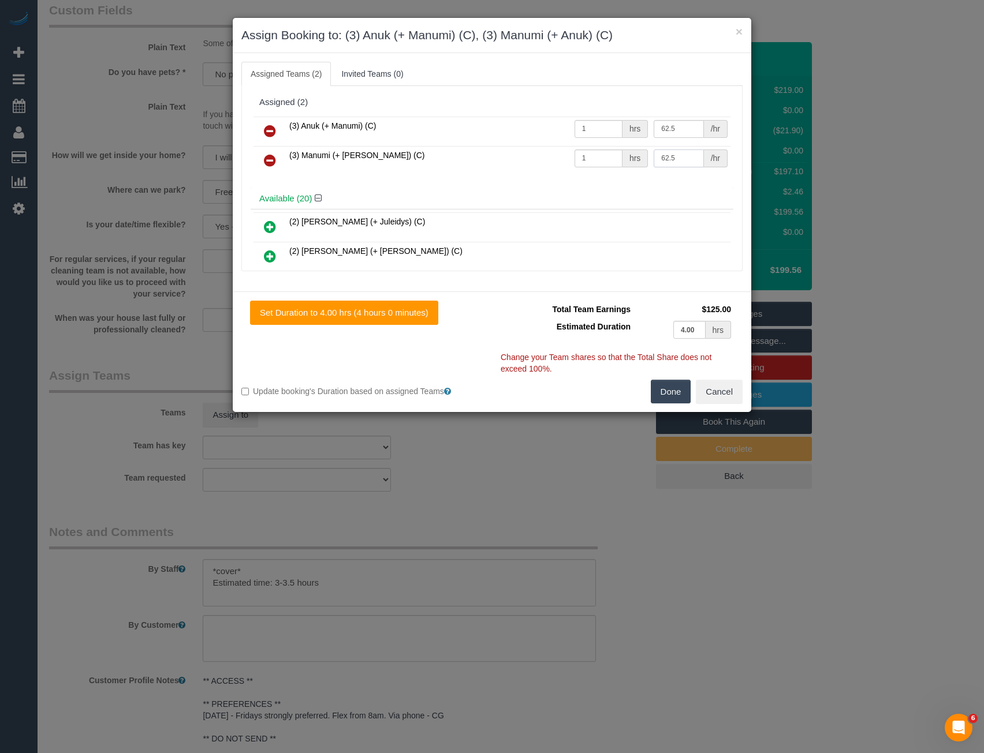
type input "62.5"
click at [668, 393] on button "Done" at bounding box center [671, 392] width 40 height 24
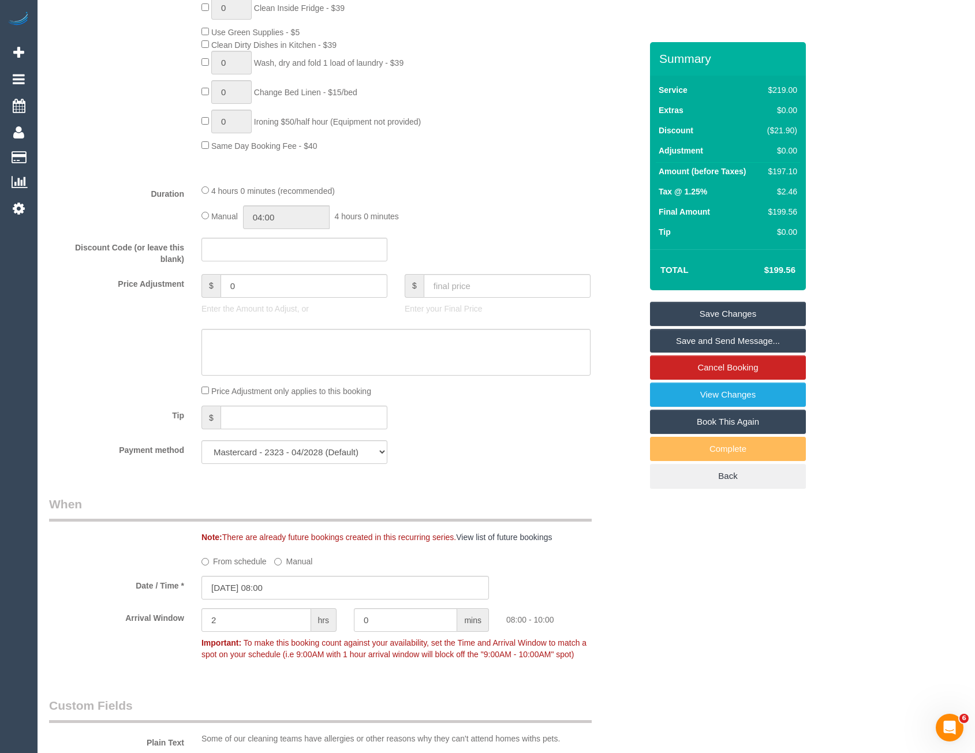
scroll to position [745, 0]
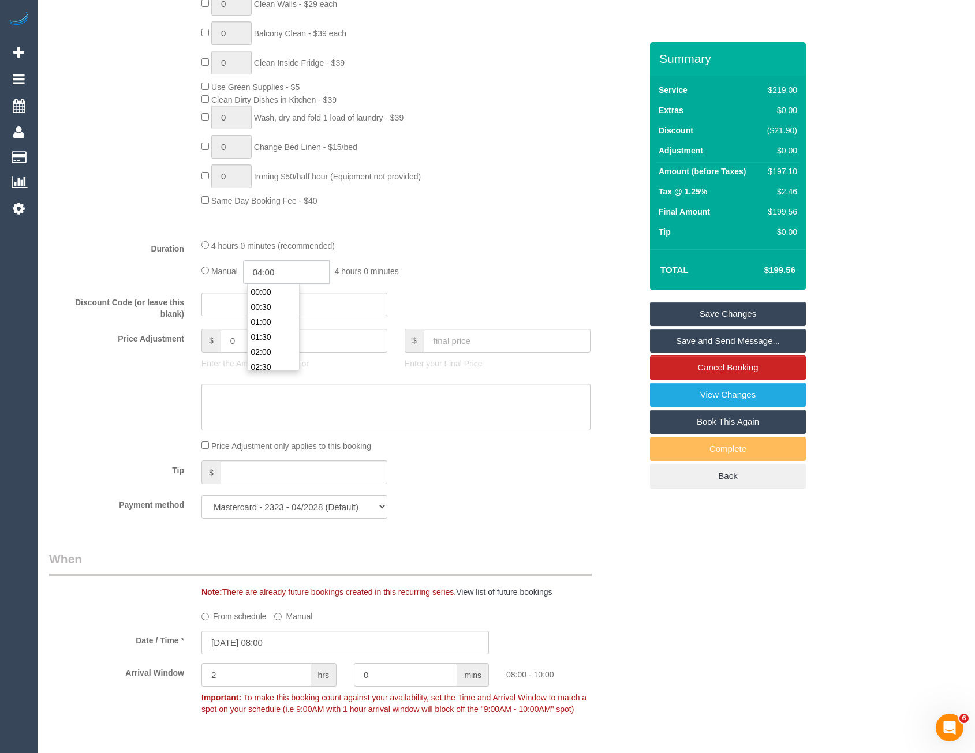
click at [293, 272] on input "04:00" at bounding box center [286, 272] width 87 height 24
click at [280, 317] on li "01:30" at bounding box center [273, 324] width 51 height 15
click at [288, 274] on input "01:30" at bounding box center [286, 272] width 87 height 24
type input "01:45"
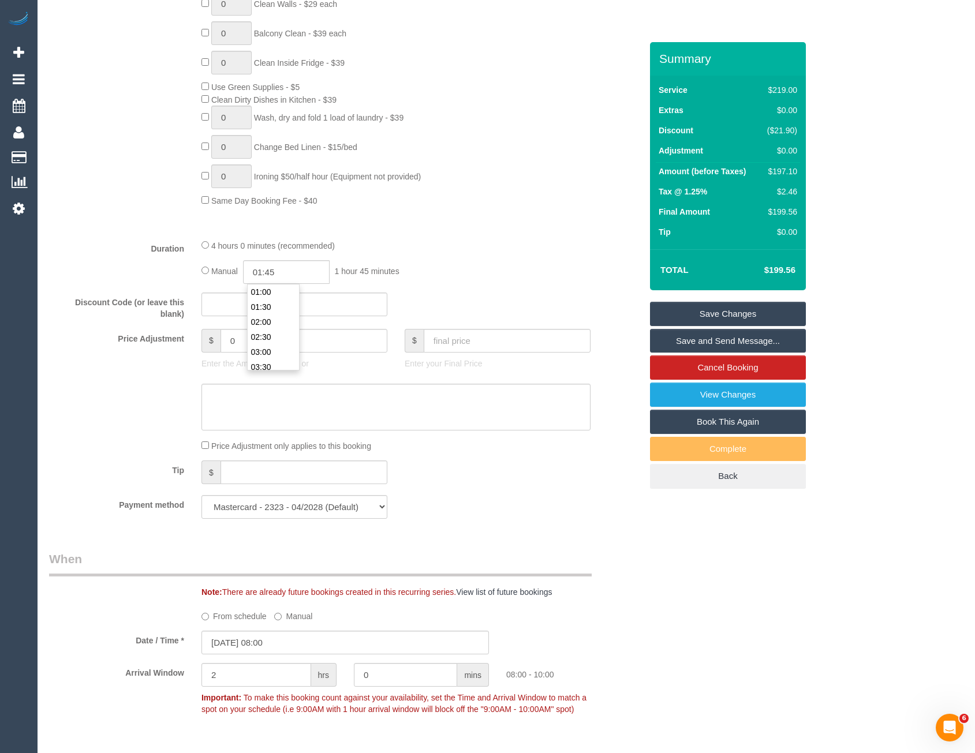
click at [427, 272] on div "Manual 01:45 1 hour 45 minutes" at bounding box center [395, 272] width 389 height 24
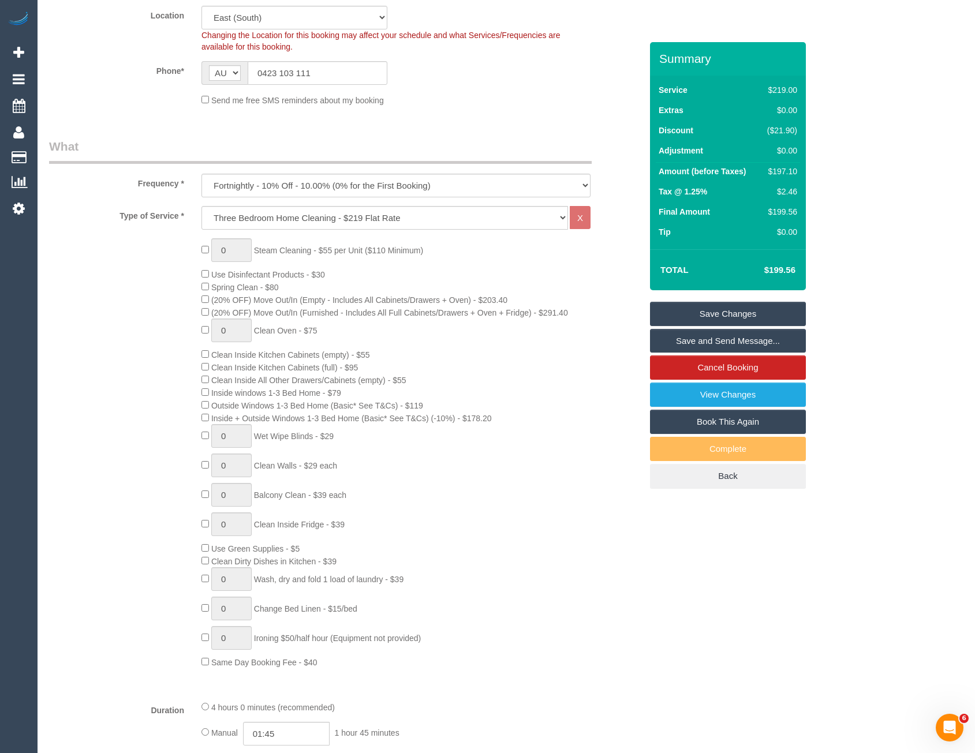
scroll to position [0, 0]
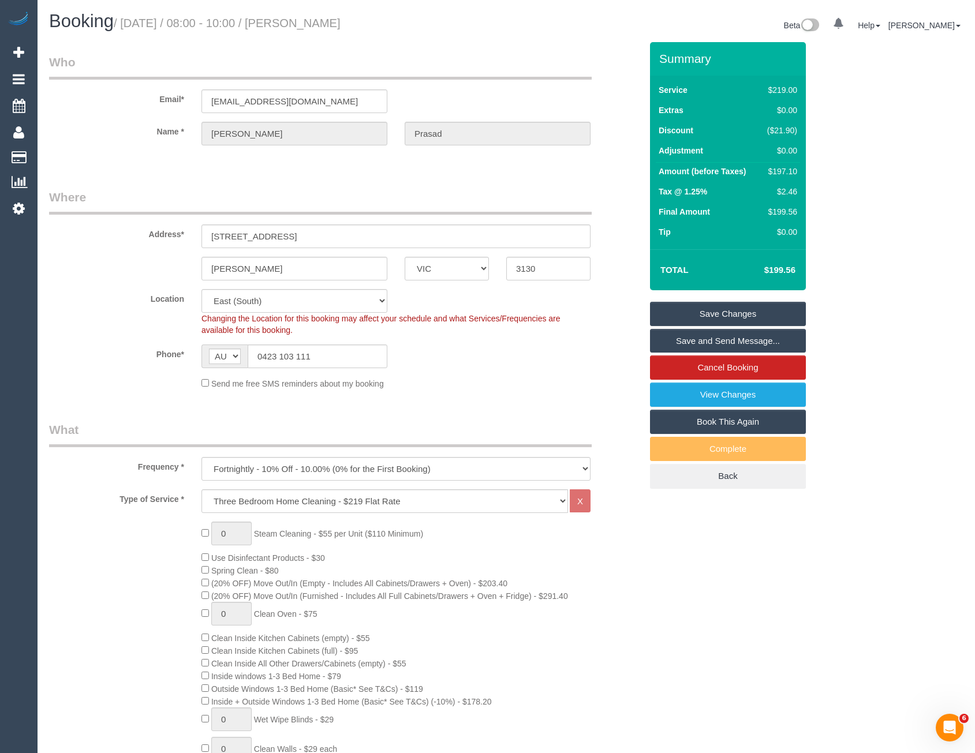
click at [674, 319] on link "Save Changes" at bounding box center [728, 314] width 156 height 24
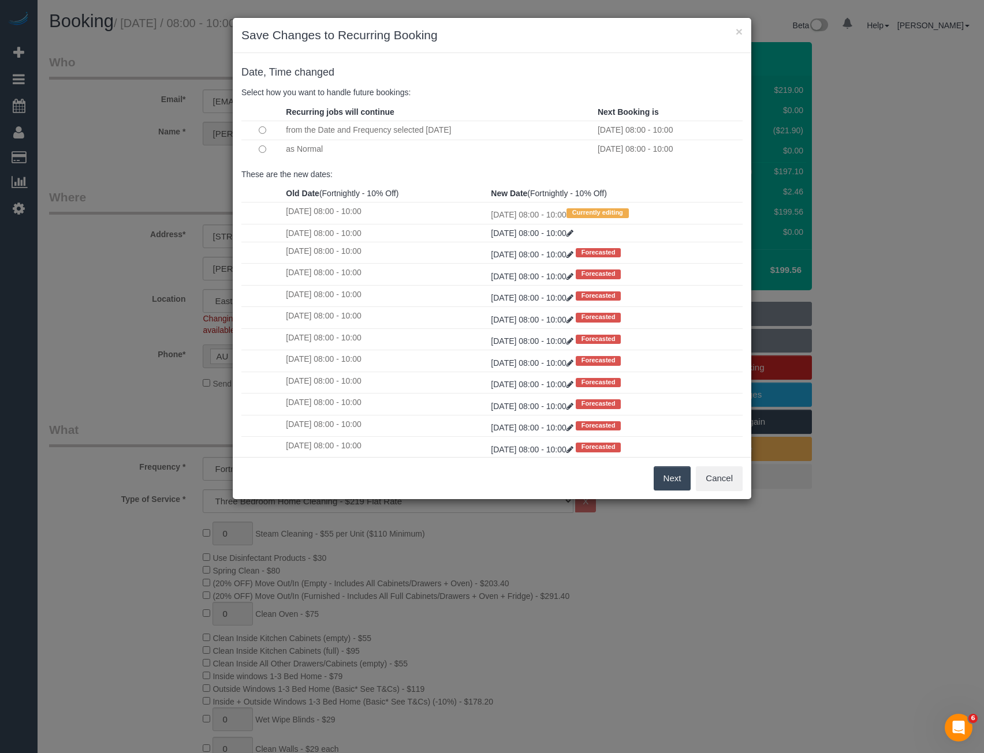
click at [666, 480] on button "Next" at bounding box center [672, 478] width 38 height 24
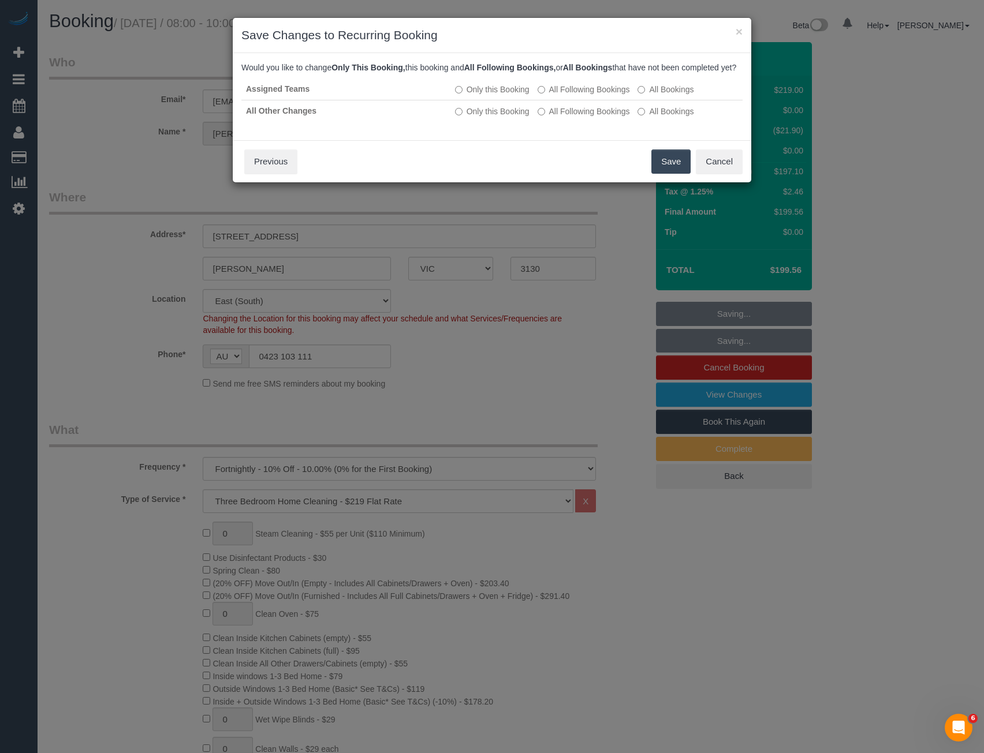
click at [674, 170] on button "Save" at bounding box center [670, 162] width 39 height 24
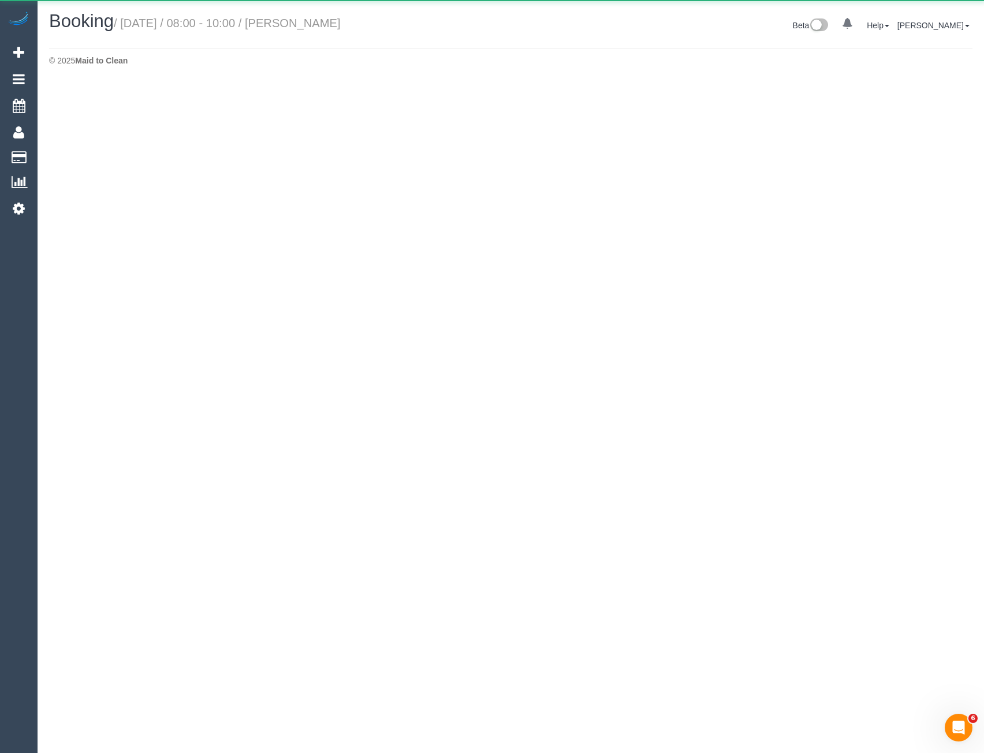
select select "VIC"
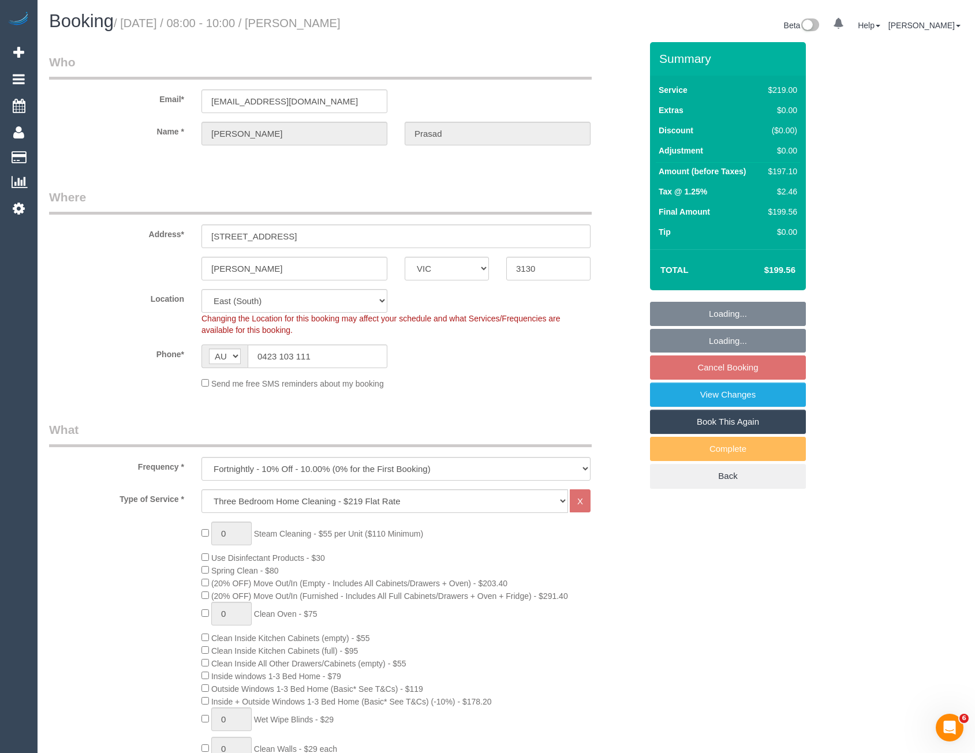
select select "object:4923"
select select "string:stripe-pm_1S8u112GScqysDRV0BcbuxJS"
select select "number:28"
select select "number:14"
select select "number:19"
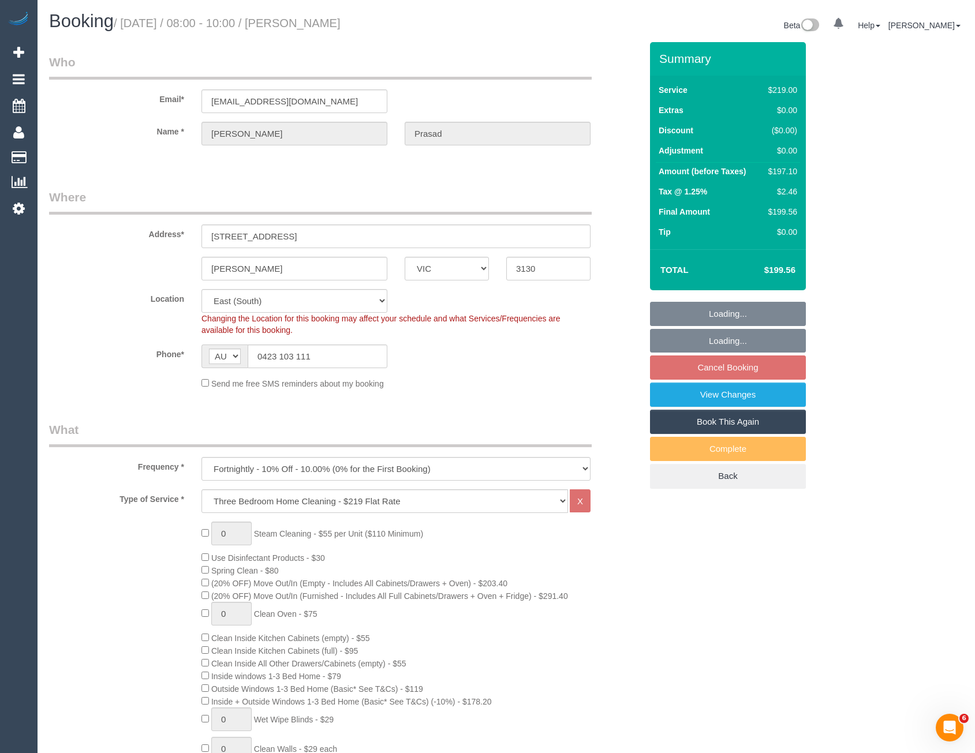
select select "number:36"
select select "object:5074"
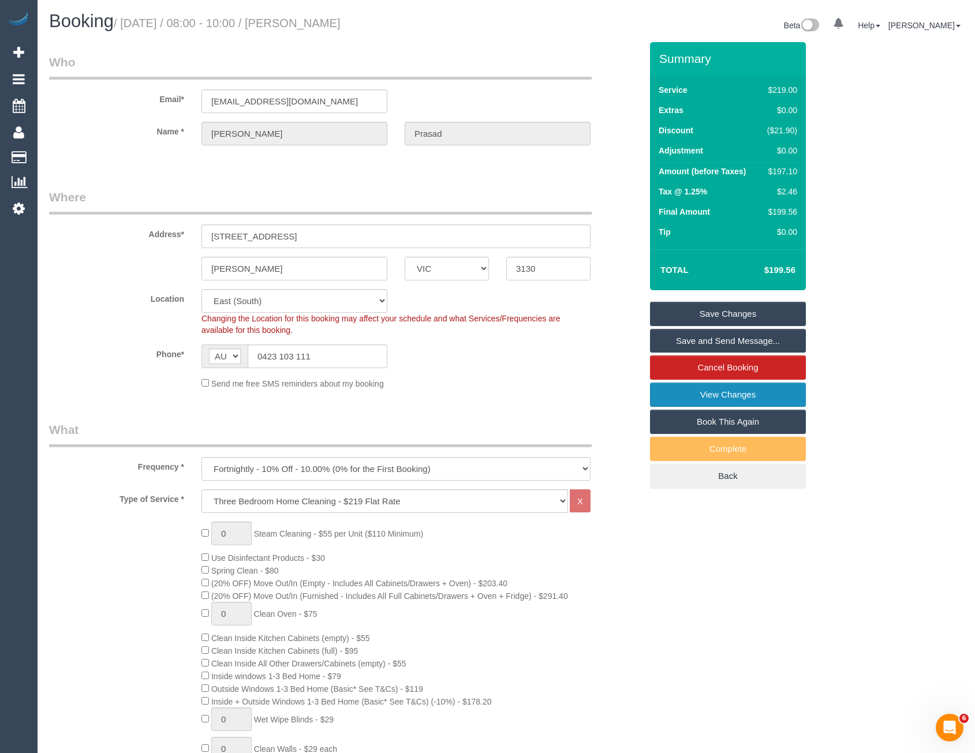
click at [720, 391] on link "View Changes" at bounding box center [728, 395] width 156 height 24
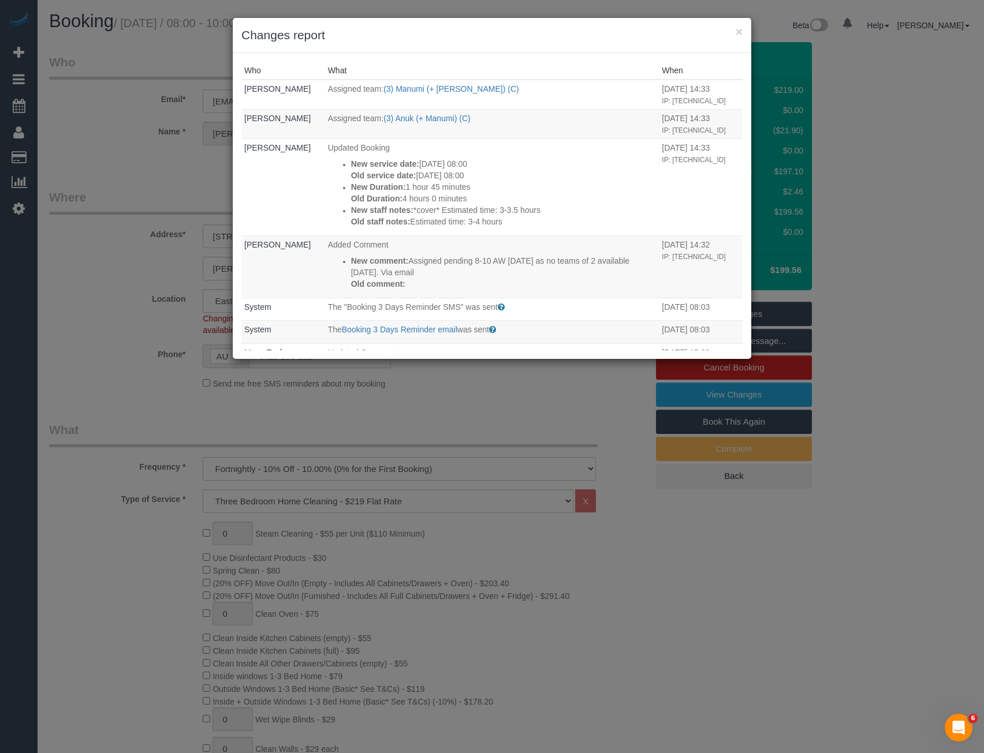
click at [469, 424] on div "× Changes report Who What When Bronie Bryant Assigned team: (3) Manumi (+ Anuk)…" at bounding box center [492, 376] width 984 height 753
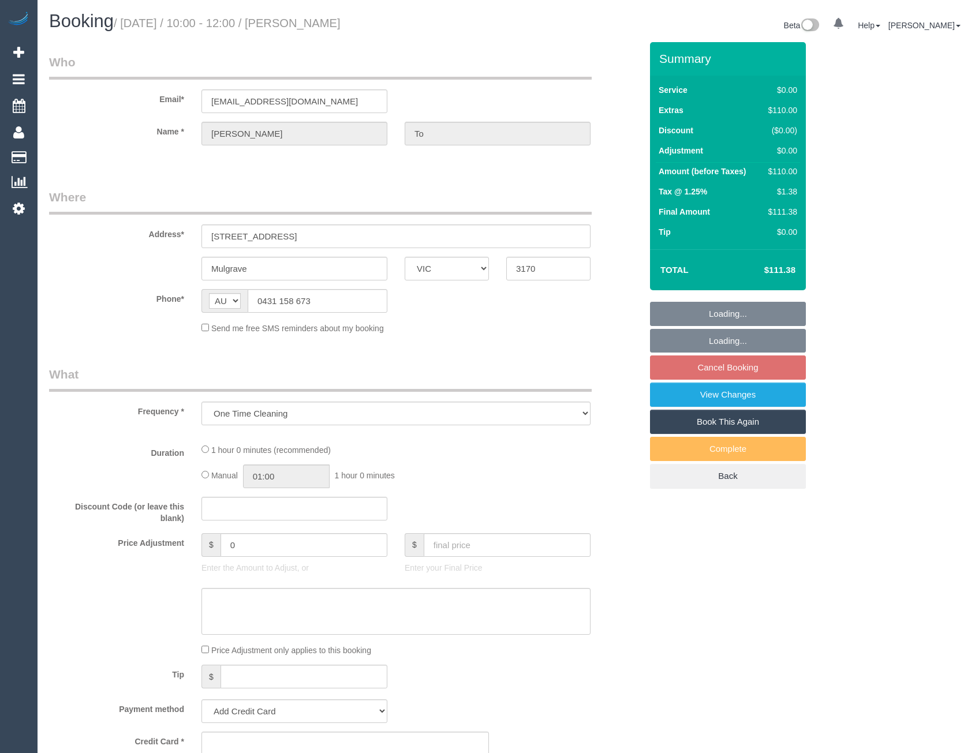
select select "VIC"
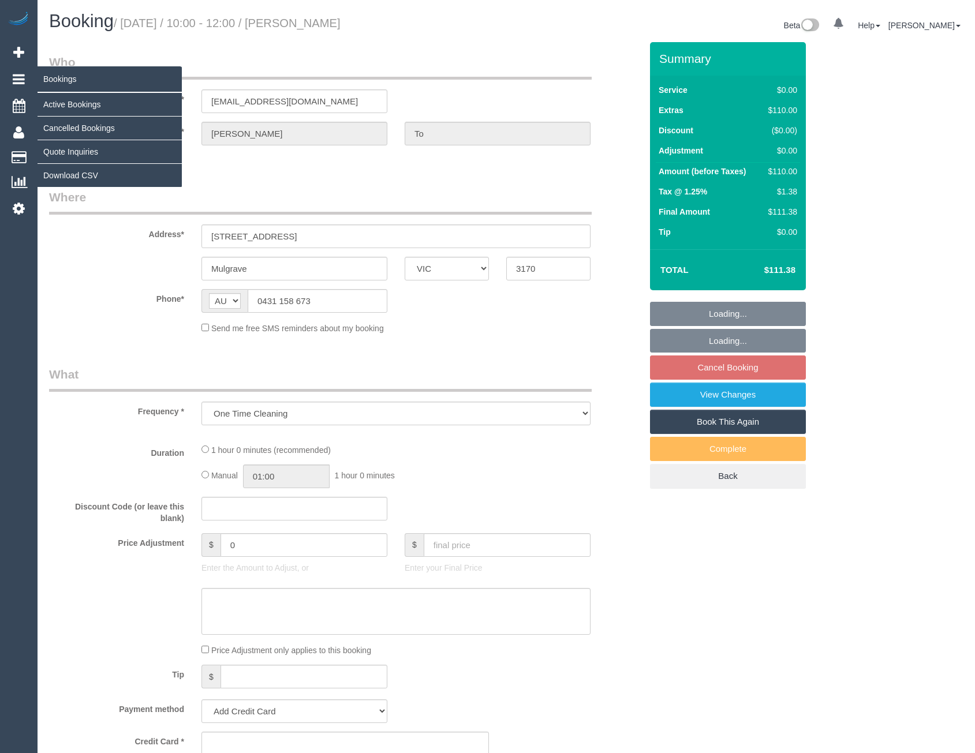
select select "string:stripe-pm_1SD24t2GScqysDRVWPXz1pf7"
select select "number:27"
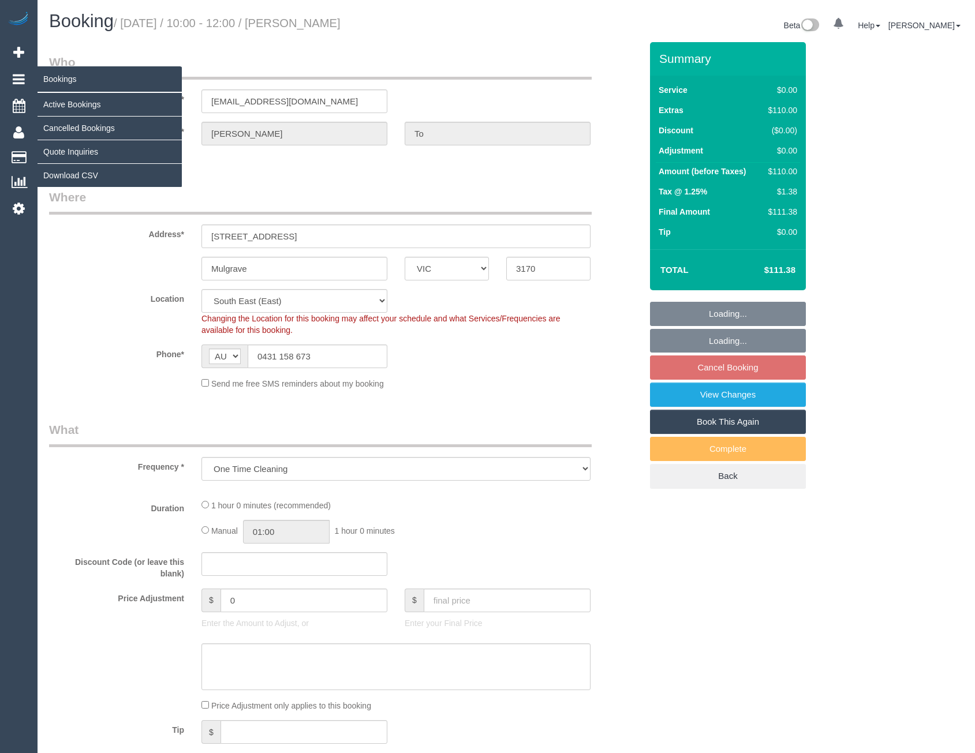
select select "object:702"
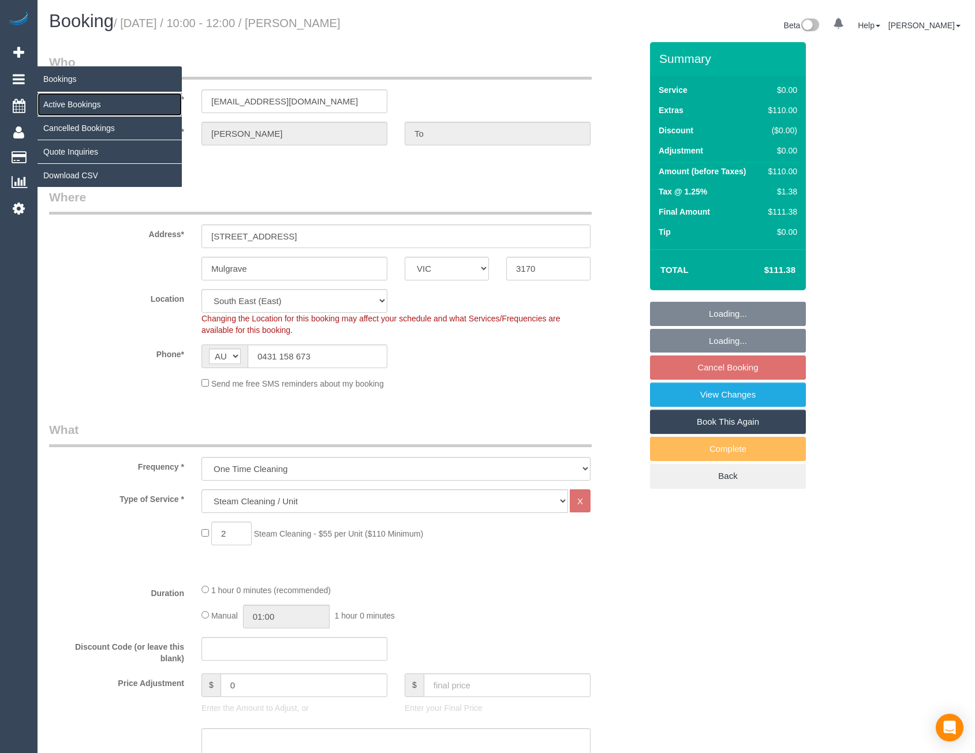
click at [64, 103] on link "Active Bookings" at bounding box center [110, 104] width 144 height 23
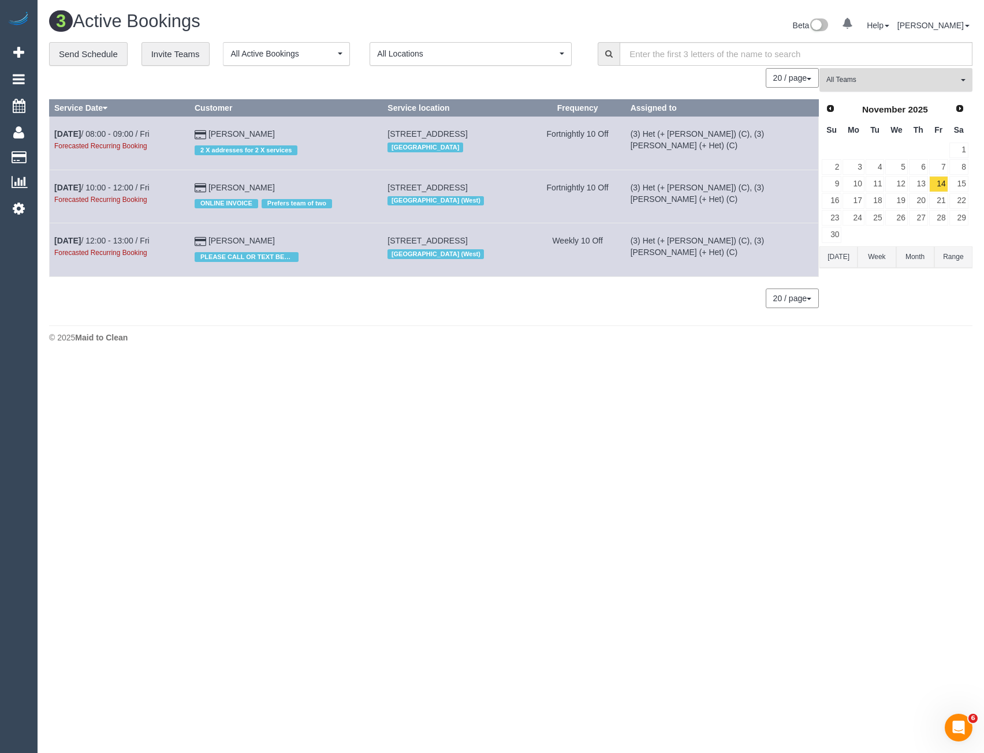
click at [838, 82] on span "All Teams" at bounding box center [892, 80] width 132 height 10
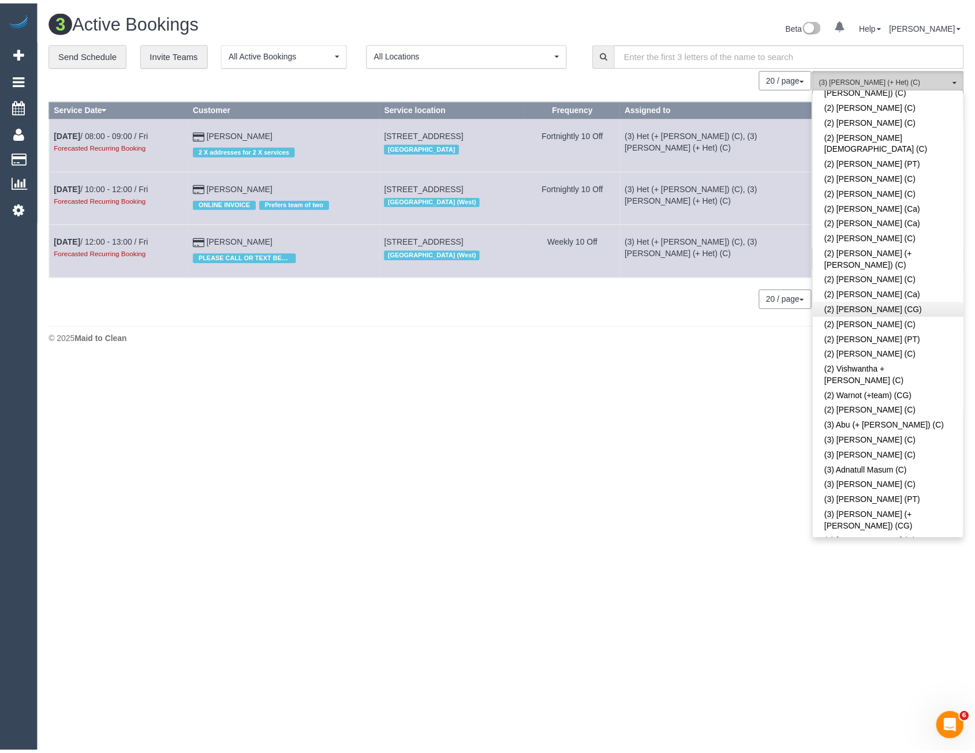
scroll to position [1155, 0]
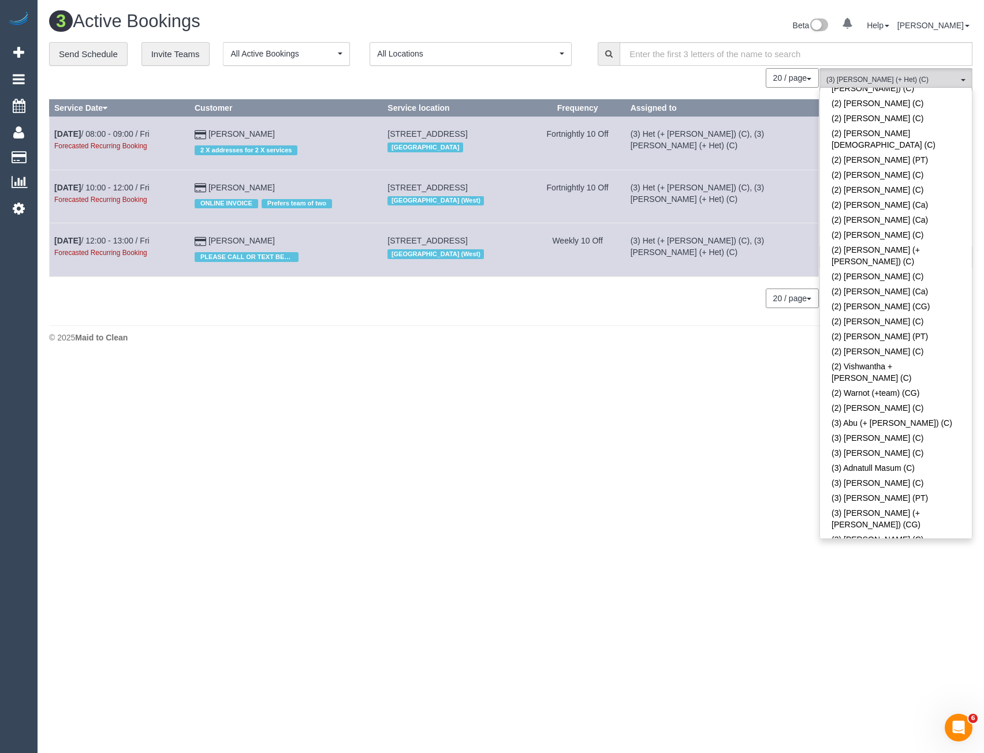
click at [873, 747] on link "(3) Bayzid (+ [PERSON_NAME]) (C)" at bounding box center [896, 760] width 152 height 27
click at [715, 522] on body "0 Beta Your Notifications You have 0 alerts Add Booking Bookings Active Booking…" at bounding box center [492, 376] width 984 height 753
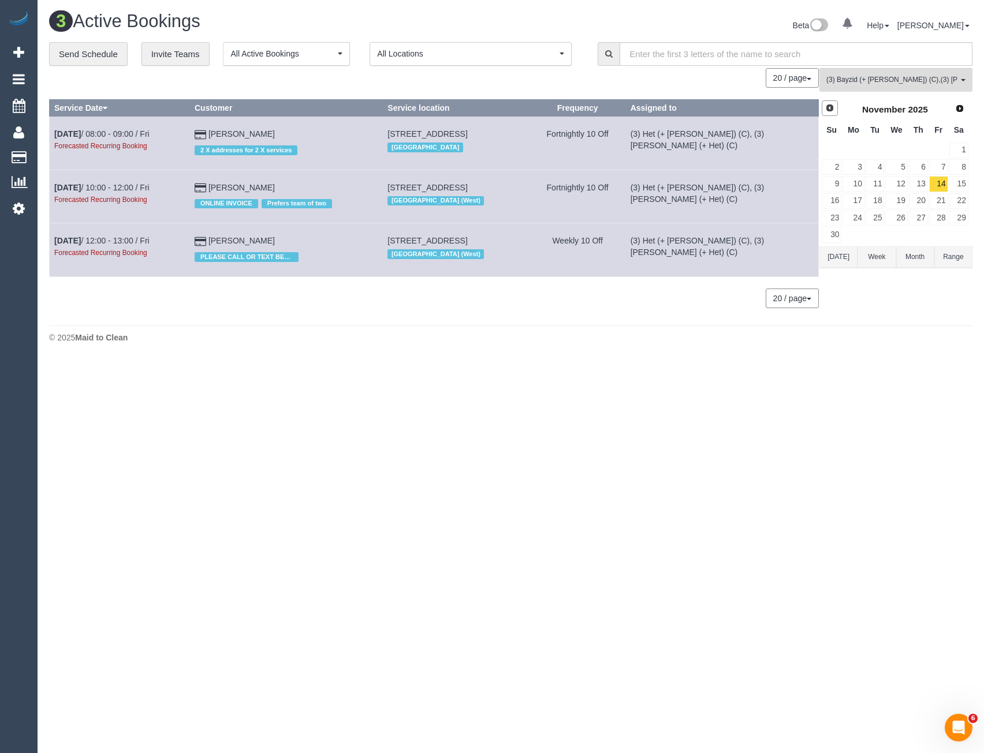
click at [834, 107] on span "Prev" at bounding box center [829, 107] width 9 height 9
click at [897, 186] on link "15" at bounding box center [896, 184] width 22 height 16
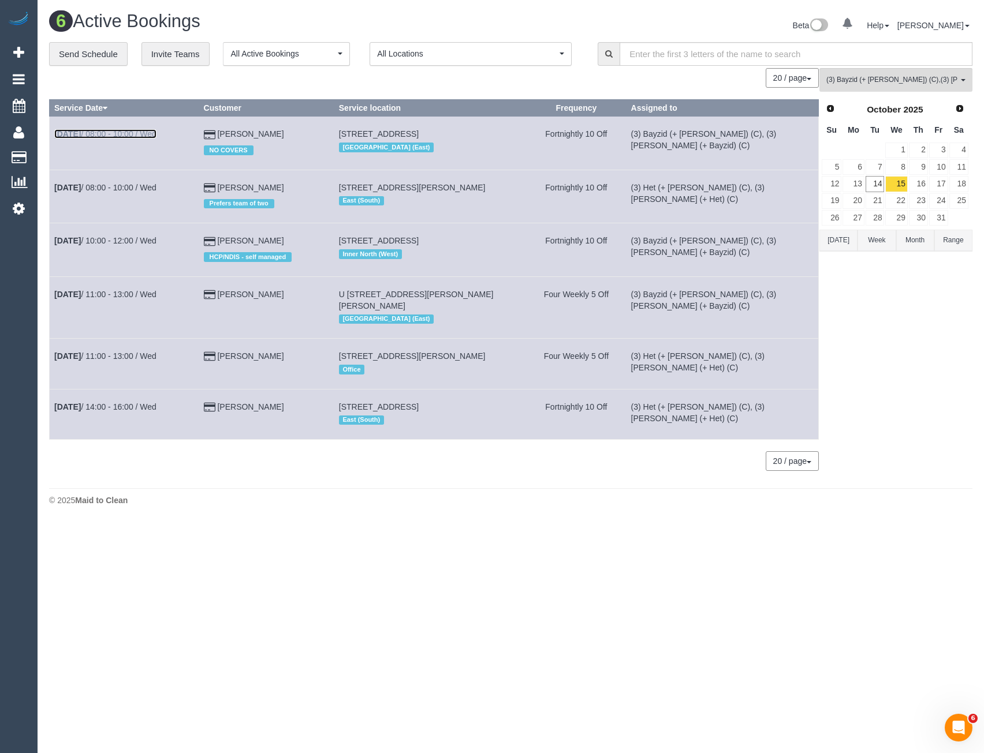
click at [125, 133] on link "[DATE] 08:00 - 10:00 / Wed" at bounding box center [105, 133] width 102 height 9
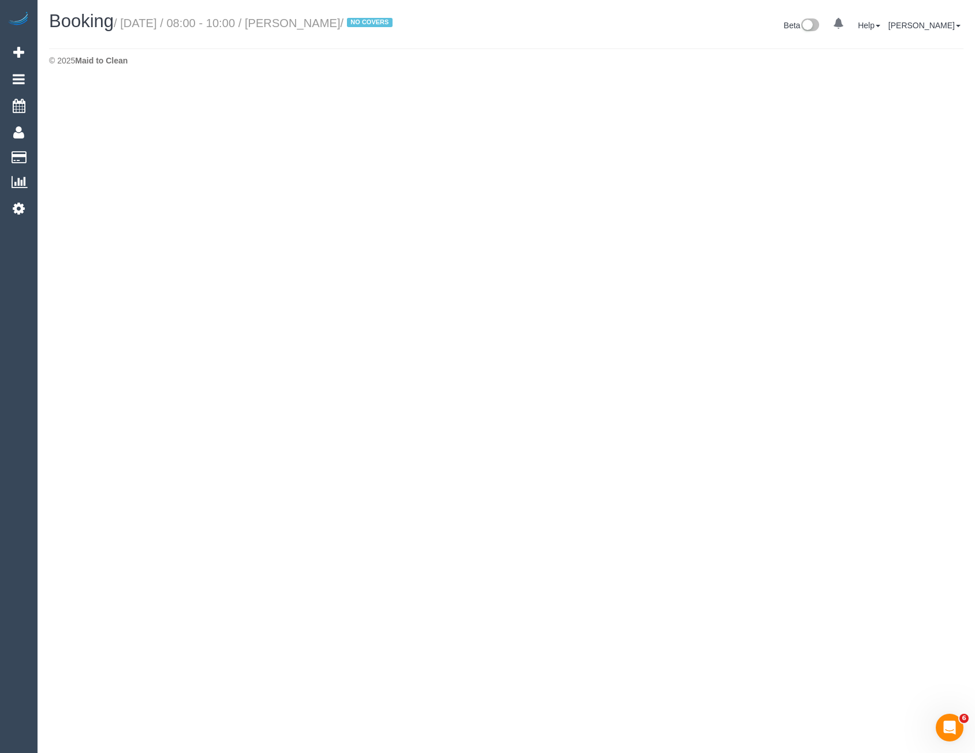
select select "VIC"
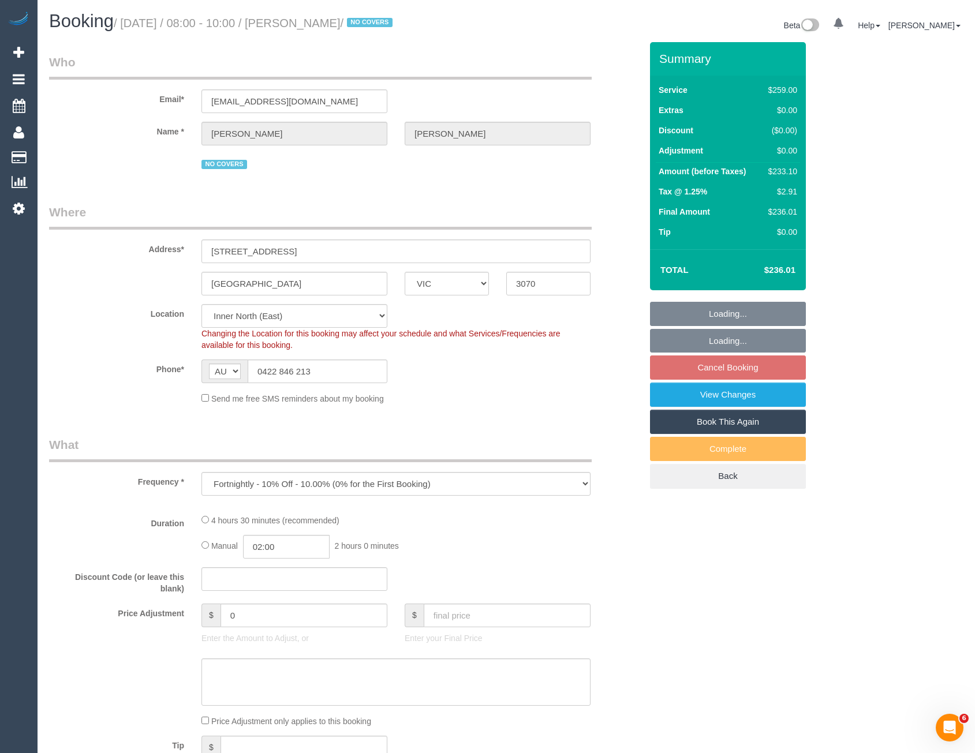
select select "object:2388"
select select "string:stripe-pm_1OlK2H2GScqysDRVfOEa2nbp"
select select "number:28"
select select "number:15"
select select "number:19"
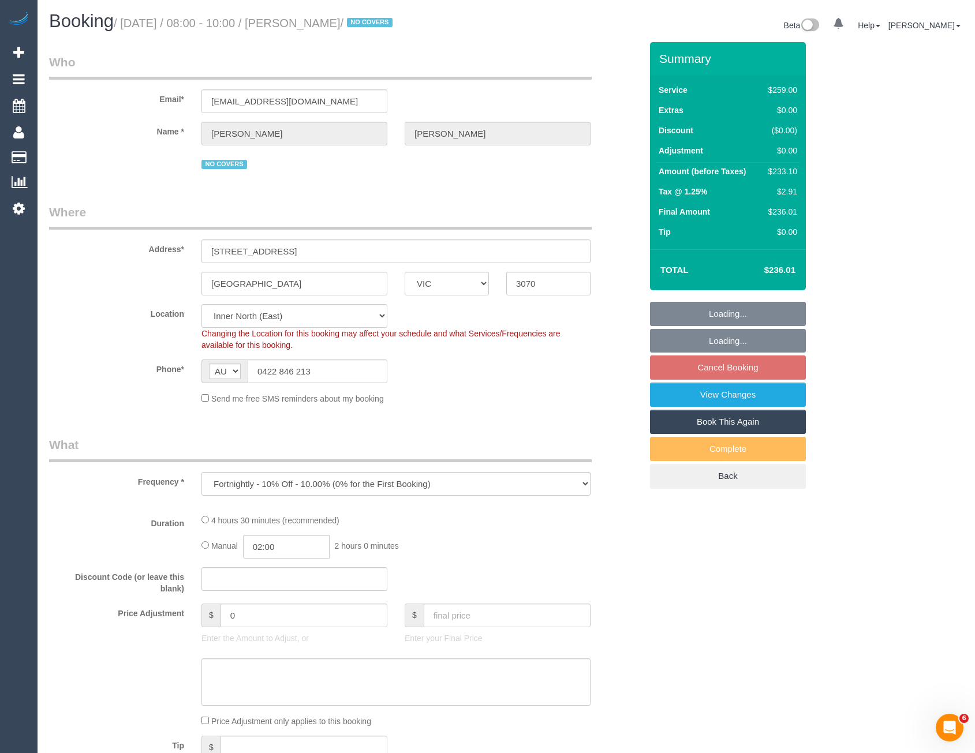
select select "number:22"
select select "number:35"
select select "number:13"
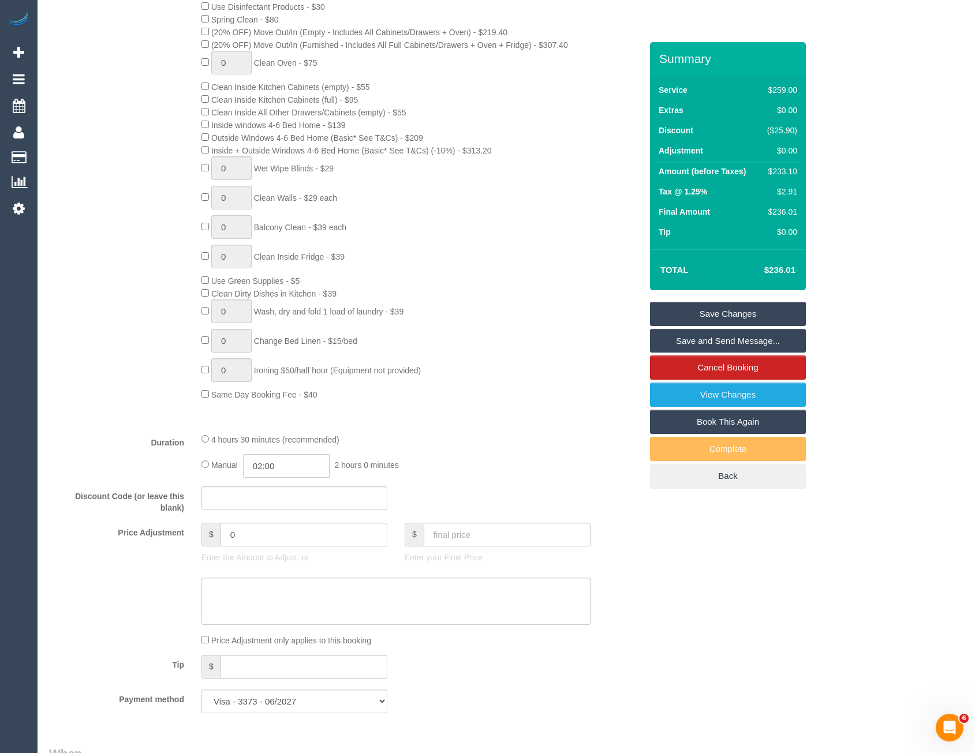
scroll to position [541, 0]
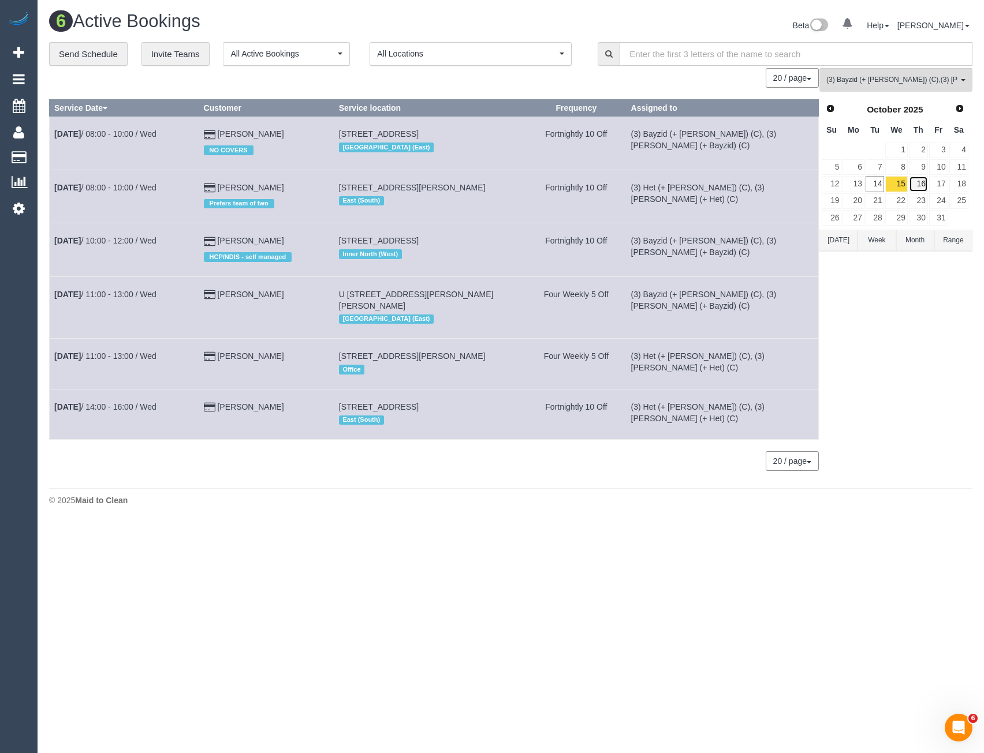
click at [923, 182] on link "16" at bounding box center [918, 184] width 19 height 16
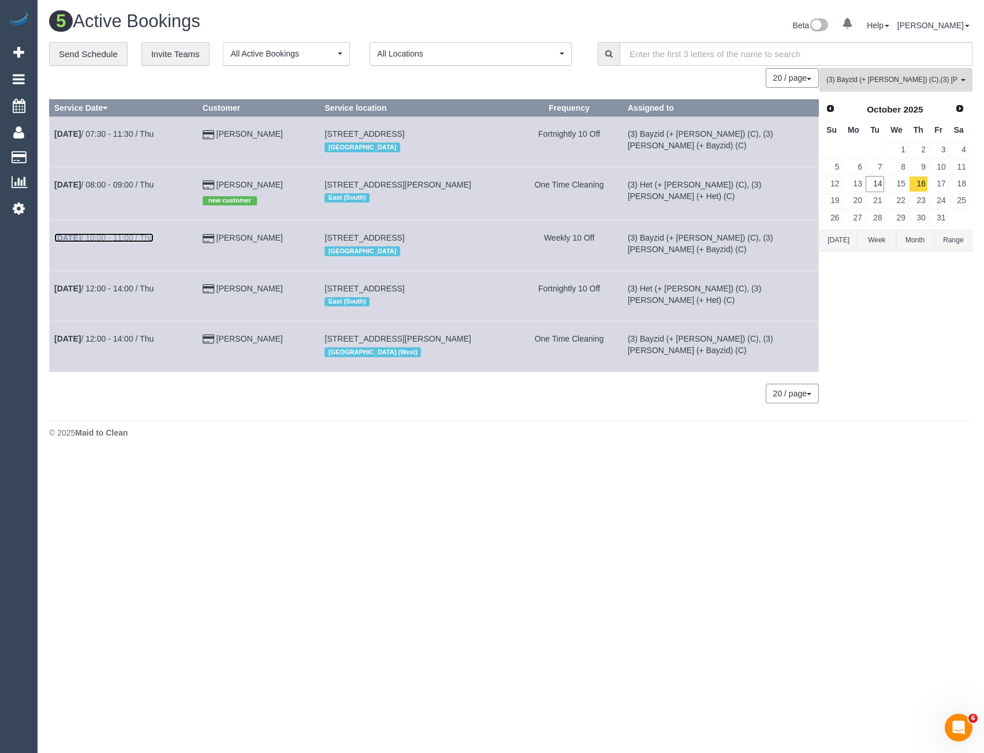
click at [129, 240] on link "[DATE] 10:00 - 11:00 / Thu" at bounding box center [103, 237] width 99 height 9
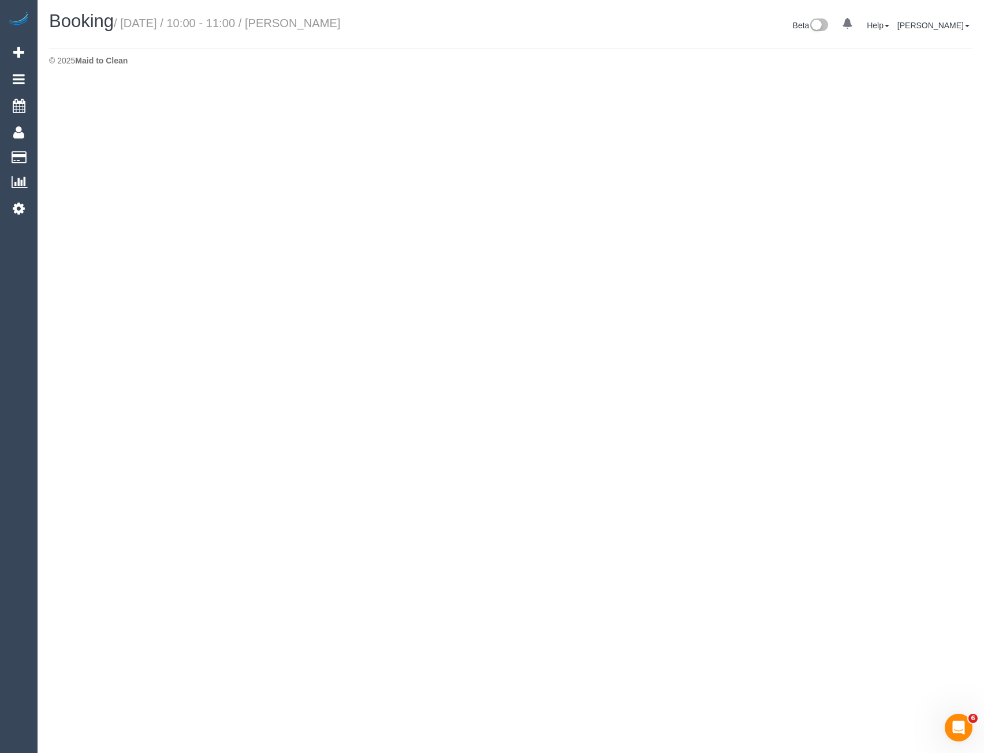
select select "VIC"
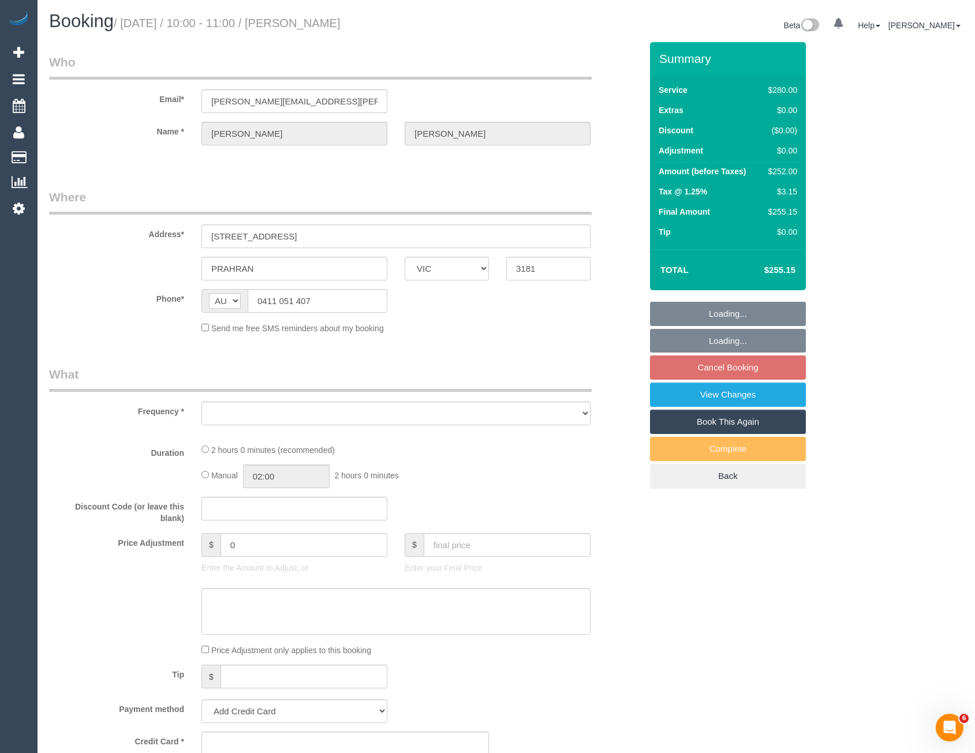
select select "string:stripe-pm_1MM4Gp2GScqysDRV5aWemApB"
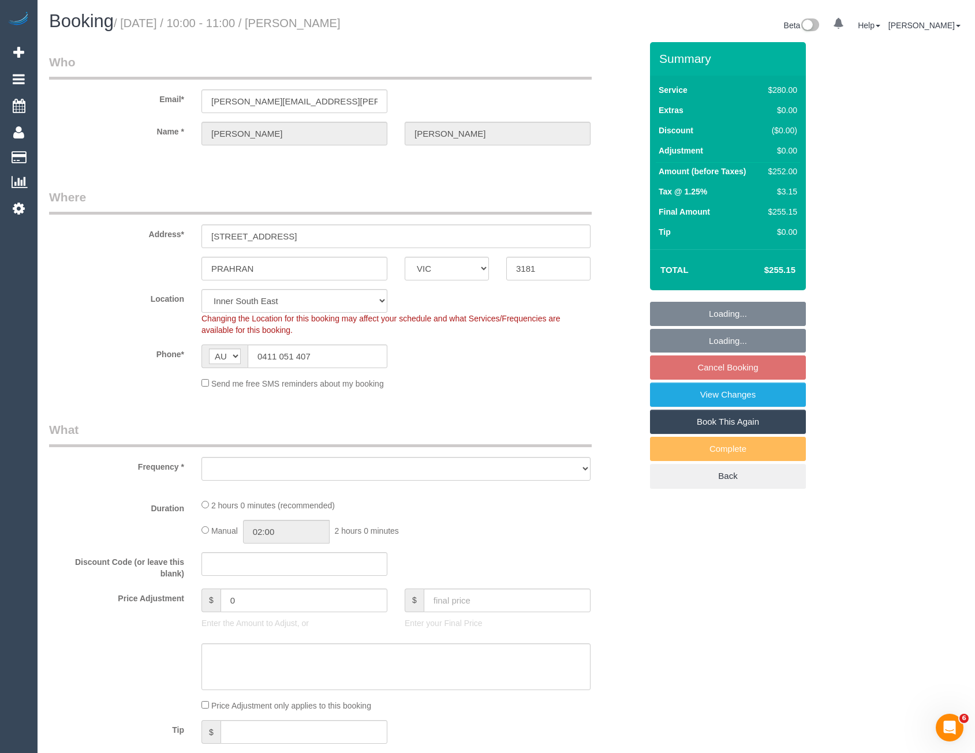
select select "object:4831"
select select "number:27"
select select "number:14"
select select "number:19"
select select "number:22"
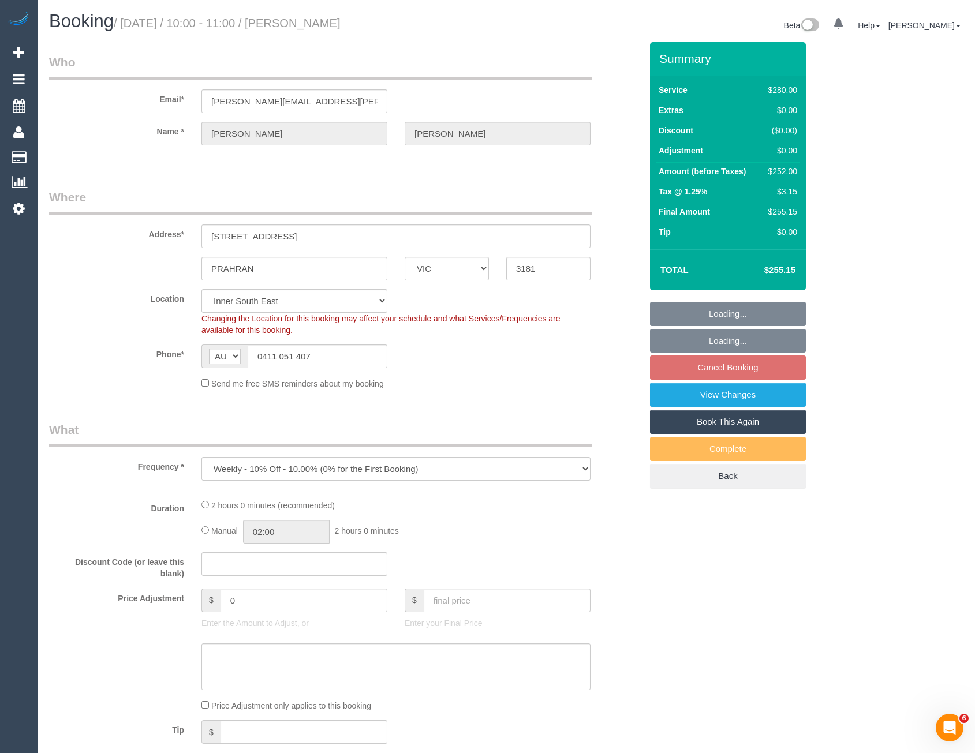
select select "number:34"
select select "number:11"
select select "object:5621"
select select "2"
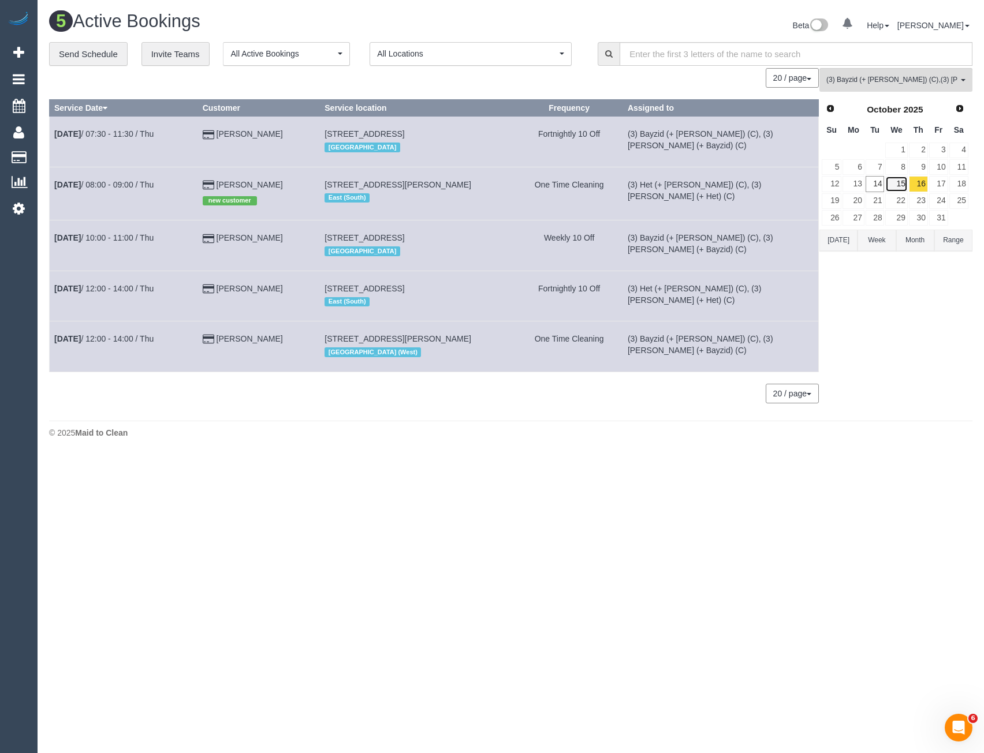
click at [892, 182] on link "15" at bounding box center [896, 184] width 22 height 16
click at [877, 186] on link "14" at bounding box center [874, 184] width 19 height 16
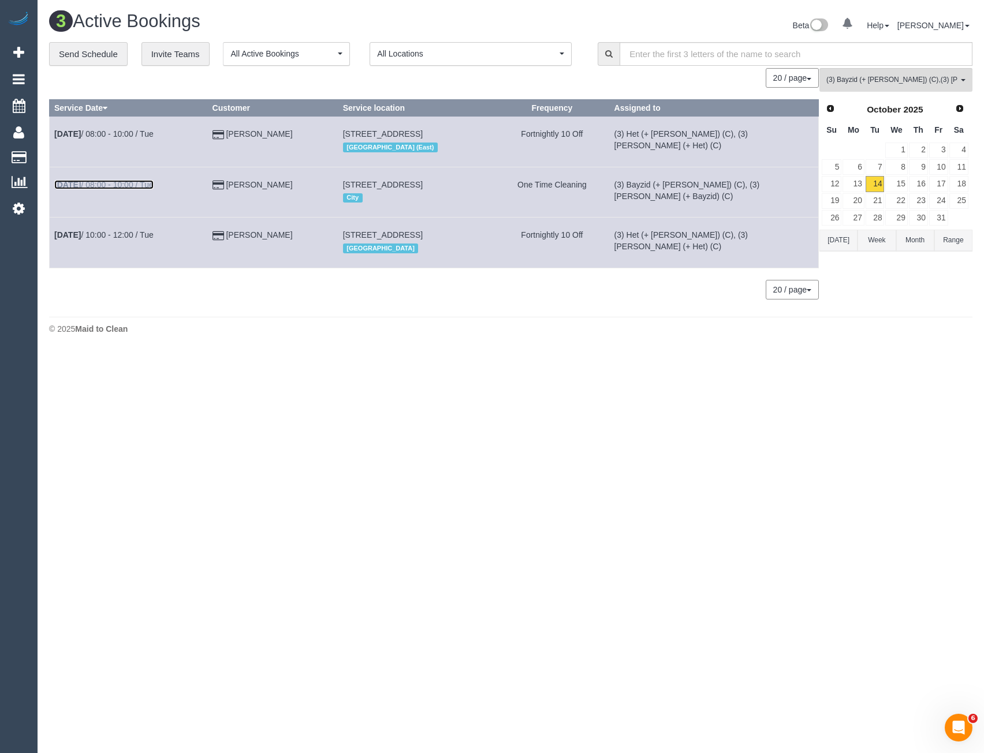
click at [140, 182] on link "[DATE] 08:00 - 10:00 / Tue" at bounding box center [103, 184] width 99 height 9
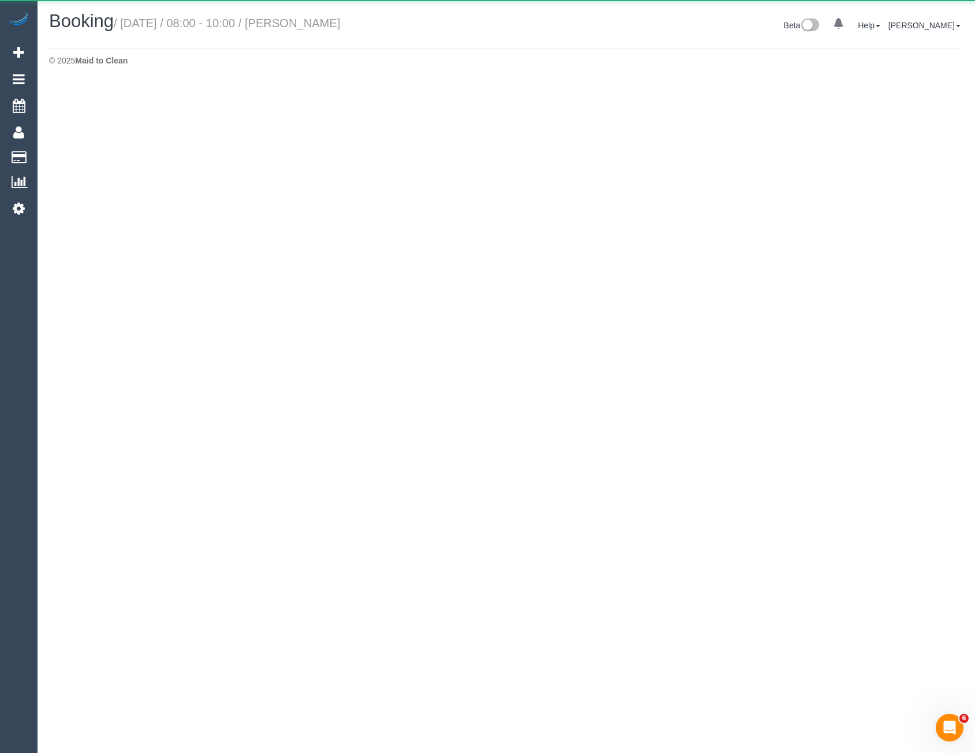
select select "VIC"
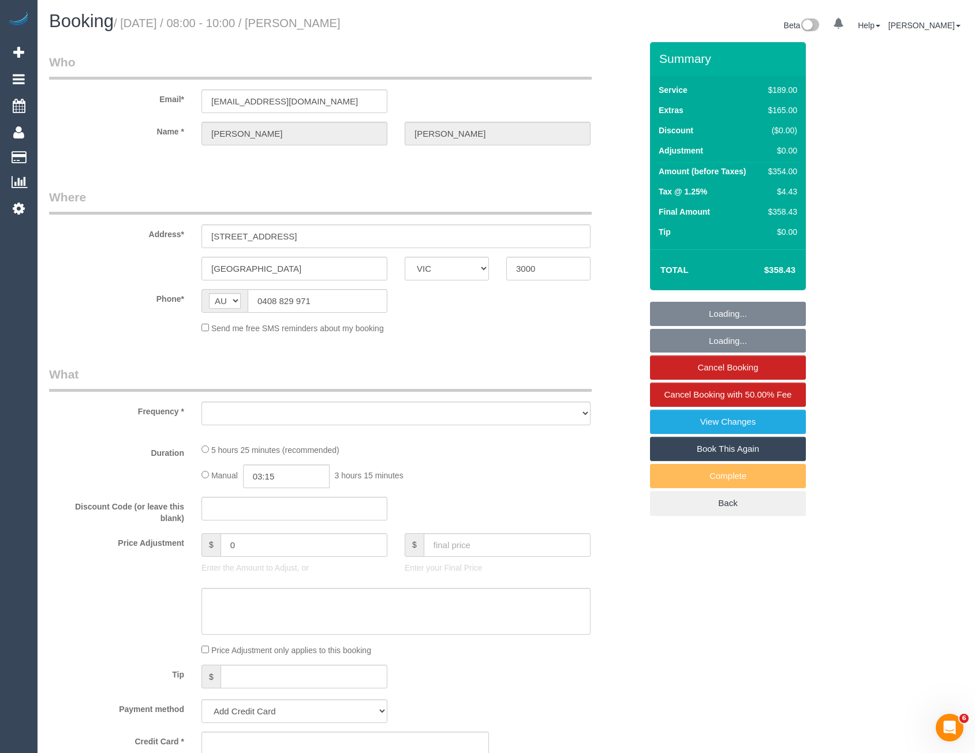
select select "object:7210"
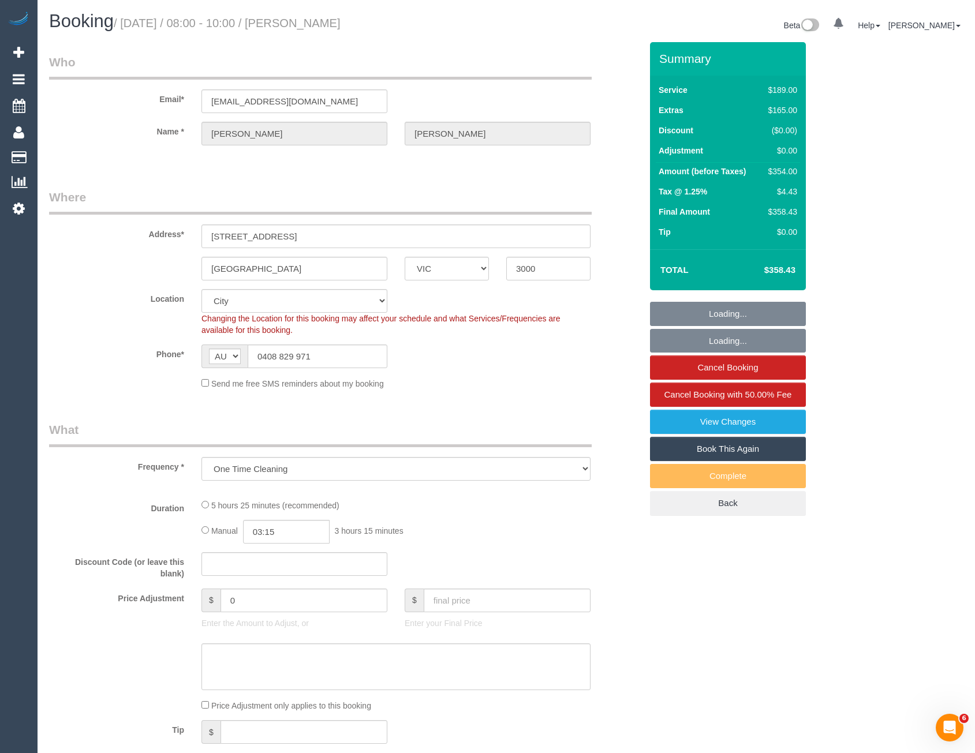
select select "number:28"
select select "number:14"
select select "number:20"
select select "number:24"
select select "number:13"
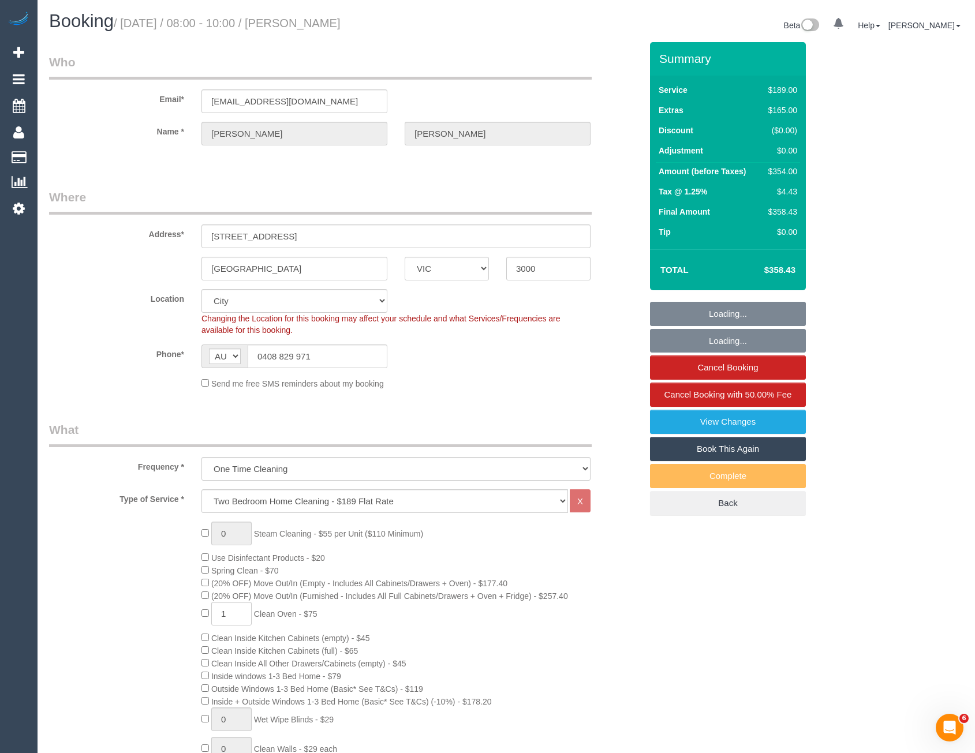
select select "object:7486"
select select "string:stripe-pm_1RA2Ia2GScqysDRVNgyfD8dK"
